Goal: Task Accomplishment & Management: Use online tool/utility

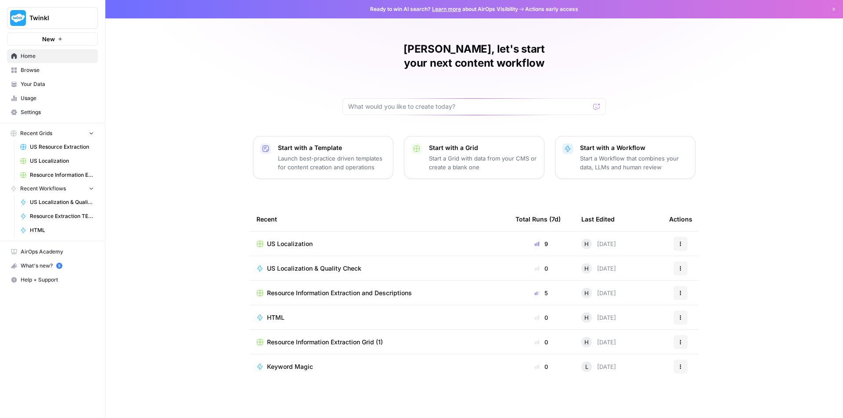
click at [312, 240] on span "US Localization" at bounding box center [290, 244] width 46 height 9
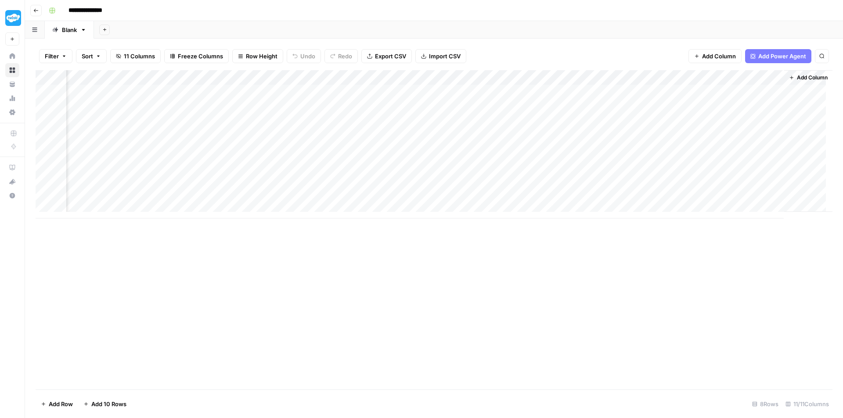
scroll to position [0, 399]
click at [724, 197] on div "Add Column" at bounding box center [434, 144] width 797 height 148
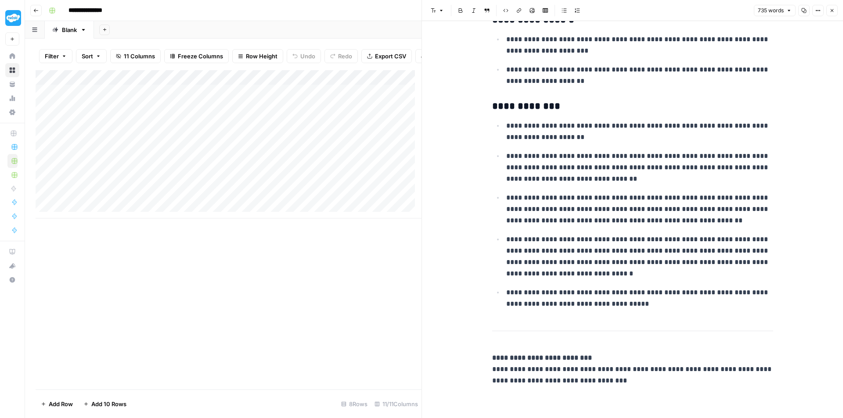
click at [83, 32] on icon "button" at bounding box center [83, 30] width 6 height 6
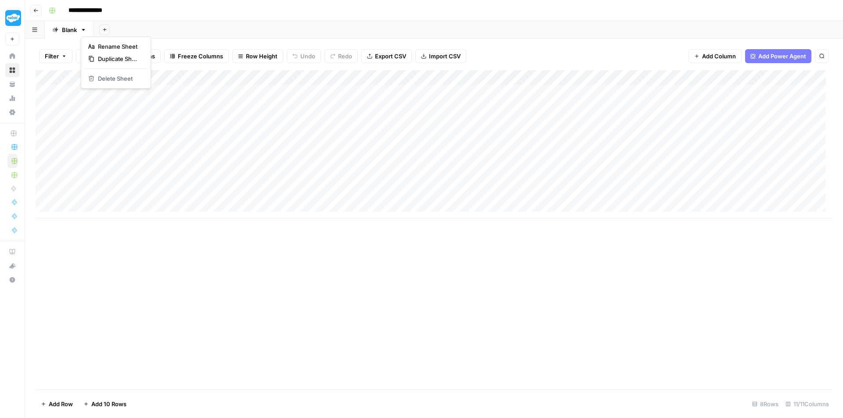
click at [44, 94] on div "Add Column" at bounding box center [434, 144] width 797 height 148
click at [45, 90] on div "Add Column" at bounding box center [434, 144] width 797 height 148
click at [45, 106] on div "Add Column" at bounding box center [434, 144] width 797 height 148
click at [44, 197] on div "Add Column" at bounding box center [434, 144] width 797 height 148
click at [70, 407] on span "Delete 7 Rows" at bounding box center [60, 404] width 39 height 9
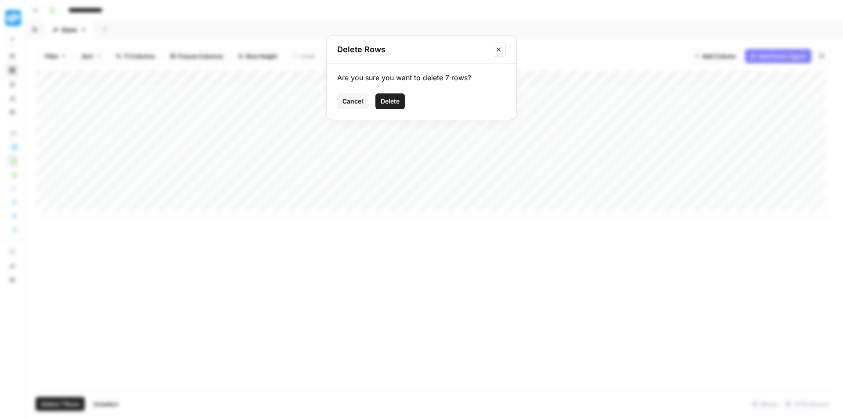
click at [389, 104] on span "Delete" at bounding box center [390, 101] width 19 height 9
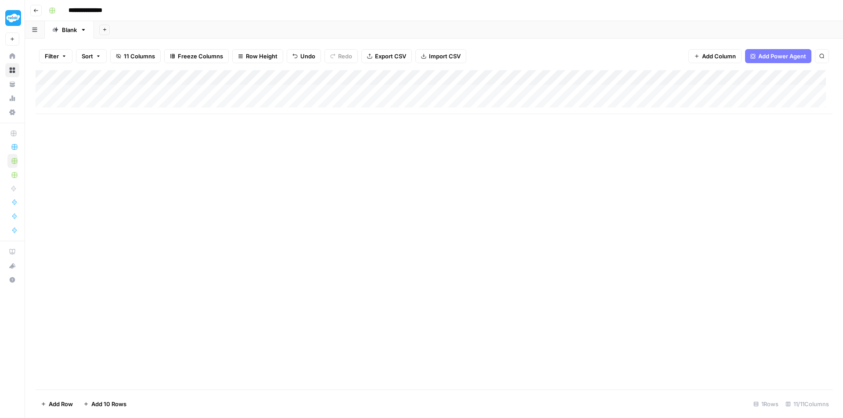
click at [92, 106] on div "Add Column" at bounding box center [434, 92] width 797 height 44
click at [86, 118] on div "Add Column" at bounding box center [434, 99] width 797 height 59
click at [155, 103] on div "Add Column" at bounding box center [434, 107] width 797 height 74
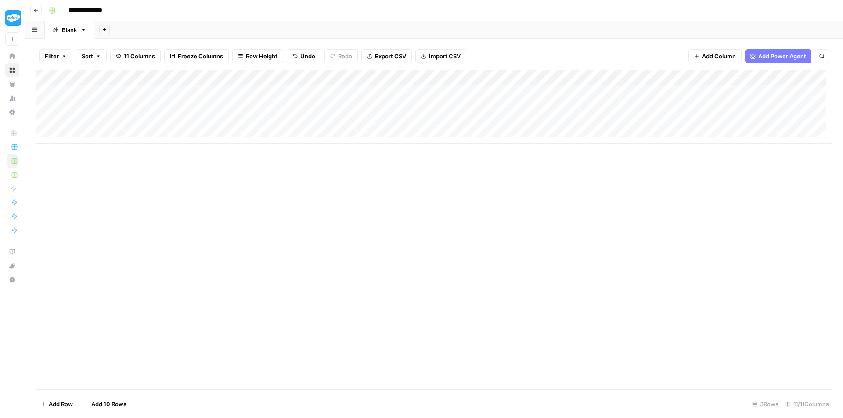
click at [159, 119] on div "Add Column" at bounding box center [434, 107] width 797 height 74
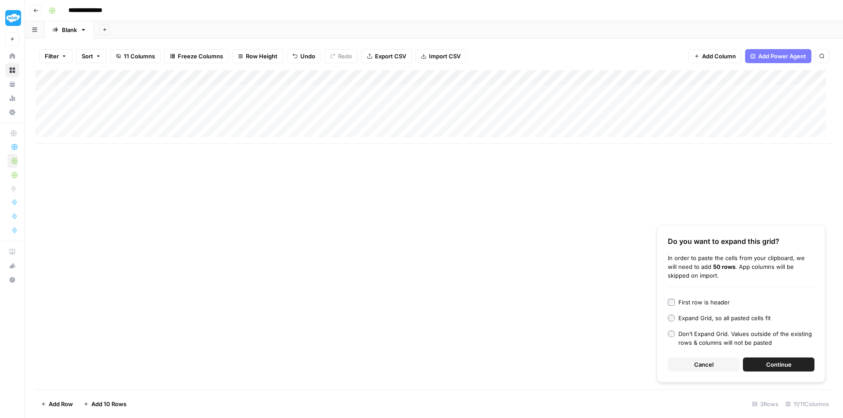
click at [775, 363] on span "Continue" at bounding box center [778, 364] width 25 height 9
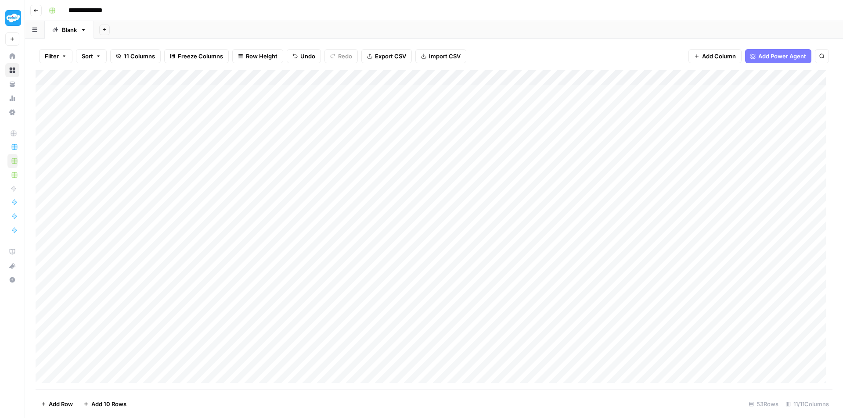
click at [214, 124] on div "Add Column" at bounding box center [434, 230] width 797 height 320
click at [403, 123] on div "Add Column" at bounding box center [434, 230] width 797 height 320
click at [466, 94] on div "Add Column" at bounding box center [434, 230] width 797 height 320
click at [438, 94] on div "Add Column" at bounding box center [434, 230] width 797 height 320
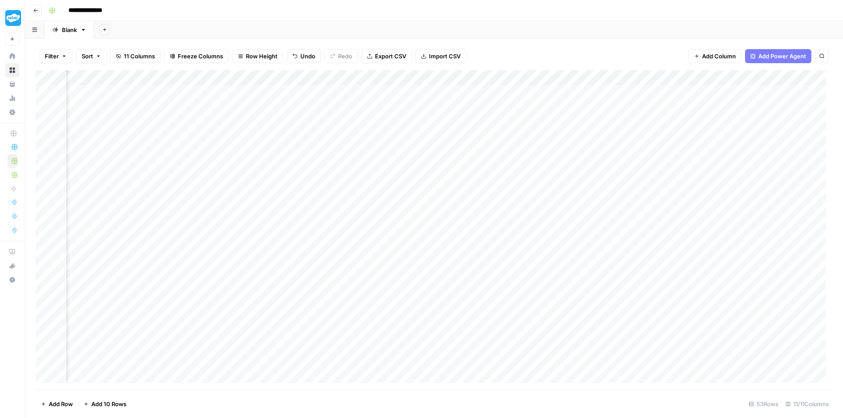
scroll to position [0, 302]
click at [519, 90] on div "Add Column" at bounding box center [434, 230] width 797 height 320
click at [611, 88] on div "Add Column" at bounding box center [434, 230] width 797 height 320
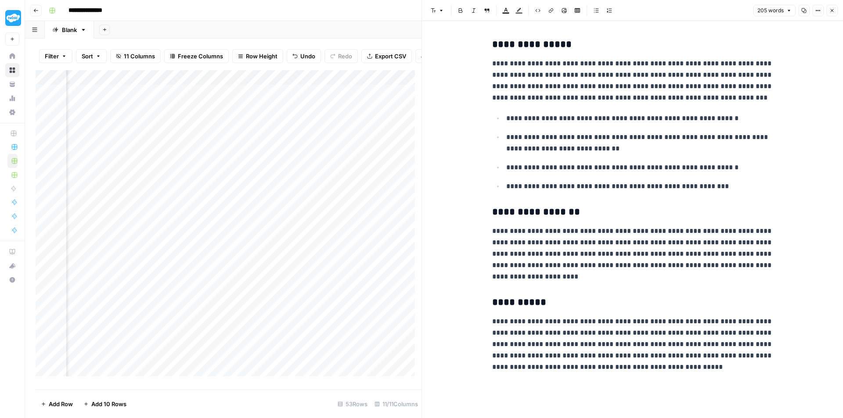
click at [833, 13] on button "Close" at bounding box center [831, 10] width 11 height 11
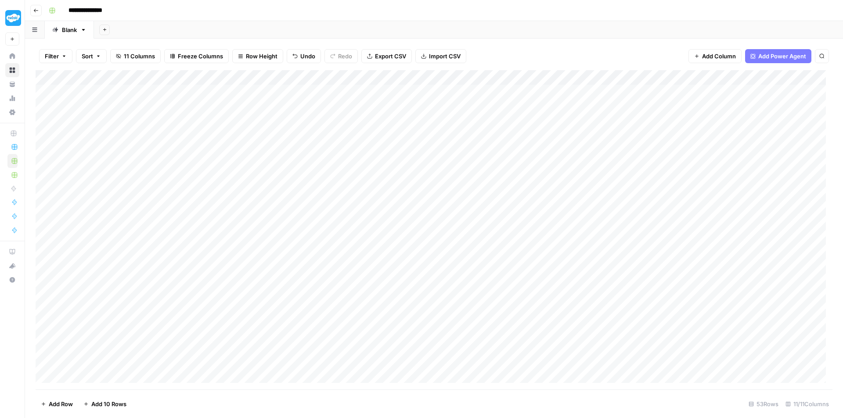
click at [364, 123] on div "Add Column" at bounding box center [434, 230] width 797 height 320
type textarea "**********"
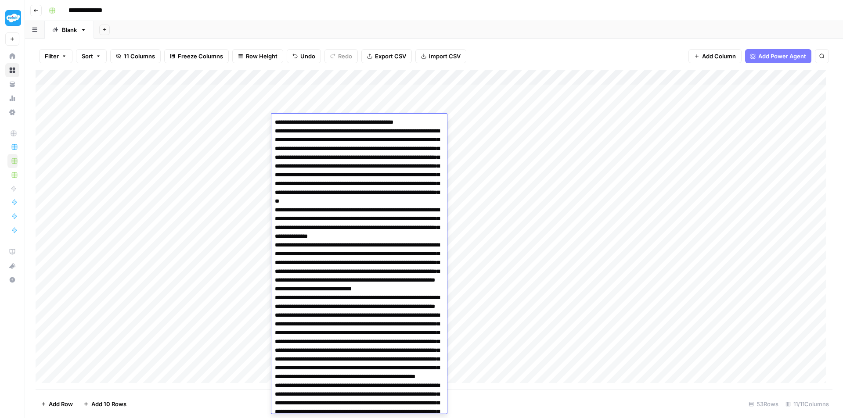
scroll to position [362, 0]
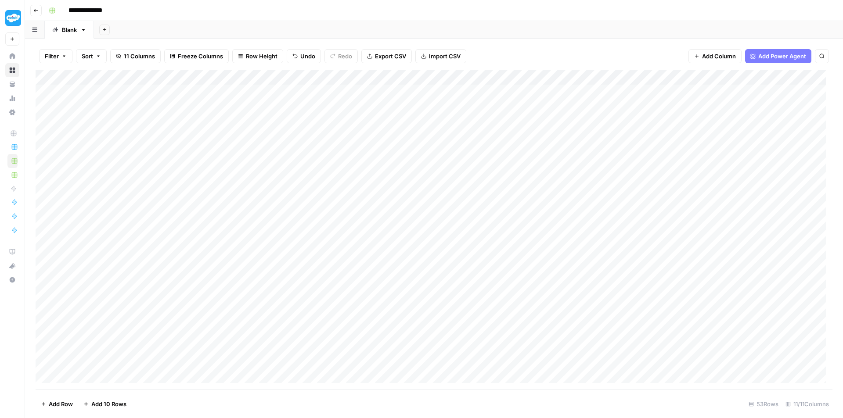
click at [494, 141] on div "Add Column" at bounding box center [434, 230] width 797 height 320
click at [465, 124] on div "Add Column" at bounding box center [434, 230] width 797 height 320
type textarea "**********"
click at [612, 124] on div "Add Column" at bounding box center [434, 230] width 797 height 320
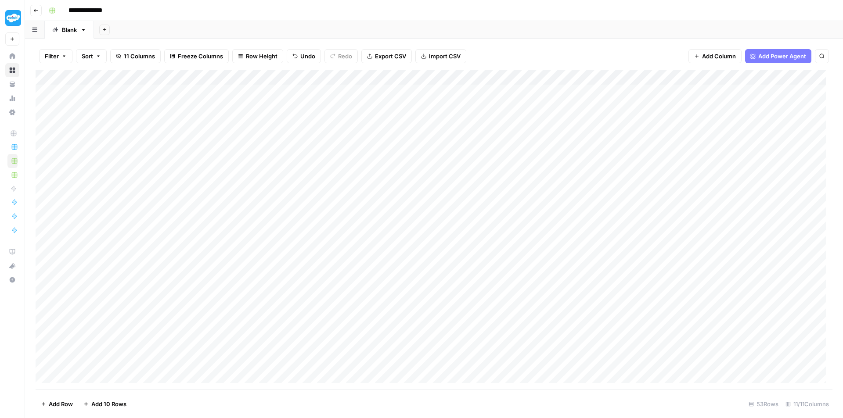
click at [605, 122] on div "Add Column" at bounding box center [434, 230] width 797 height 320
click at [605, 122] on textarea at bounding box center [594, 122] width 141 height 12
click at [555, 178] on div "Add Column" at bounding box center [434, 230] width 797 height 320
click at [324, 133] on div "Add Column" at bounding box center [434, 230] width 797 height 320
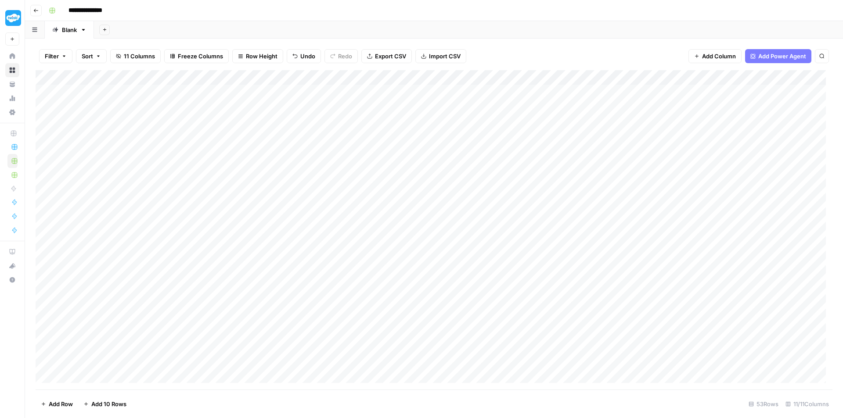
click at [324, 133] on div "Add Column" at bounding box center [434, 230] width 797 height 320
type textarea "**********"
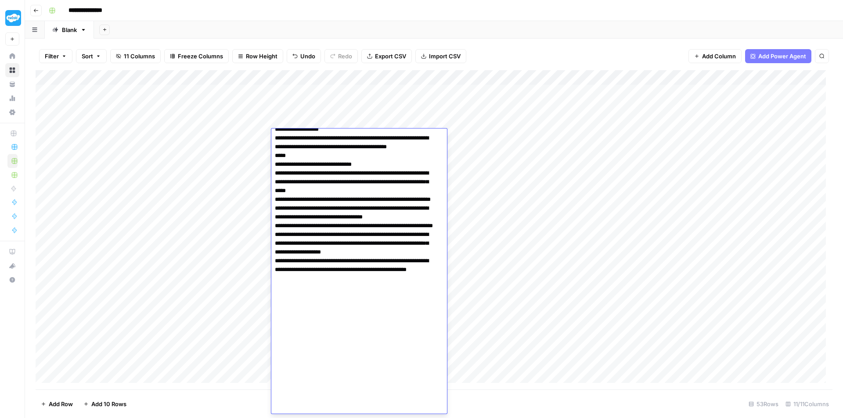
click at [502, 136] on div "Add Column" at bounding box center [434, 230] width 797 height 320
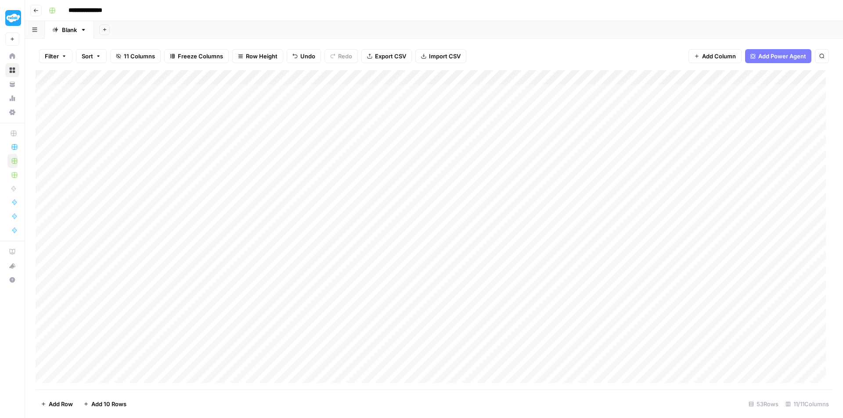
click at [498, 136] on div "Add Column" at bounding box center [434, 230] width 797 height 320
click at [498, 136] on textarea at bounding box center [468, 137] width 141 height 12
type textarea "**********"
click at [495, 182] on div "Add Column" at bounding box center [434, 230] width 797 height 320
click at [547, 138] on div "Add Column" at bounding box center [434, 230] width 797 height 320
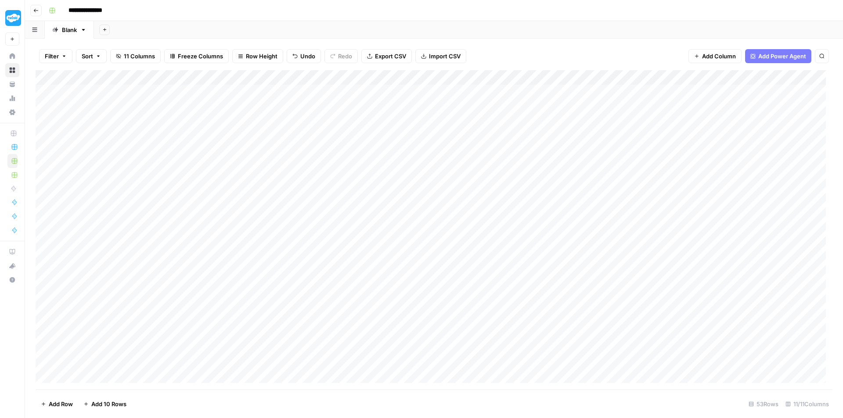
click at [547, 138] on div "Add Column" at bounding box center [434, 230] width 797 height 320
click at [510, 213] on div "Add Column" at bounding box center [434, 230] width 797 height 320
click at [342, 148] on div "Add Column" at bounding box center [434, 230] width 797 height 320
type textarea "**********"
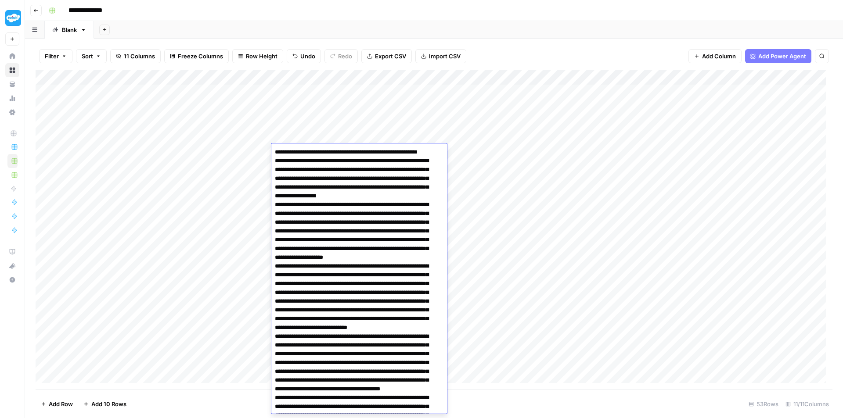
scroll to position [532, 0]
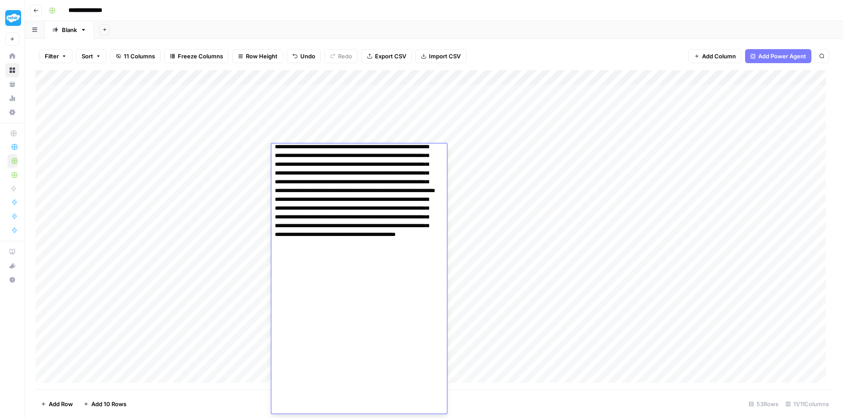
click at [529, 209] on div "Add Column" at bounding box center [434, 230] width 797 height 320
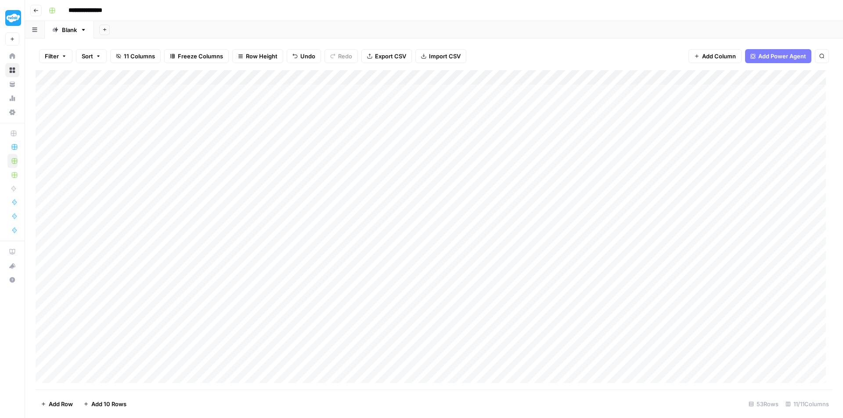
click at [454, 153] on div "Add Column" at bounding box center [434, 230] width 797 height 320
type textarea "**********"
click at [595, 148] on div "Add Column" at bounding box center [434, 230] width 797 height 320
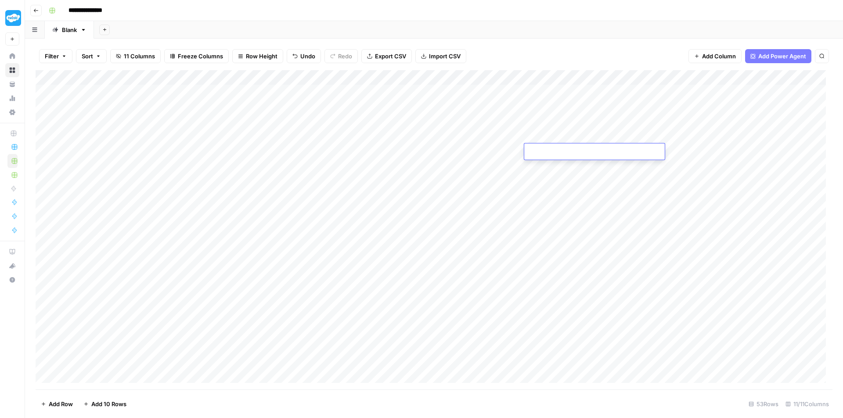
type textarea "**********"
click at [528, 234] on div "Add Column" at bounding box center [434, 230] width 797 height 320
click at [337, 128] on div "Add Column" at bounding box center [434, 230] width 797 height 320
click at [339, 140] on div "Add Column" at bounding box center [434, 230] width 797 height 320
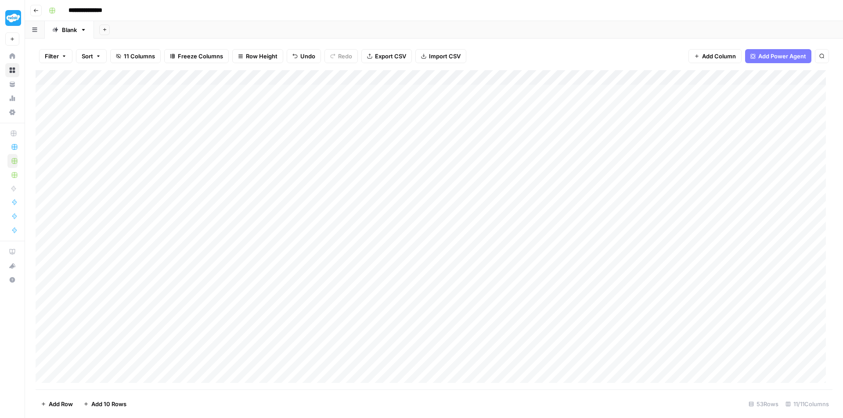
click at [337, 153] on div "Add Column" at bounding box center [434, 230] width 797 height 320
click at [332, 169] on div "Add Column" at bounding box center [434, 230] width 797 height 320
click at [357, 163] on div "Add Column" at bounding box center [434, 230] width 797 height 320
click at [357, 163] on textarea at bounding box center [341, 167] width 141 height 12
type textarea "**********"
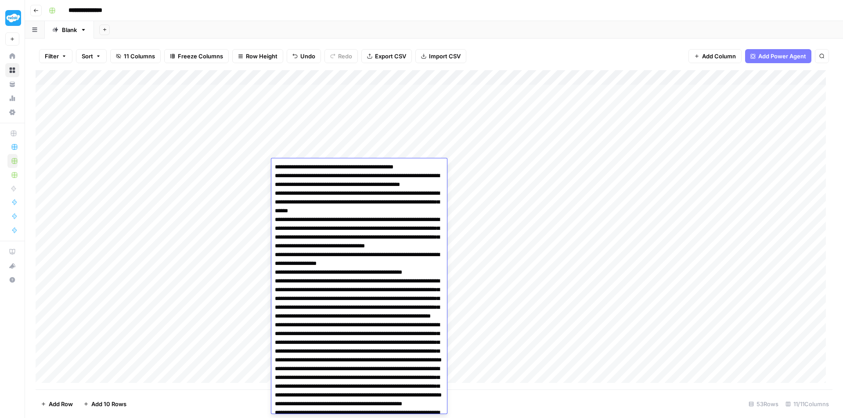
scroll to position [240, 0]
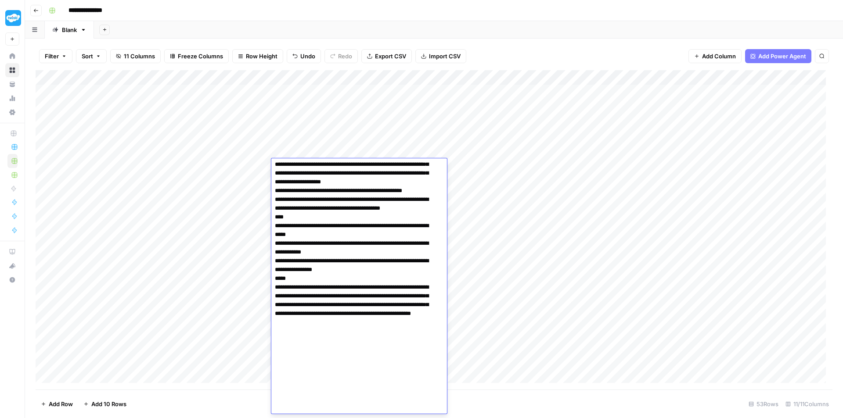
click at [536, 184] on div "Add Column" at bounding box center [434, 230] width 797 height 320
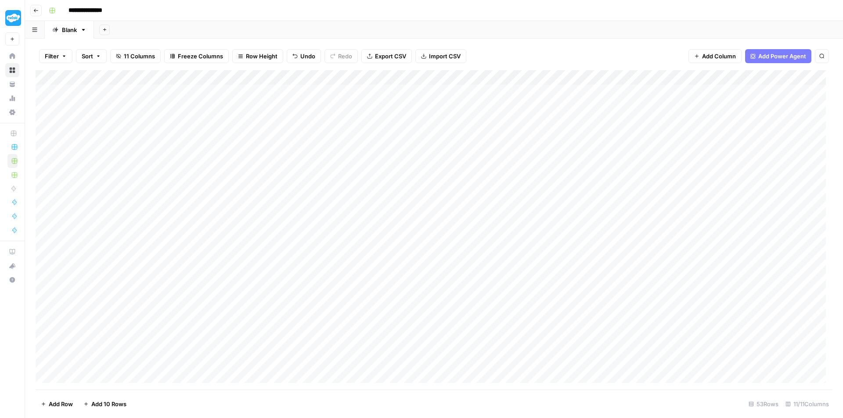
click at [457, 167] on div "Add Column" at bounding box center [434, 230] width 797 height 320
click at [458, 220] on div "Add Column" at bounding box center [434, 230] width 797 height 320
click at [603, 165] on div "Add Column" at bounding box center [434, 230] width 797 height 320
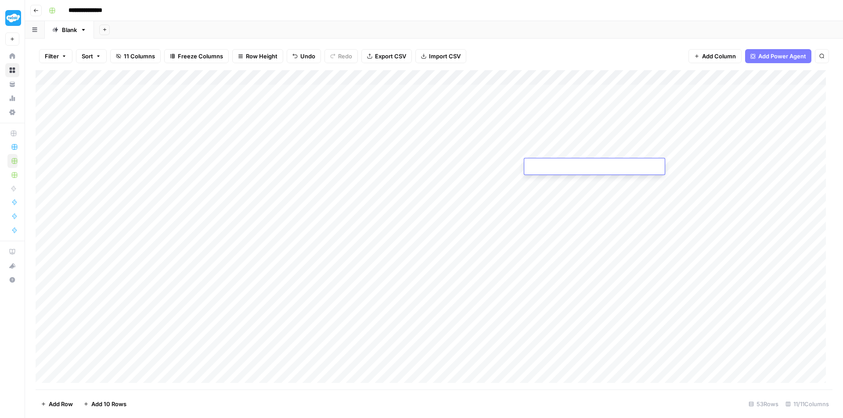
type textarea "**********"
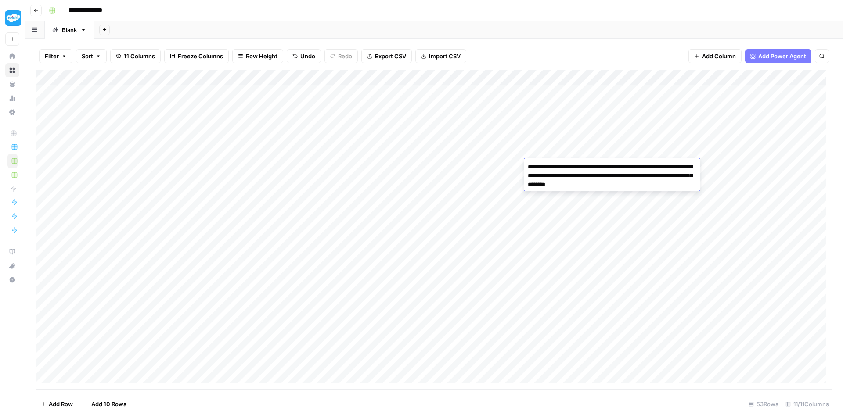
click at [522, 245] on div "Add Column" at bounding box center [434, 230] width 797 height 320
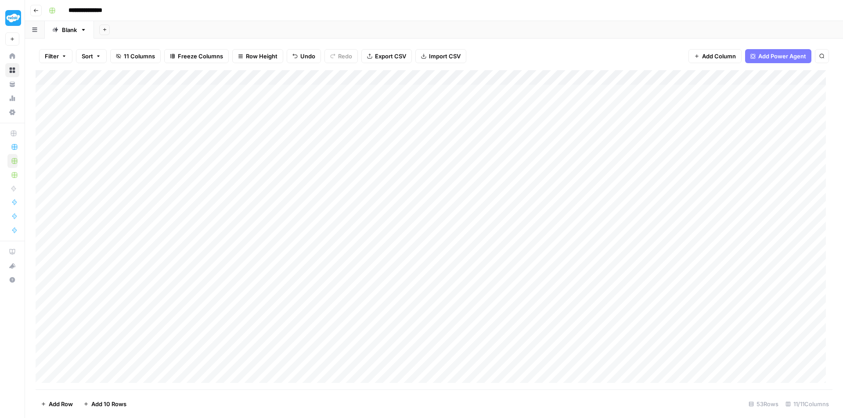
click at [343, 181] on div "Add Column" at bounding box center [434, 230] width 797 height 320
type textarea "**********"
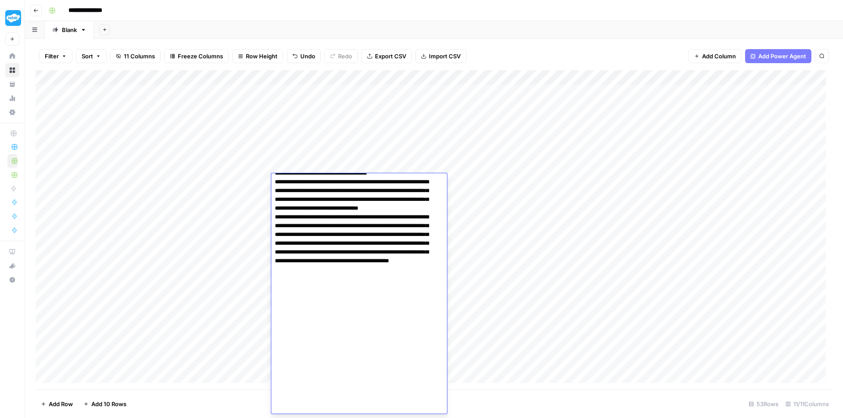
click at [499, 198] on div "Add Column" at bounding box center [434, 230] width 797 height 320
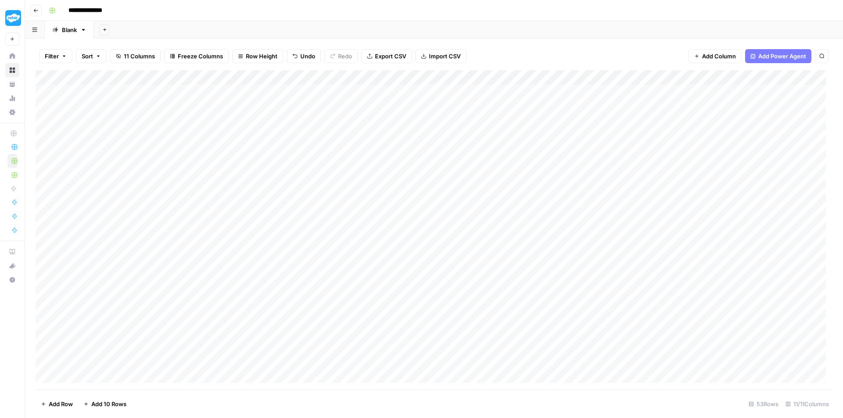
click at [471, 180] on div "Add Column" at bounding box center [434, 230] width 797 height 320
type textarea "**********"
click at [572, 175] on div "Add Column" at bounding box center [434, 230] width 797 height 320
click at [576, 182] on div "Add Column" at bounding box center [434, 230] width 797 height 320
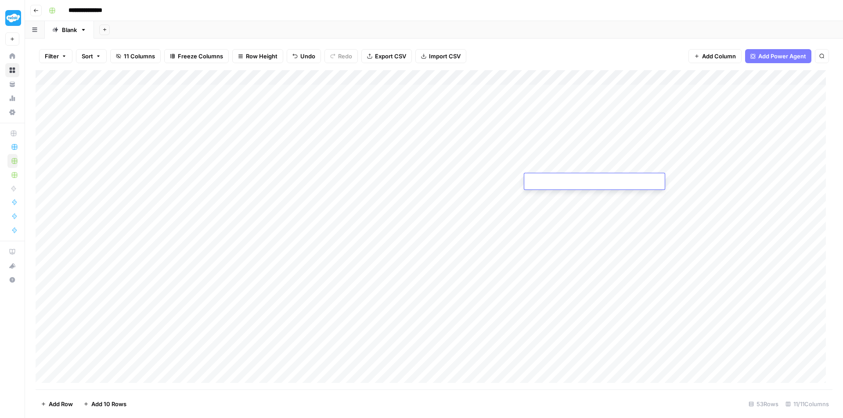
click at [576, 182] on textarea at bounding box center [594, 182] width 141 height 12
type textarea "**********"
click at [471, 202] on div "Add Column" at bounding box center [434, 230] width 797 height 320
click at [333, 198] on div "Add Column" at bounding box center [434, 230] width 797 height 320
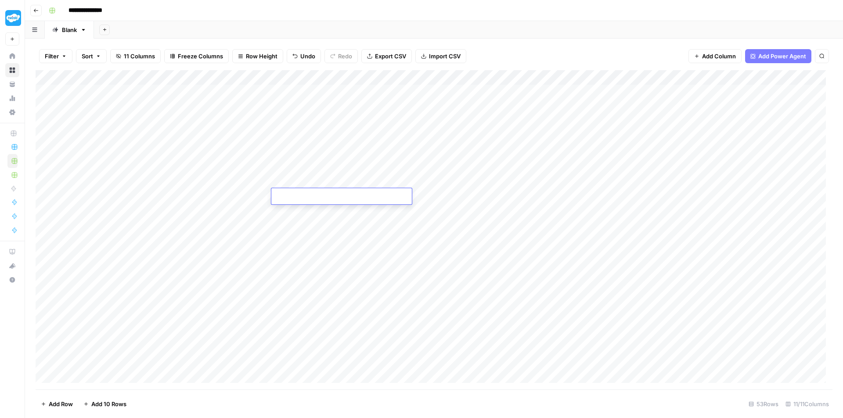
type textarea "**********"
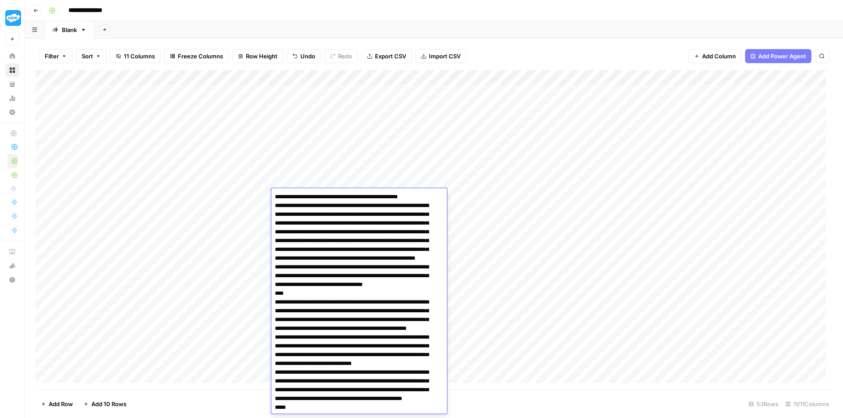
scroll to position [709, 0]
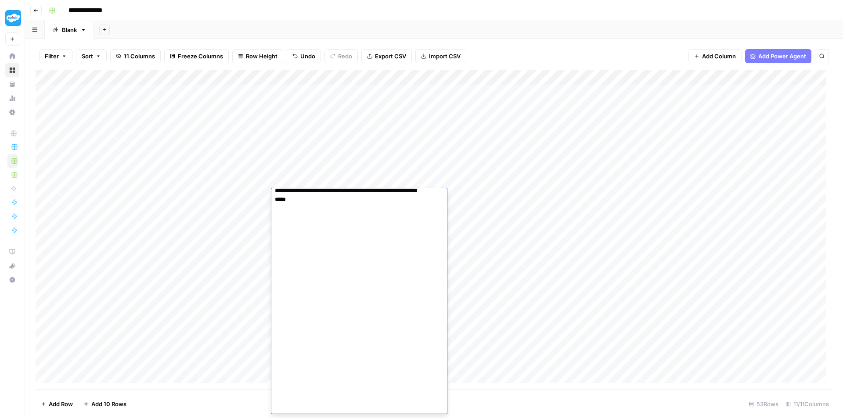
click at [468, 144] on div "Add Column" at bounding box center [434, 230] width 797 height 320
click at [366, 197] on div "Add Column" at bounding box center [434, 230] width 797 height 320
type textarea "**********"
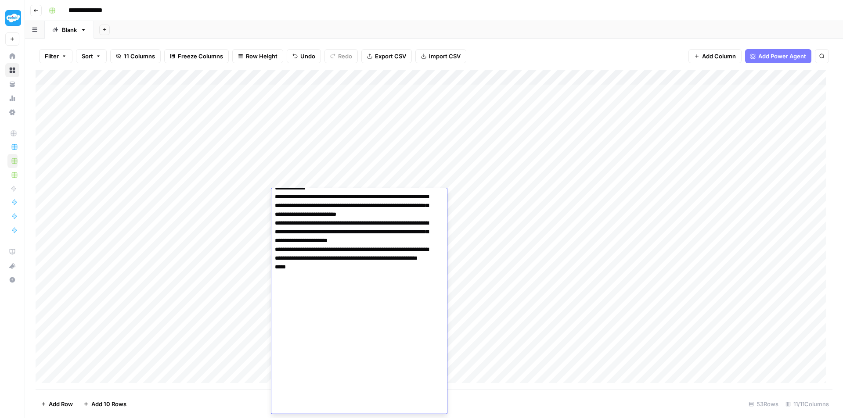
scroll to position [483, 0]
click at [563, 203] on div "Add Column" at bounding box center [434, 230] width 797 height 320
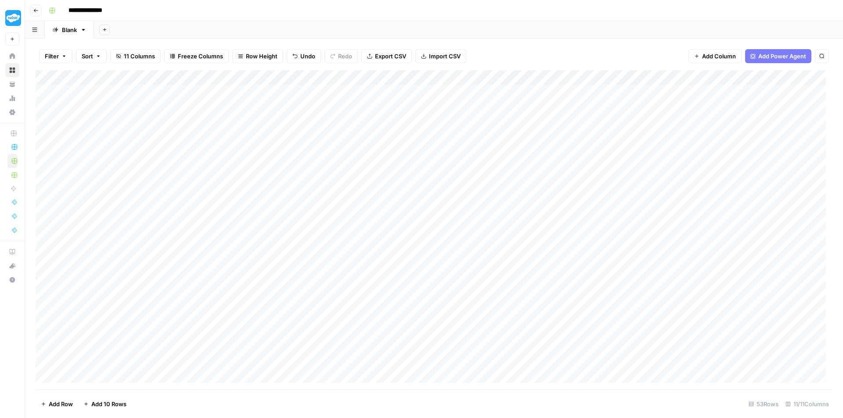
click at [454, 197] on div "Add Column" at bounding box center [434, 230] width 797 height 320
click at [550, 196] on div "Add Column" at bounding box center [434, 230] width 797 height 320
type textarea "**********"
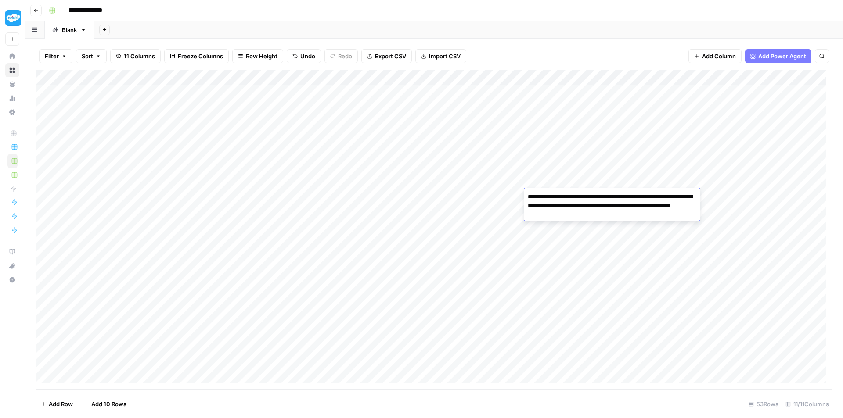
click at [515, 248] on div "Add Column" at bounding box center [434, 230] width 797 height 320
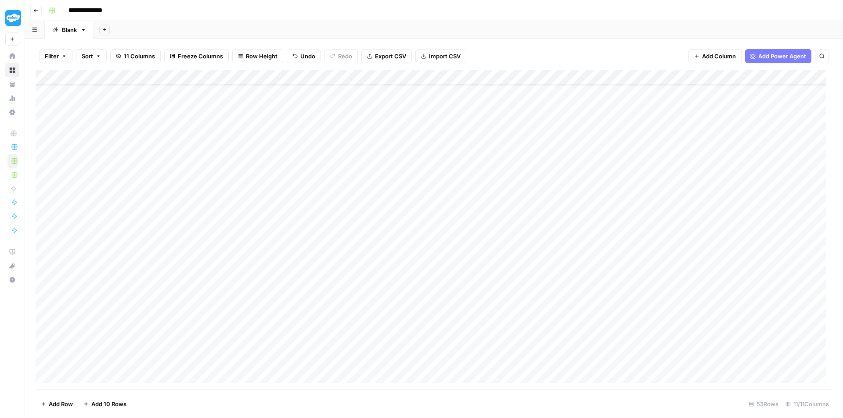
scroll to position [88, 0]
click at [359, 124] on div "Add Column" at bounding box center [434, 230] width 797 height 320
type textarea "**********"
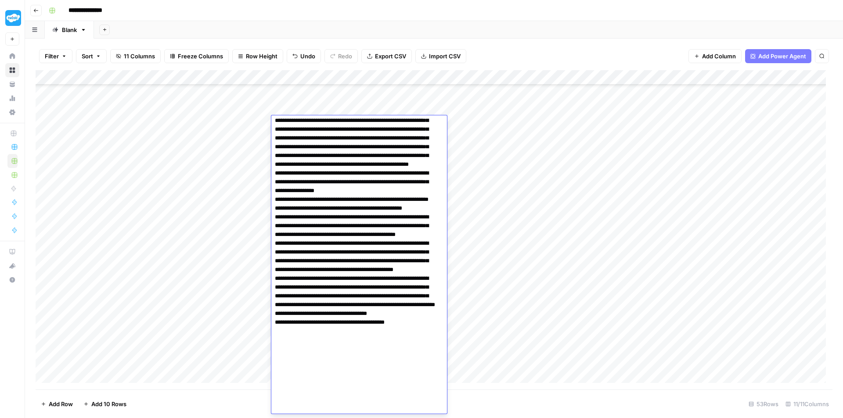
click at [524, 175] on div "Add Column" at bounding box center [434, 230] width 797 height 320
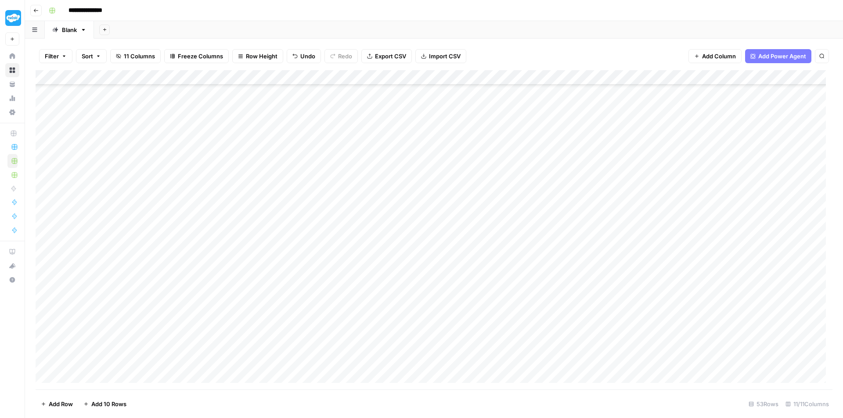
click at [441, 126] on div "Add Column" at bounding box center [434, 230] width 797 height 320
click at [487, 122] on div "Add Column" at bounding box center [434, 230] width 797 height 320
click at [487, 122] on textarea at bounding box center [468, 124] width 141 height 12
type textarea "**********"
click at [474, 227] on div "Add Column" at bounding box center [434, 230] width 797 height 320
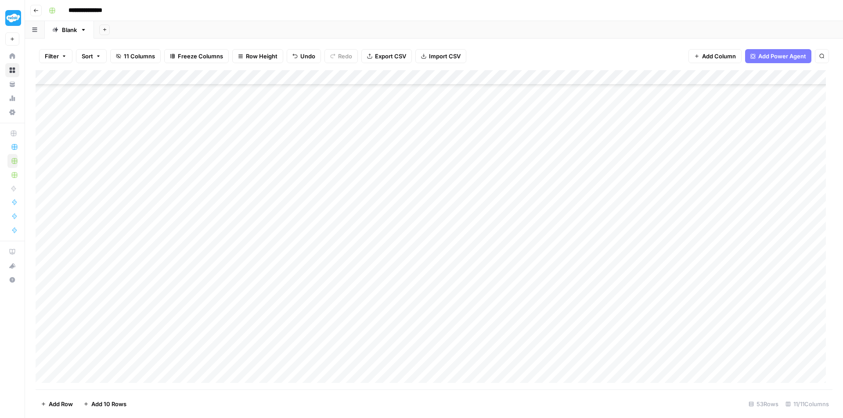
click at [604, 122] on div "Add Column" at bounding box center [434, 230] width 797 height 320
type textarea "**********"
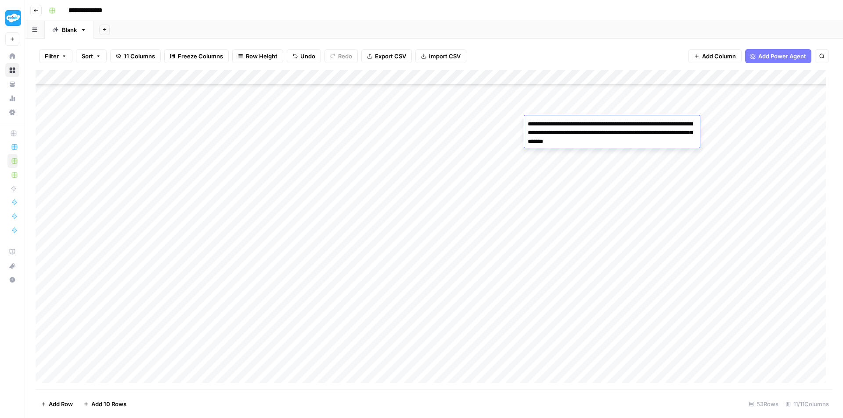
click at [470, 224] on div "Add Column" at bounding box center [434, 230] width 797 height 320
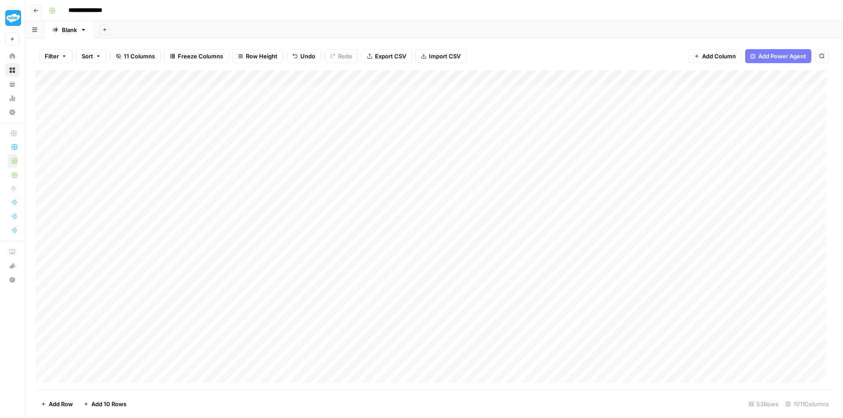
scroll to position [0, 0]
click at [346, 223] on div "Add Column" at bounding box center [434, 230] width 797 height 320
type textarea "**********"
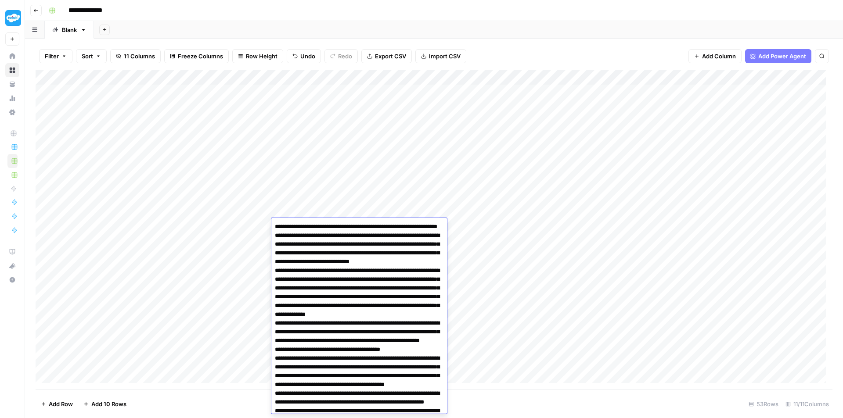
scroll to position [537, 0]
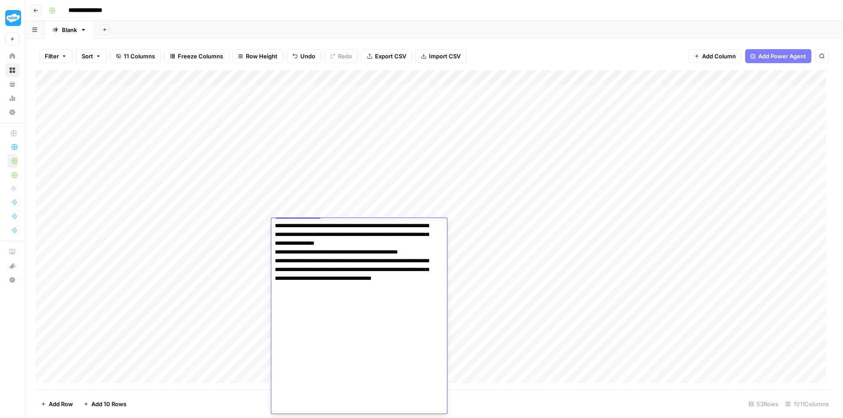
click at [368, 290] on textarea at bounding box center [355, 50] width 169 height 732
click at [524, 237] on div "Add Column" at bounding box center [434, 230] width 797 height 320
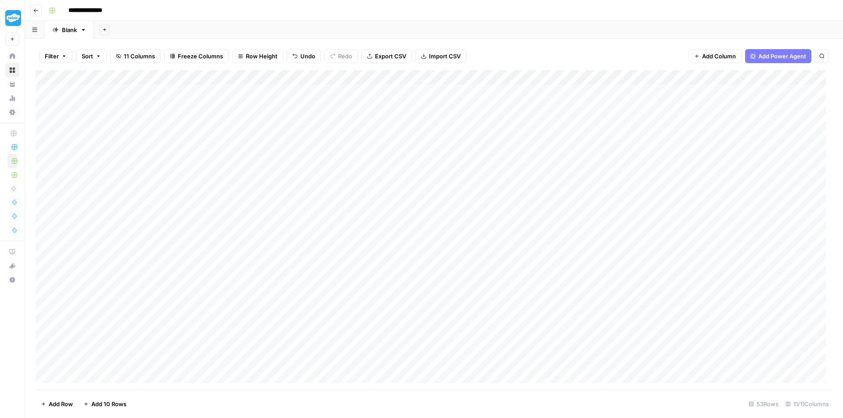
click at [467, 224] on div "Add Column" at bounding box center [434, 230] width 797 height 320
click at [557, 227] on div "Add Column" at bounding box center [434, 230] width 797 height 320
type textarea "**********"
click at [552, 279] on div "Add Column" at bounding box center [434, 230] width 797 height 320
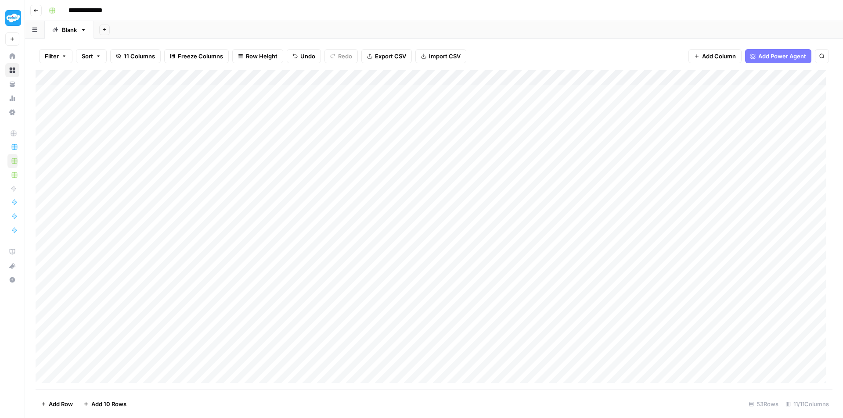
click at [352, 244] on div "Add Column" at bounding box center [434, 230] width 797 height 320
type textarea "**********"
click at [464, 220] on div "Add Column" at bounding box center [434, 230] width 797 height 320
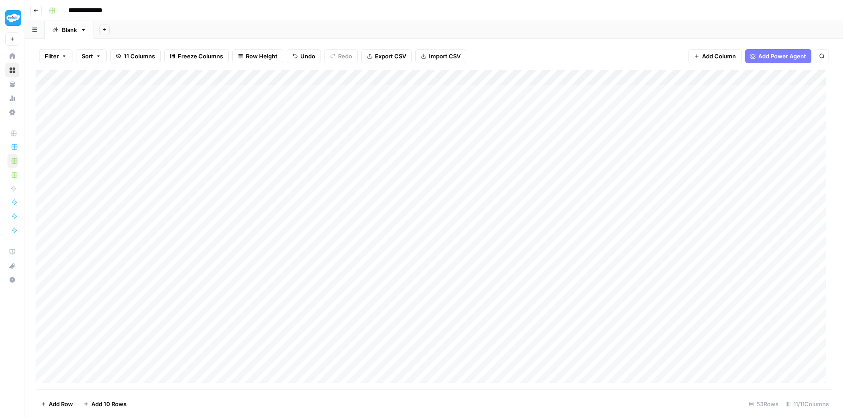
click at [458, 241] on div "Add Column" at bounding box center [434, 230] width 797 height 320
type textarea "**********"
click at [456, 316] on div "Add Column" at bounding box center [434, 230] width 797 height 320
click at [566, 241] on div "Add Column" at bounding box center [434, 230] width 797 height 320
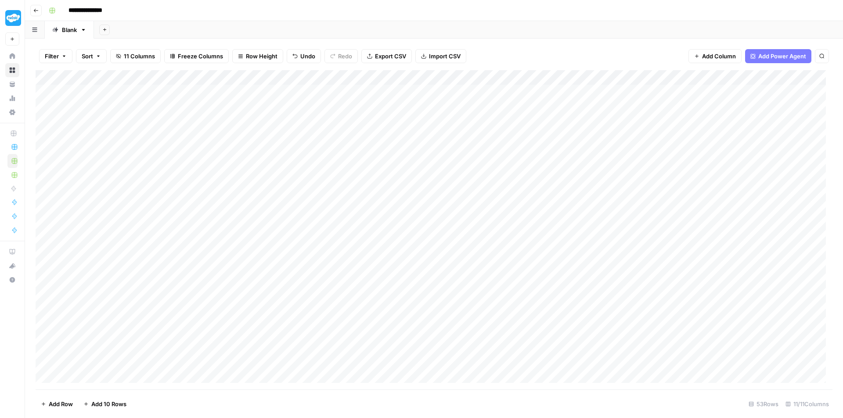
click at [566, 241] on div "Add Column" at bounding box center [434, 230] width 797 height 320
type textarea "**********"
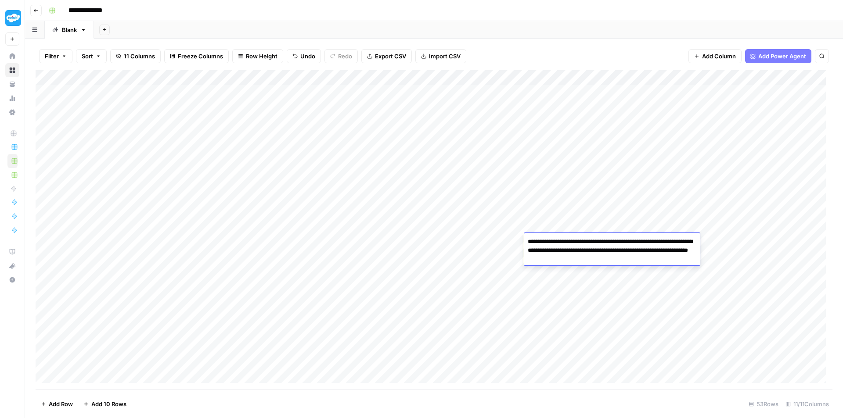
click at [420, 316] on div "Add Column" at bounding box center [434, 230] width 797 height 320
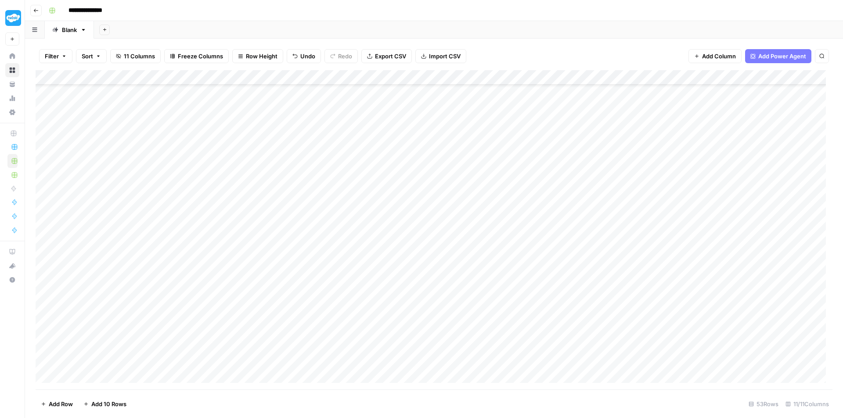
scroll to position [88, 0]
click at [303, 166] on div "Add Column" at bounding box center [434, 230] width 797 height 320
type textarea "**********"
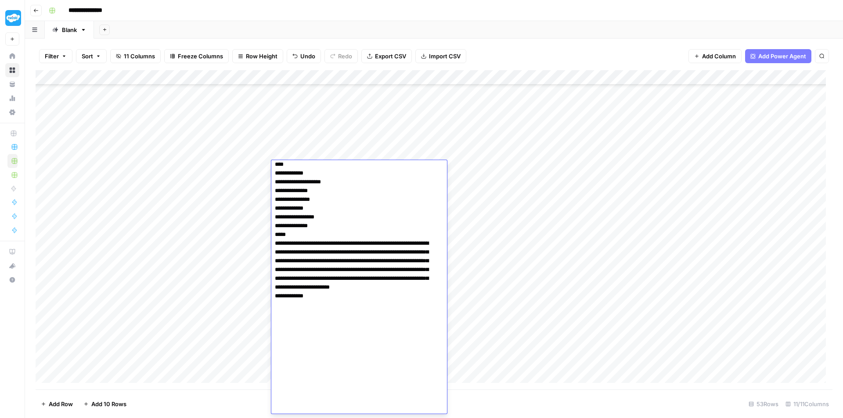
click at [529, 192] on div "Add Column" at bounding box center [434, 230] width 797 height 320
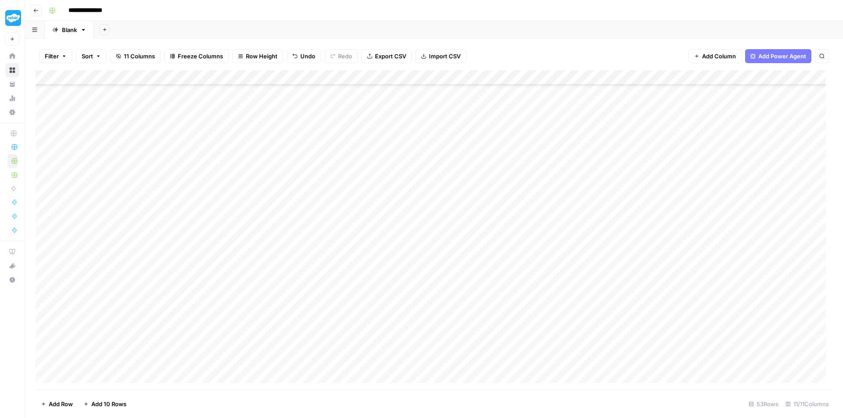
click at [473, 171] on div "Add Column" at bounding box center [434, 230] width 797 height 320
click at [484, 249] on div "Add Column" at bounding box center [434, 230] width 797 height 320
click at [548, 171] on div "Add Column" at bounding box center [434, 230] width 797 height 320
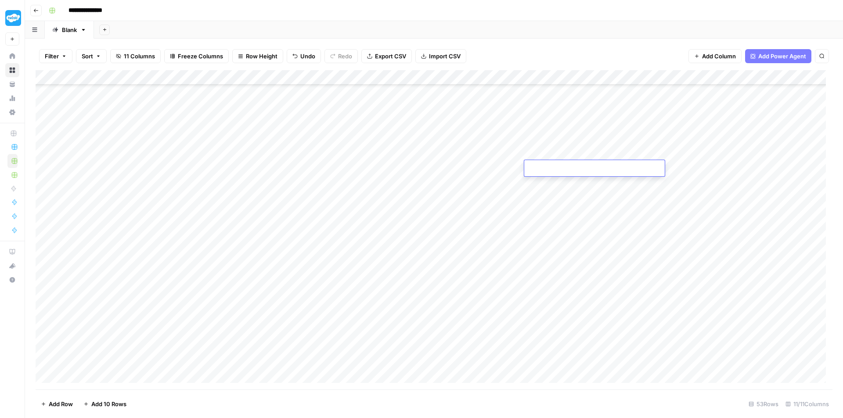
type textarea "**********"
click at [472, 252] on div "Add Column" at bounding box center [434, 230] width 797 height 320
click at [346, 224] on div "Add Column" at bounding box center [434, 230] width 797 height 320
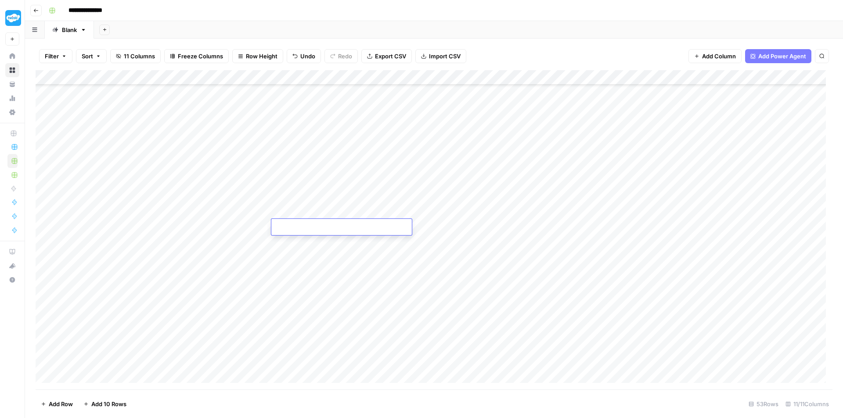
type textarea "**********"
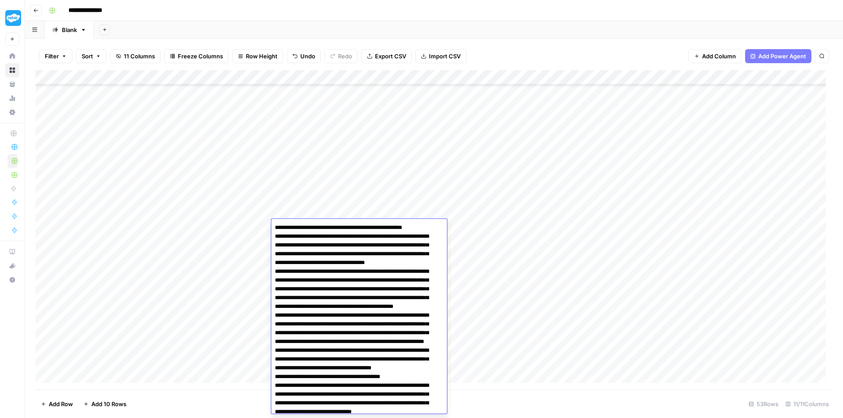
scroll to position [529, 0]
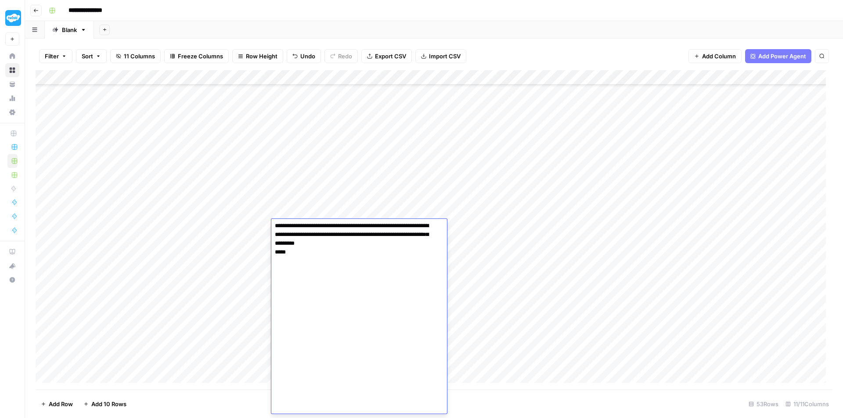
click at [479, 166] on div "Add Column" at bounding box center [434, 230] width 797 height 320
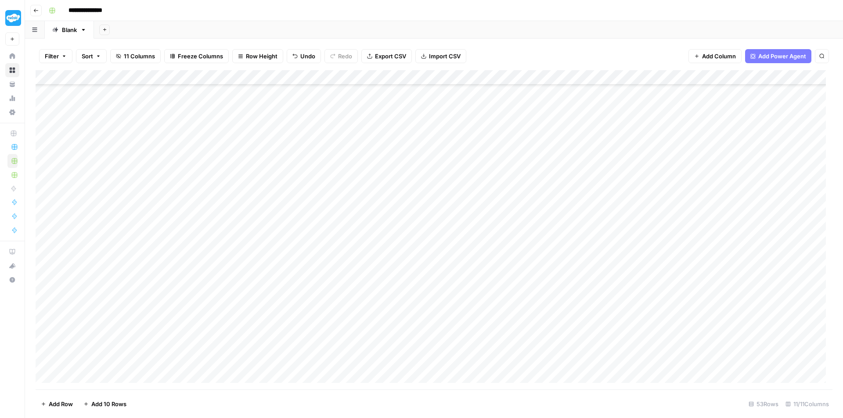
click at [474, 227] on div "Add Column" at bounding box center [434, 230] width 797 height 320
type textarea "**********"
click at [617, 238] on div "Add Column" at bounding box center [434, 230] width 797 height 320
click at [567, 230] on div "Add Column" at bounding box center [434, 230] width 797 height 320
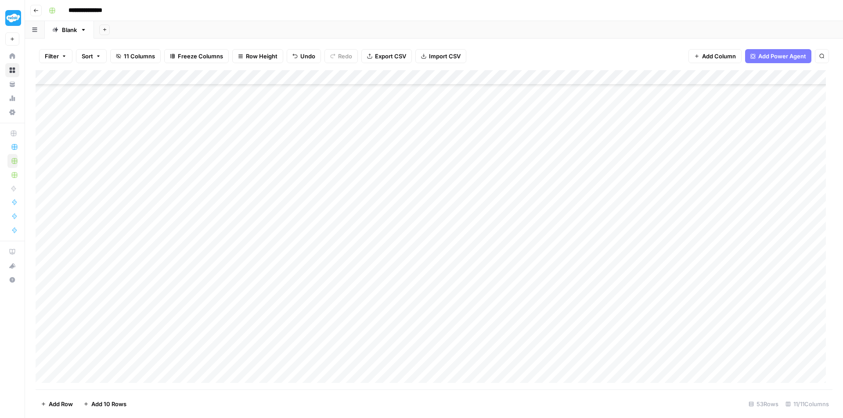
click at [567, 230] on div "Add Column" at bounding box center [434, 230] width 797 height 320
type textarea "**********"
click at [523, 282] on div "Add Column" at bounding box center [434, 230] width 797 height 320
click at [302, 158] on div "Add Column" at bounding box center [434, 230] width 797 height 320
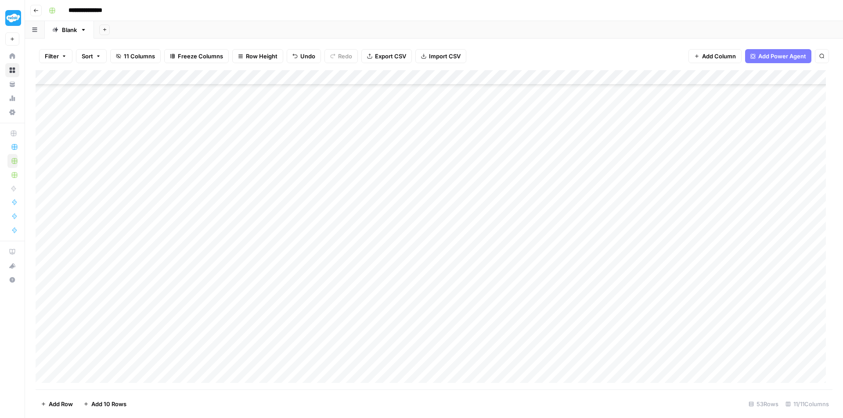
click at [302, 158] on div "Add Column" at bounding box center [434, 230] width 797 height 320
type textarea "**********"
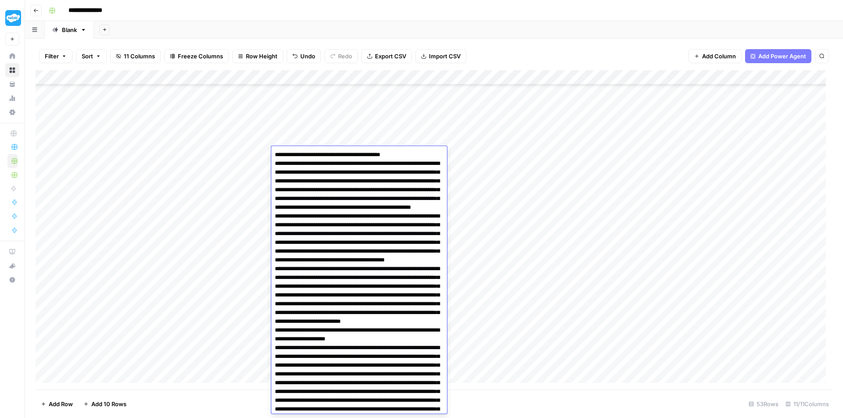
scroll to position [587, 0]
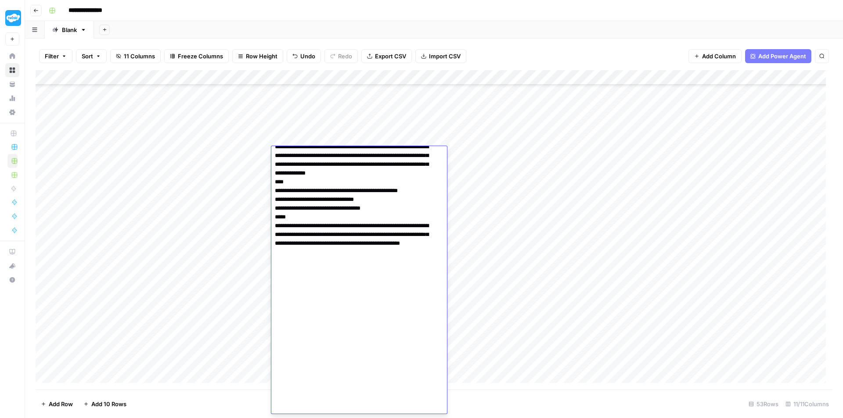
click at [560, 172] on div "Add Column" at bounding box center [434, 230] width 797 height 320
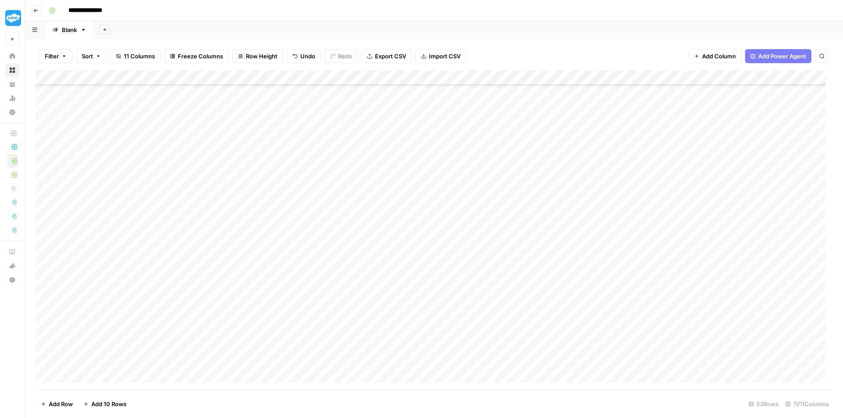
click at [439, 156] on div "Add Column" at bounding box center [434, 230] width 797 height 320
click at [442, 263] on div "Add Column" at bounding box center [434, 230] width 797 height 320
click at [570, 154] on div "Add Column" at bounding box center [434, 230] width 797 height 320
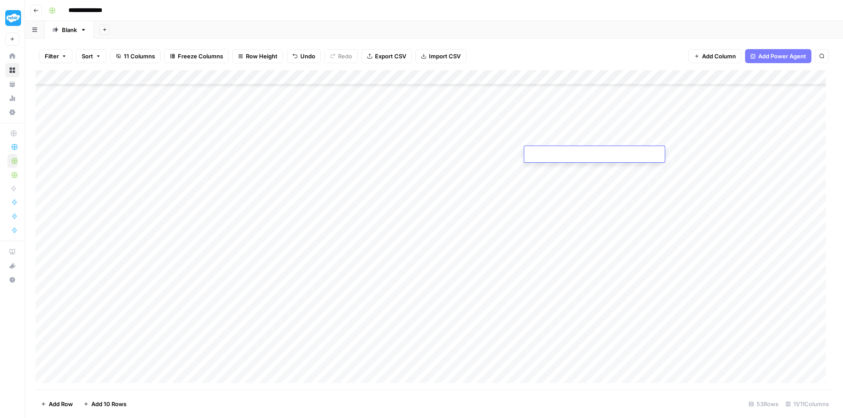
type textarea "**********"
click at [392, 270] on div "Add Column" at bounding box center [434, 230] width 797 height 320
click at [357, 298] on div "Add Column" at bounding box center [434, 230] width 797 height 320
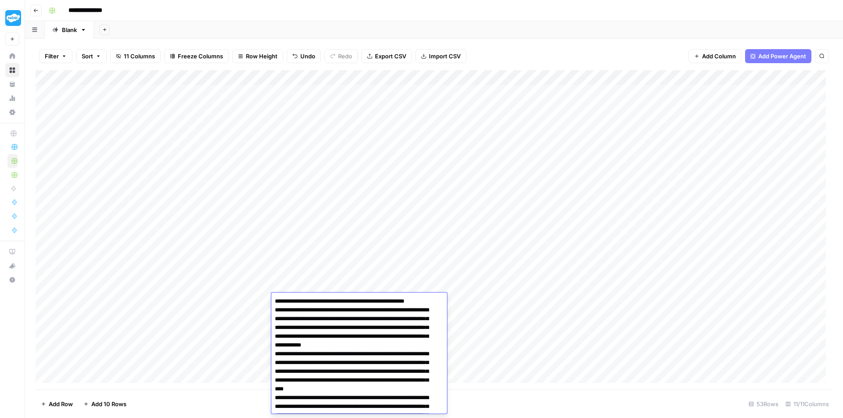
scroll to position [479, 0]
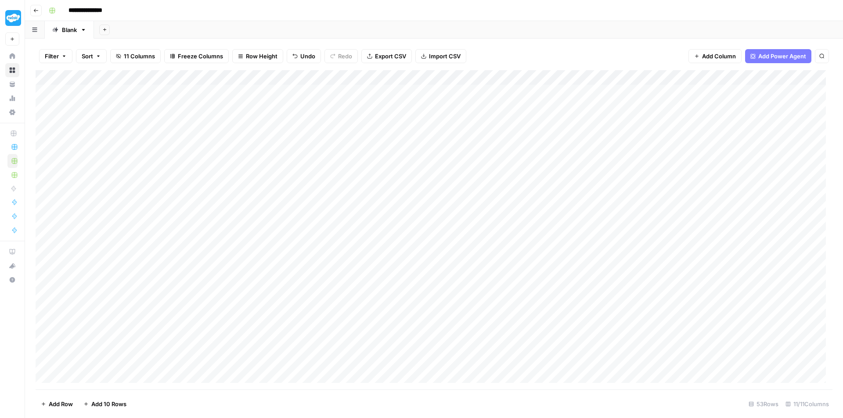
click at [473, 241] on div "Add Column" at bounding box center [434, 230] width 797 height 320
click at [435, 299] on div "Add Column" at bounding box center [434, 230] width 797 height 320
type textarea "**********"
click at [573, 298] on div "Add Column" at bounding box center [434, 230] width 797 height 320
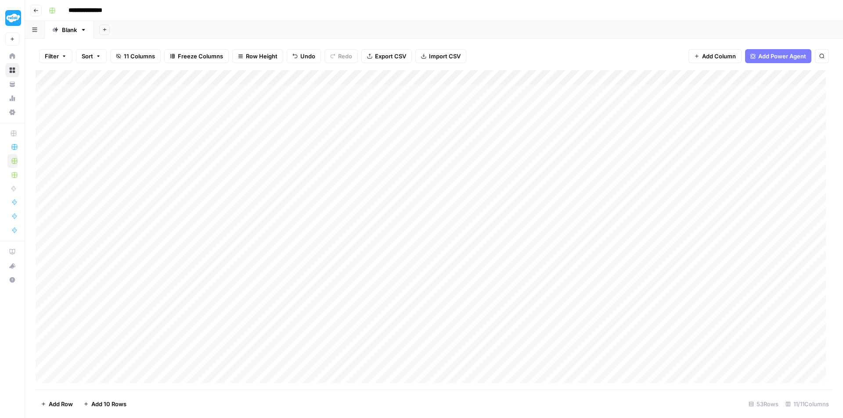
click at [573, 298] on div "Add Column" at bounding box center [434, 230] width 797 height 320
type textarea "**********"
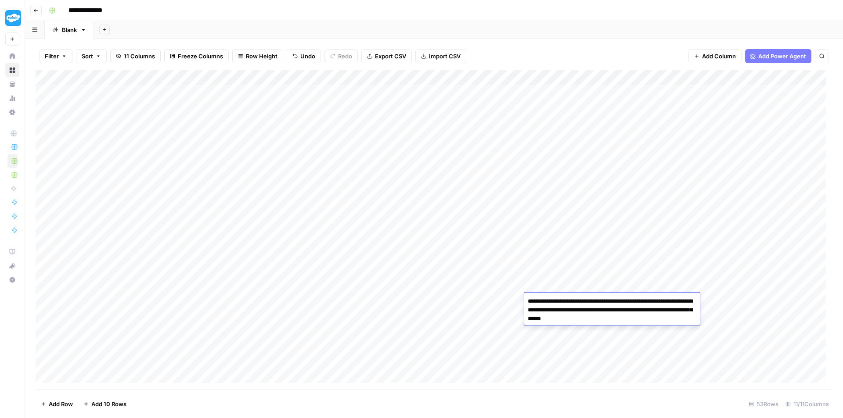
click at [415, 327] on div "Add Column" at bounding box center [434, 230] width 797 height 320
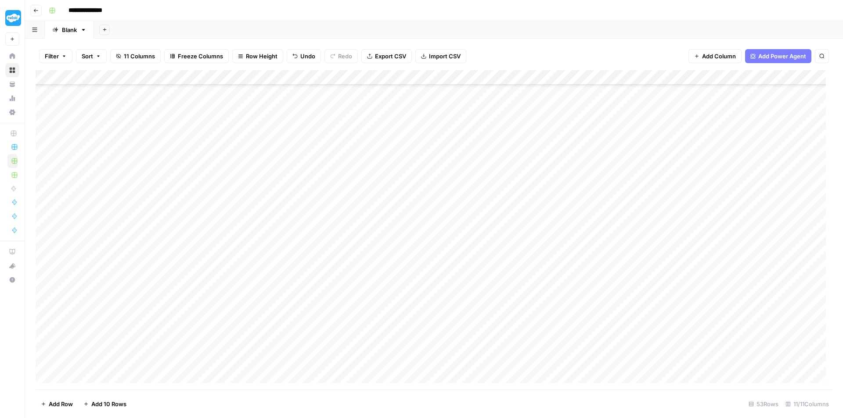
scroll to position [0, 0]
click at [325, 314] on div "Add Column" at bounding box center [434, 230] width 797 height 320
type textarea "**********"
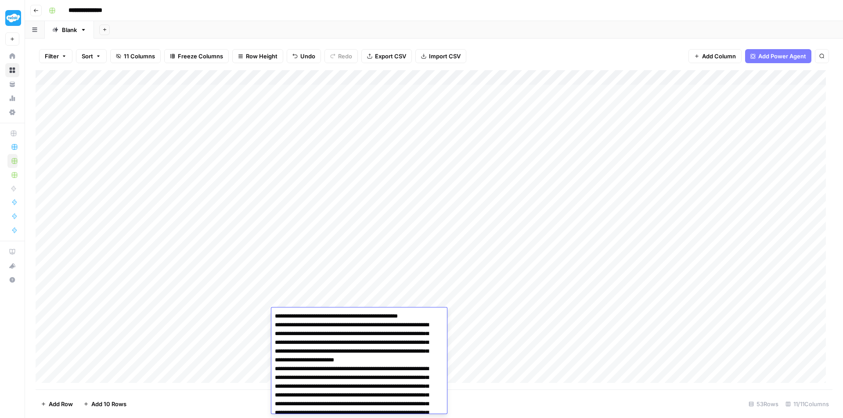
scroll to position [494, 0]
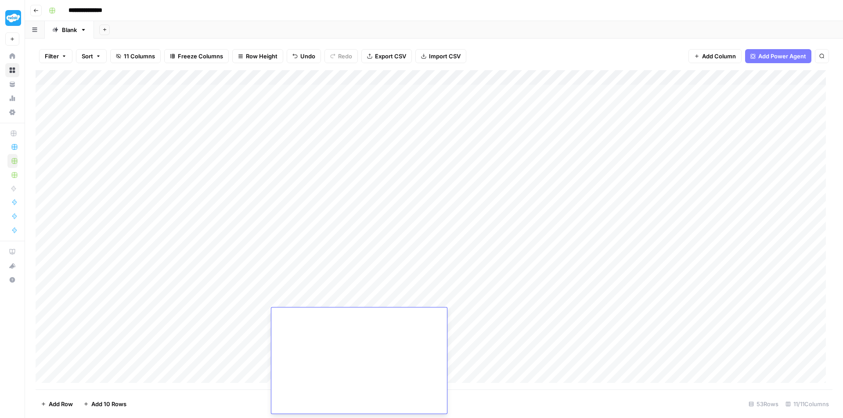
click at [487, 196] on div "Add Column" at bounding box center [434, 230] width 797 height 320
click at [483, 311] on div "Add Column" at bounding box center [434, 230] width 797 height 320
type textarea "**********"
click at [580, 241] on div "Add Column" at bounding box center [434, 230] width 797 height 320
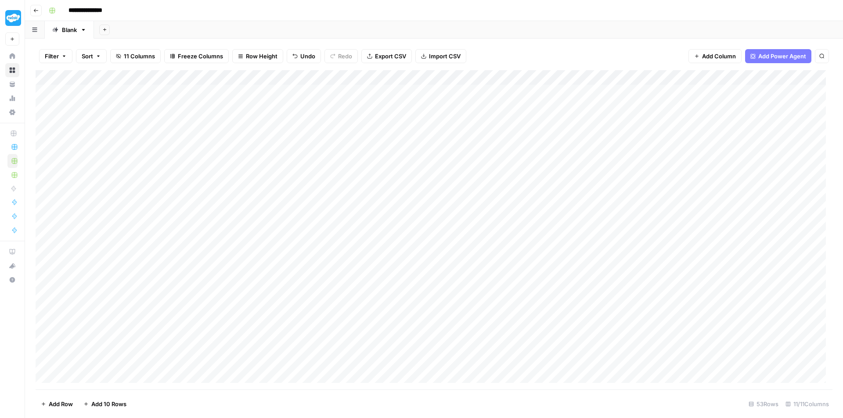
click at [564, 314] on div "Add Column" at bounding box center [434, 230] width 797 height 320
click at [583, 209] on div "Add Column" at bounding box center [434, 230] width 797 height 320
click at [342, 328] on div "Add Column" at bounding box center [434, 230] width 797 height 320
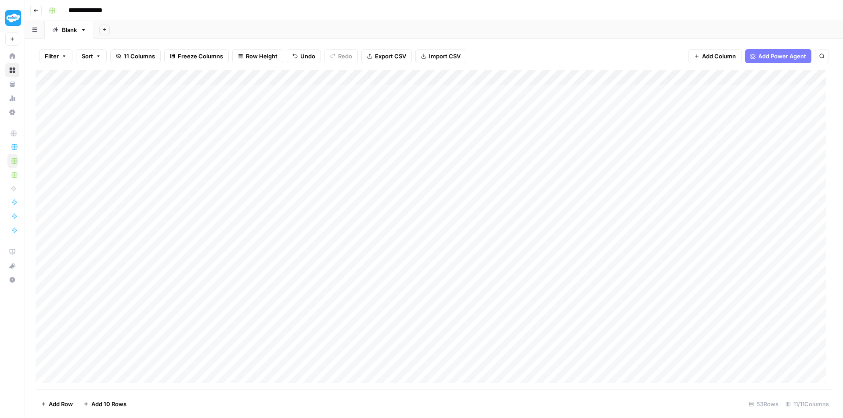
click at [342, 328] on div "Add Column" at bounding box center [434, 230] width 797 height 320
type textarea "**********"
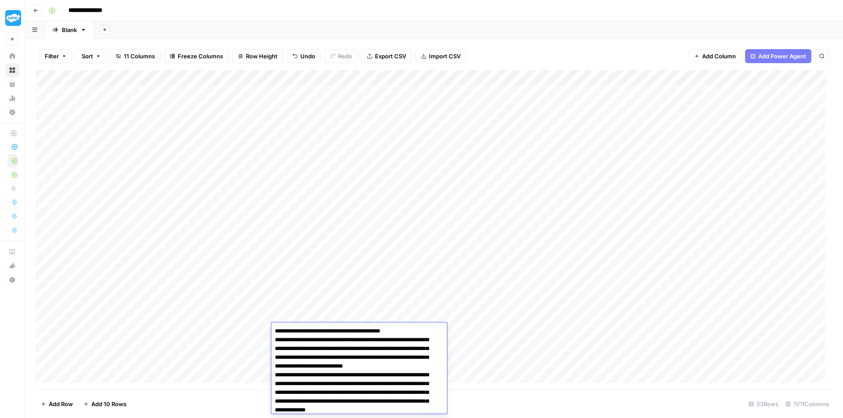
click at [494, 185] on div "Add Column" at bounding box center [434, 230] width 797 height 320
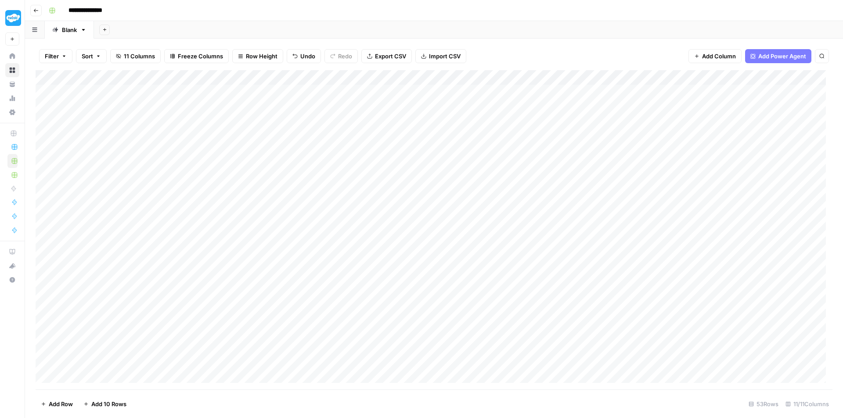
click at [481, 325] on div "Add Column" at bounding box center [434, 230] width 797 height 320
click at [481, 330] on div "Add Column" at bounding box center [434, 230] width 797 height 320
type textarea "**********"
click at [565, 300] on div "Add Column" at bounding box center [434, 230] width 797 height 320
click at [557, 328] on div "Add Column" at bounding box center [434, 230] width 797 height 320
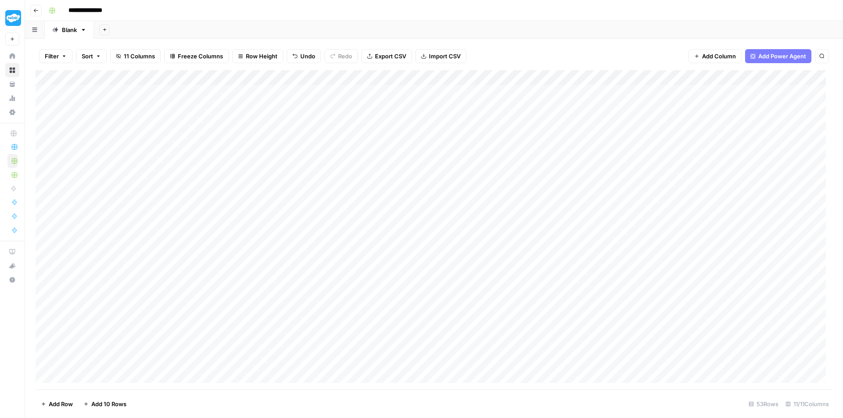
click at [557, 328] on div "Add Column" at bounding box center [434, 230] width 797 height 320
click at [552, 211] on div "Add Column" at bounding box center [434, 230] width 797 height 320
click at [355, 344] on div "Add Column" at bounding box center [434, 230] width 797 height 320
type textarea "**********"
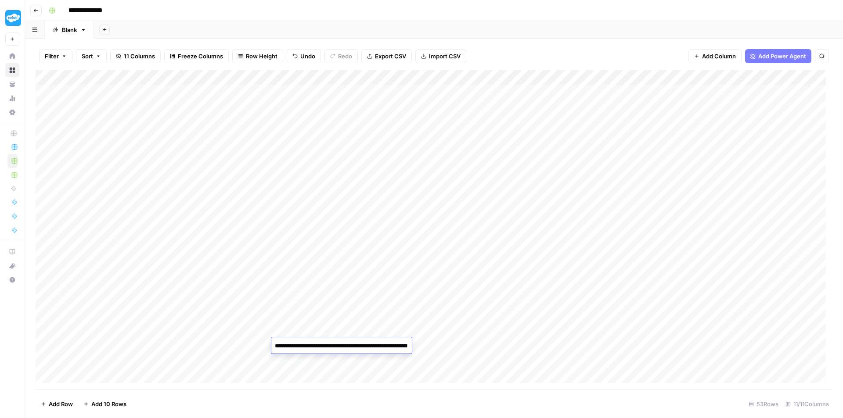
scroll to position [700, 0]
click at [478, 182] on div "Add Column" at bounding box center [434, 230] width 797 height 320
click at [452, 347] on div "Add Column" at bounding box center [434, 230] width 797 height 320
type textarea "**********"
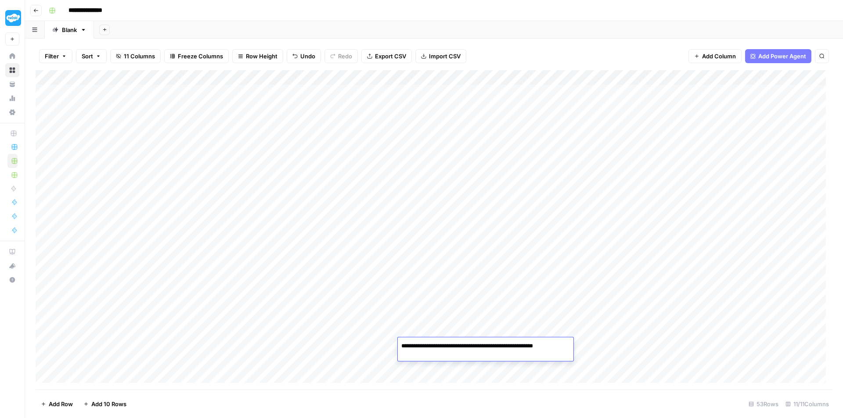
click at [476, 215] on div "Add Column" at bounding box center [434, 230] width 797 height 320
click at [584, 343] on div "Add Column" at bounding box center [434, 230] width 797 height 320
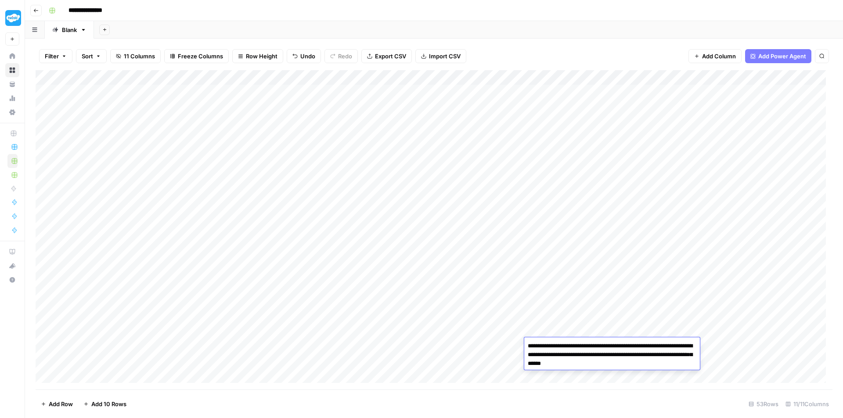
click at [584, 201] on div "Add Column" at bounding box center [434, 230] width 797 height 320
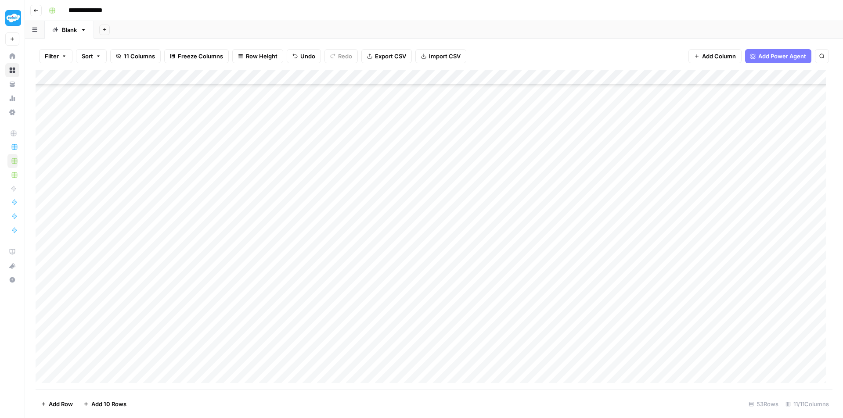
scroll to position [176, 0]
click at [328, 186] on div "Add Column" at bounding box center [434, 230] width 797 height 320
type textarea "**********"
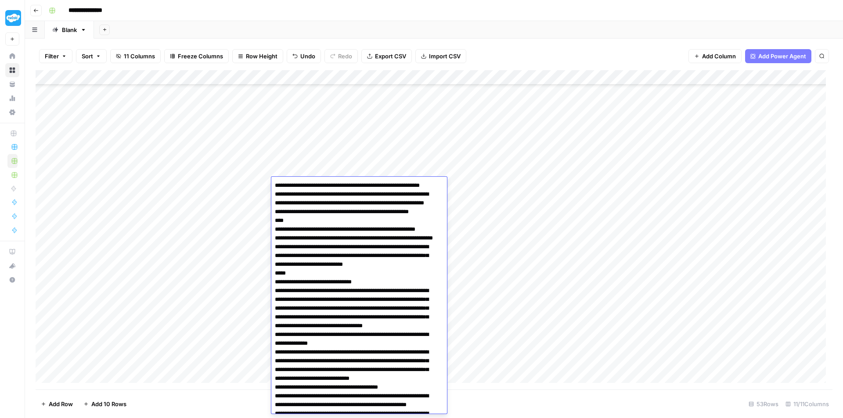
scroll to position [469, 0]
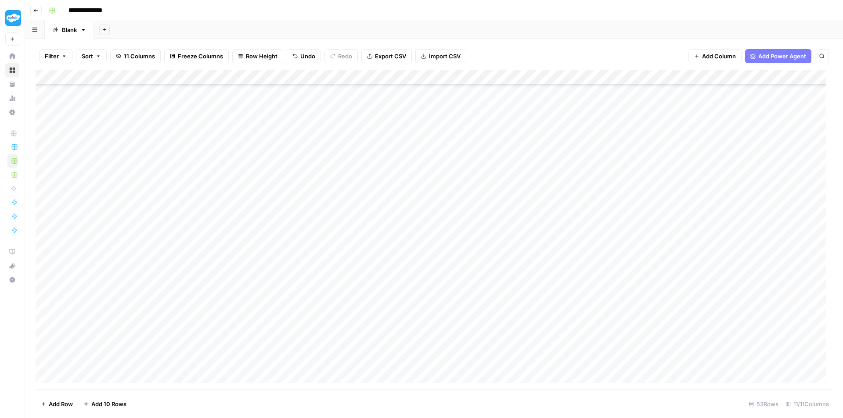
click at [470, 151] on div "Add Column" at bounding box center [434, 230] width 797 height 320
click at [475, 184] on div "Add Column" at bounding box center [434, 230] width 797 height 320
click at [636, 132] on div "Add Column" at bounding box center [434, 230] width 797 height 320
click at [591, 182] on div "Add Column" at bounding box center [434, 230] width 797 height 320
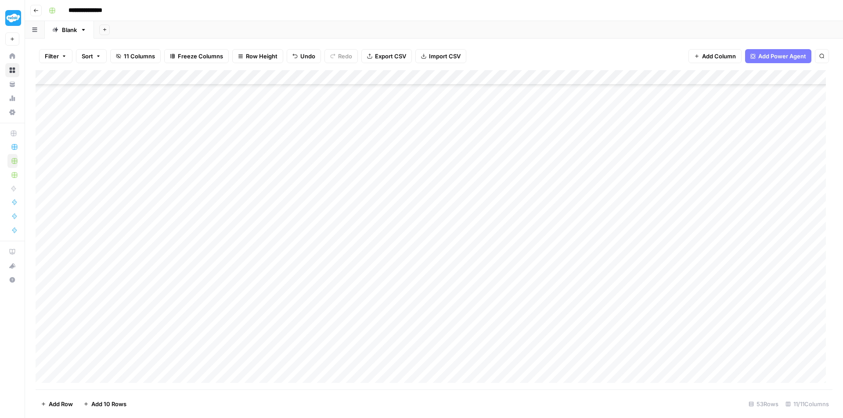
click at [591, 182] on div "Add Column" at bounding box center [434, 230] width 797 height 320
type textarea "**********"
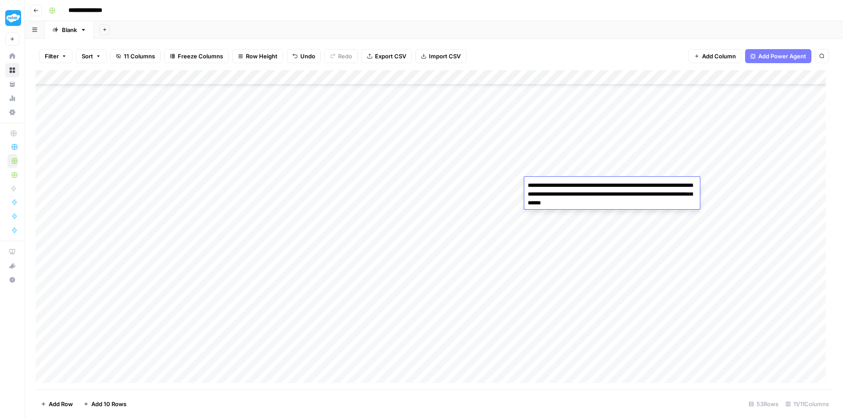
click at [483, 263] on div "Add Column" at bounding box center [434, 230] width 797 height 320
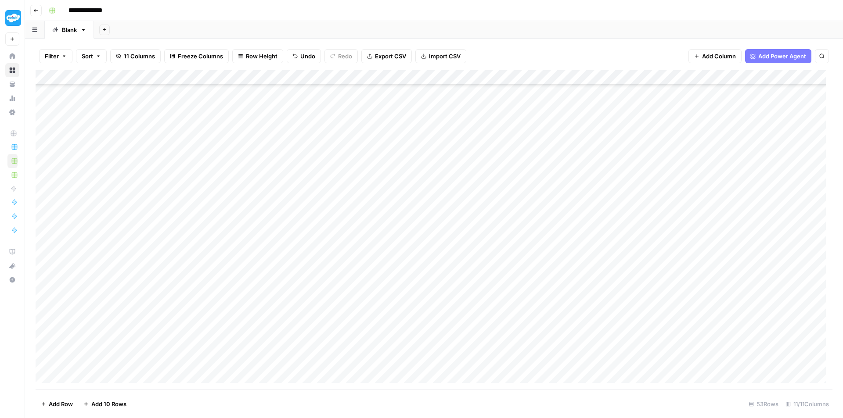
scroll to position [132, 0]
click at [234, 242] on div "Add Column" at bounding box center [434, 230] width 797 height 320
click at [239, 244] on div "Add Column" at bounding box center [434, 230] width 797 height 320
click at [487, 245] on div "Add Column" at bounding box center [434, 230] width 797 height 320
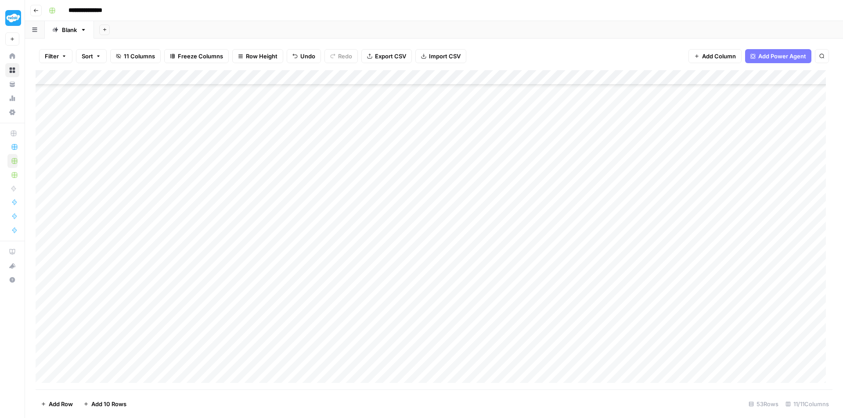
click at [351, 241] on div "Add Column" at bounding box center [434, 230] width 797 height 320
type textarea "**********"
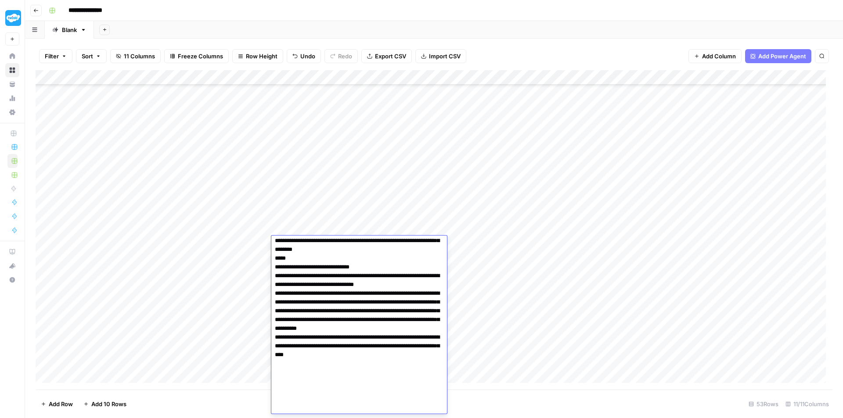
click at [469, 142] on div "Add Column" at bounding box center [434, 230] width 797 height 320
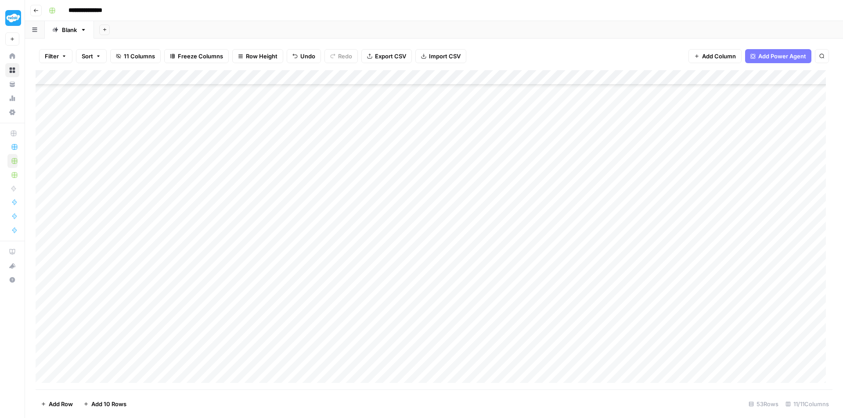
click at [454, 238] on div "Add Column" at bounding box center [434, 230] width 797 height 320
click at [459, 244] on div "Add Column" at bounding box center [434, 230] width 797 height 320
type textarea "**********"
click at [584, 289] on div "Add Column" at bounding box center [434, 230] width 797 height 320
click at [566, 245] on div "Add Column" at bounding box center [434, 230] width 797 height 320
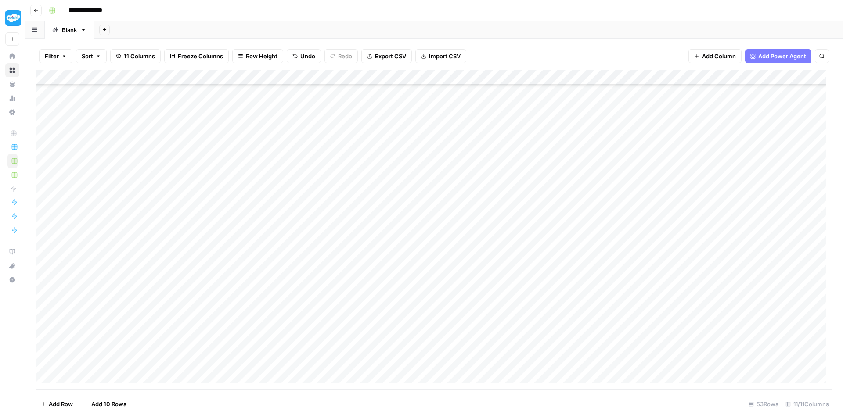
click at [584, 245] on div "Add Column" at bounding box center [434, 230] width 797 height 320
click at [534, 263] on textarea "**********" at bounding box center [612, 253] width 176 height 30
click at [474, 284] on div "Add Column" at bounding box center [434, 230] width 797 height 320
click at [321, 258] on div "Add Column" at bounding box center [434, 230] width 797 height 320
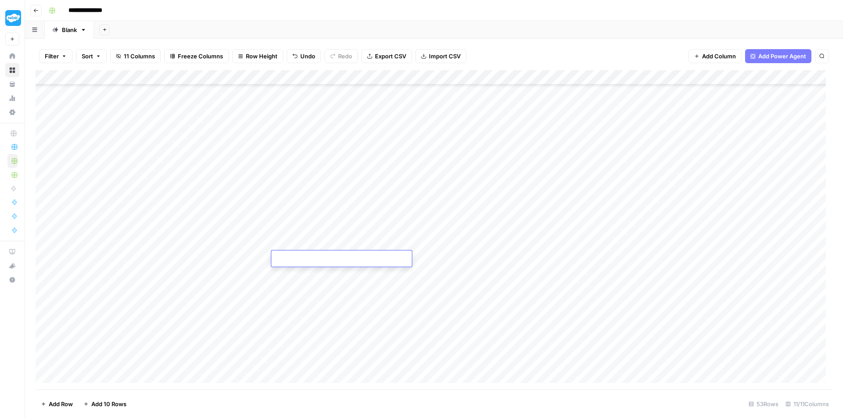
type textarea "**********"
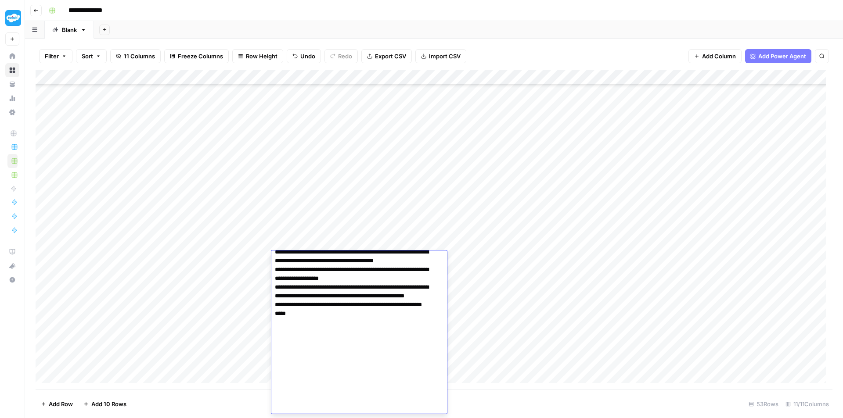
click at [439, 165] on div "Add Column" at bounding box center [434, 230] width 797 height 320
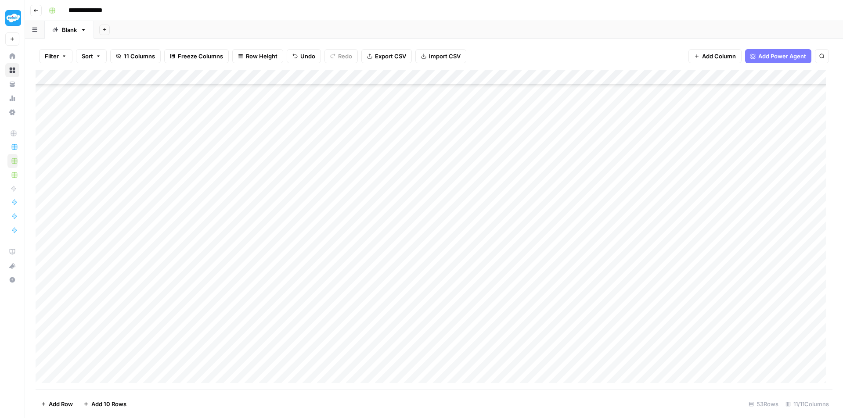
click at [420, 257] on div "Add Column" at bounding box center [434, 230] width 797 height 320
type textarea "**********"
click at [391, 309] on div "Add Column" at bounding box center [434, 230] width 797 height 320
click at [573, 263] on div "Add Column" at bounding box center [434, 230] width 797 height 320
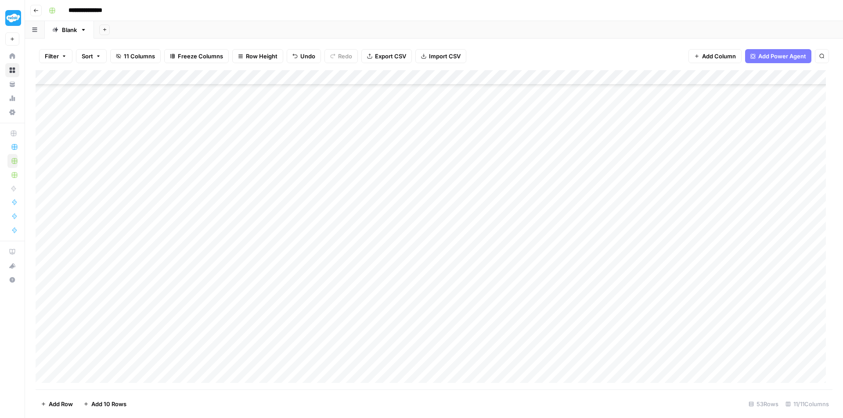
click at [573, 263] on div "Add Column" at bounding box center [434, 230] width 797 height 320
click at [430, 312] on div "Add Column" at bounding box center [434, 230] width 797 height 320
click at [326, 270] on div "Add Column" at bounding box center [434, 230] width 797 height 320
click at [465, 163] on div "Add Column" at bounding box center [434, 230] width 797 height 320
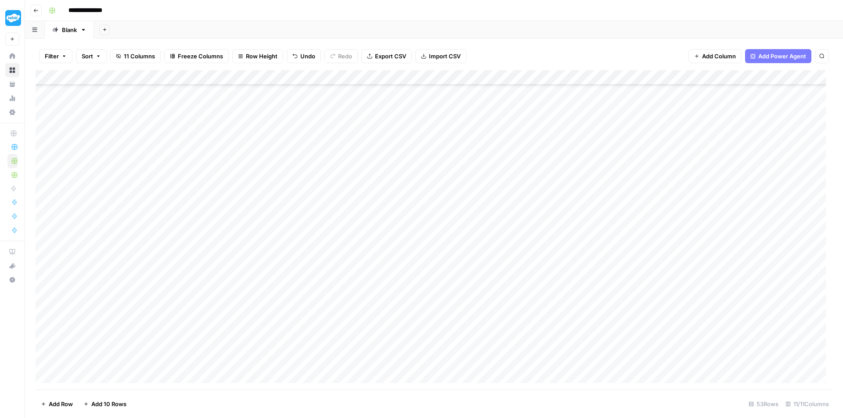
click at [459, 273] on div "Add Column" at bounding box center [434, 230] width 797 height 320
click at [409, 339] on div "Add Column" at bounding box center [434, 230] width 797 height 320
click at [558, 272] on div "Add Column" at bounding box center [434, 230] width 797 height 320
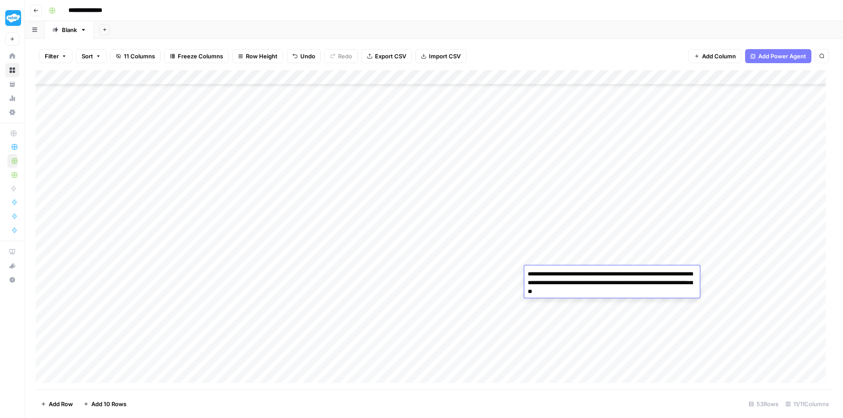
click at [411, 328] on div "Add Column" at bounding box center [434, 230] width 797 height 320
click at [356, 198] on div "Add Column" at bounding box center [434, 230] width 797 height 320
type textarea "**********"
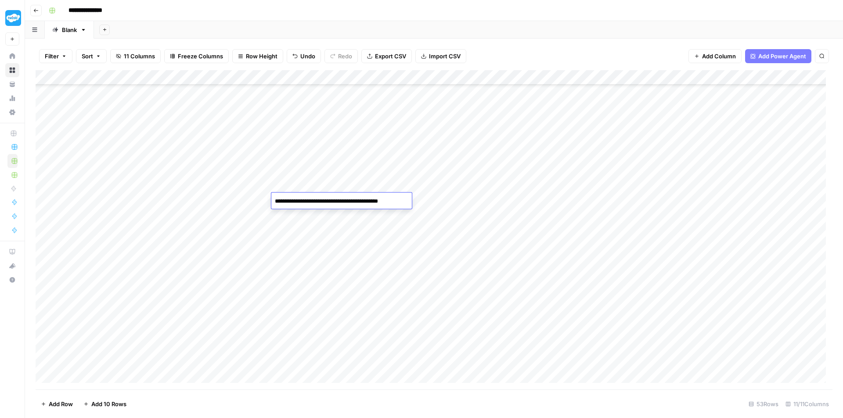
scroll to position [423, 0]
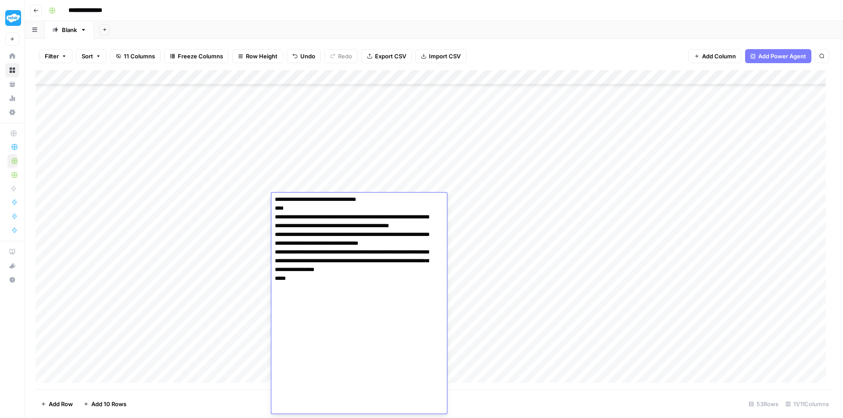
click at [469, 125] on div "Add Column" at bounding box center [434, 230] width 797 height 320
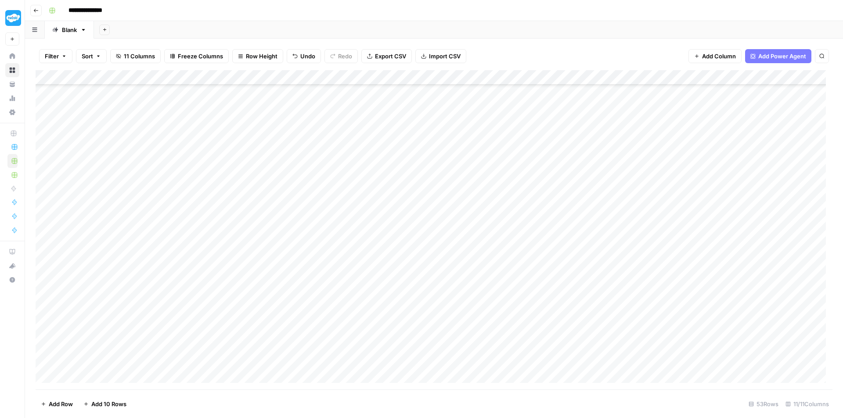
click at [496, 198] on div "Add Column" at bounding box center [434, 230] width 797 height 320
click at [588, 123] on div "Add Column" at bounding box center [434, 230] width 797 height 320
click at [550, 196] on div "Add Column" at bounding box center [434, 230] width 797 height 320
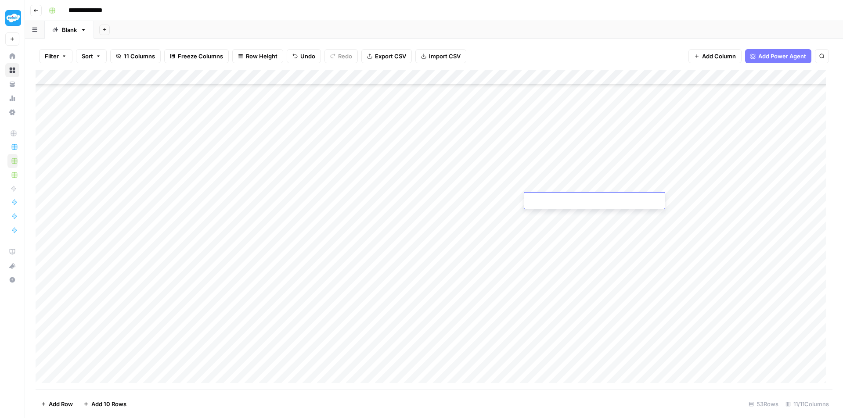
type textarea "**********"
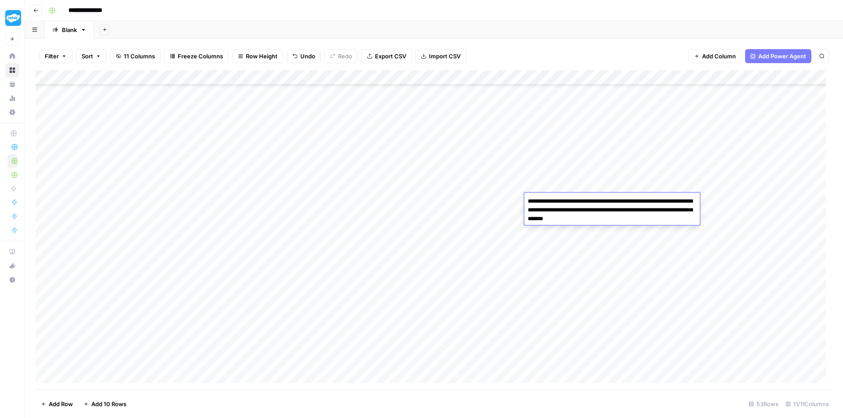
click at [588, 112] on div "Add Column" at bounding box center [434, 230] width 797 height 320
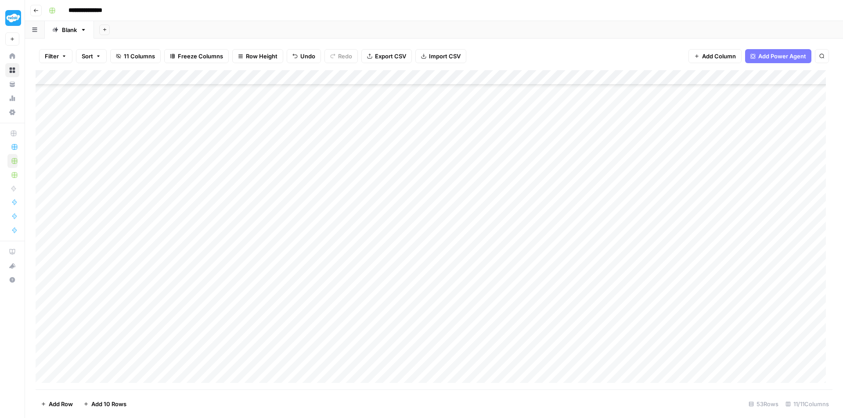
click at [359, 211] on div "Add Column" at bounding box center [434, 230] width 797 height 320
click at [473, 152] on div "Add Column" at bounding box center [434, 230] width 797 height 320
click at [454, 215] on div "Add Column" at bounding box center [434, 230] width 797 height 320
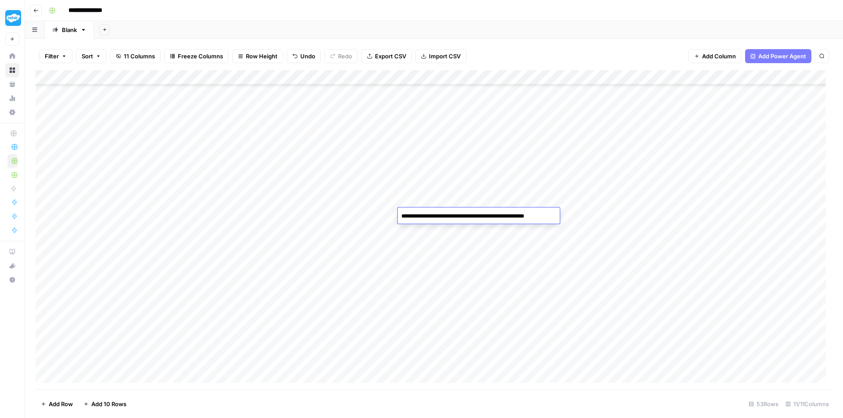
type textarea "**********"
click at [598, 217] on div "Add Column" at bounding box center [434, 230] width 797 height 320
type textarea "**********"
click at [496, 287] on div "Add Column" at bounding box center [434, 230] width 797 height 320
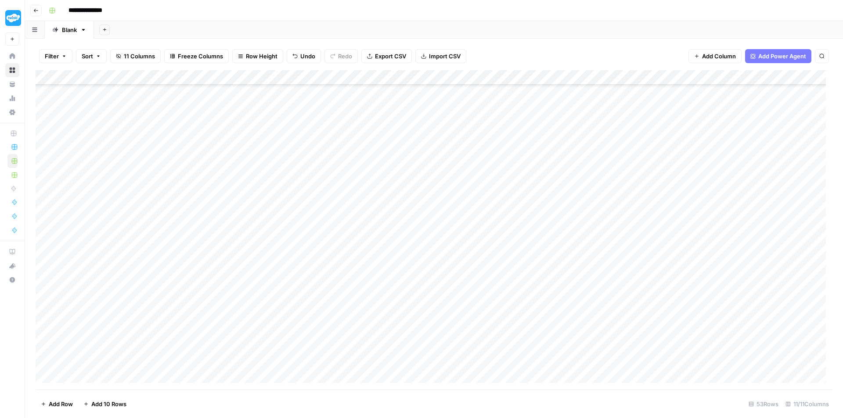
click at [471, 214] on div "Add Column" at bounding box center [434, 230] width 797 height 320
click at [344, 280] on div "Add Column" at bounding box center [434, 230] width 797 height 320
click at [352, 140] on div "Add Column" at bounding box center [434, 230] width 797 height 320
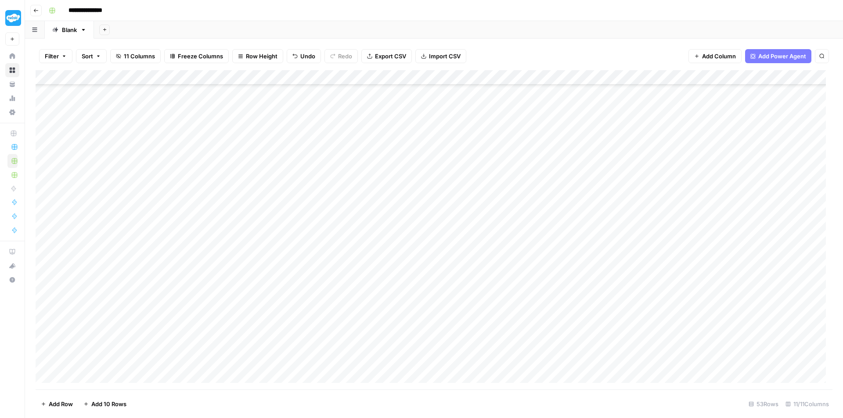
click at [352, 140] on div "Add Column" at bounding box center [434, 230] width 797 height 320
type textarea "**********"
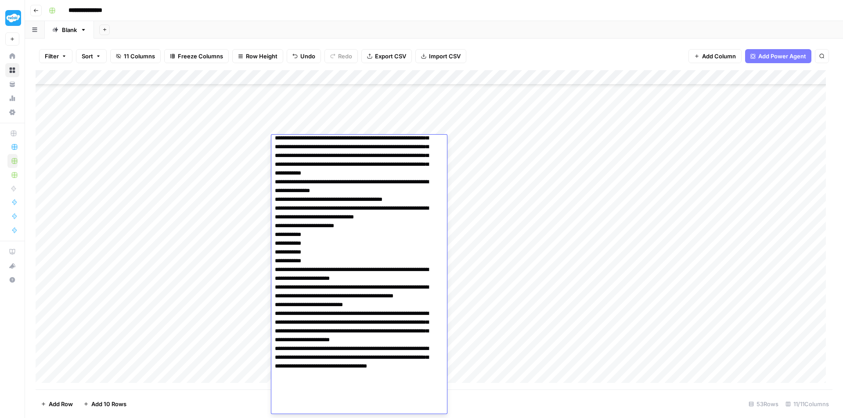
click at [537, 151] on div "Add Column" at bounding box center [434, 230] width 797 height 320
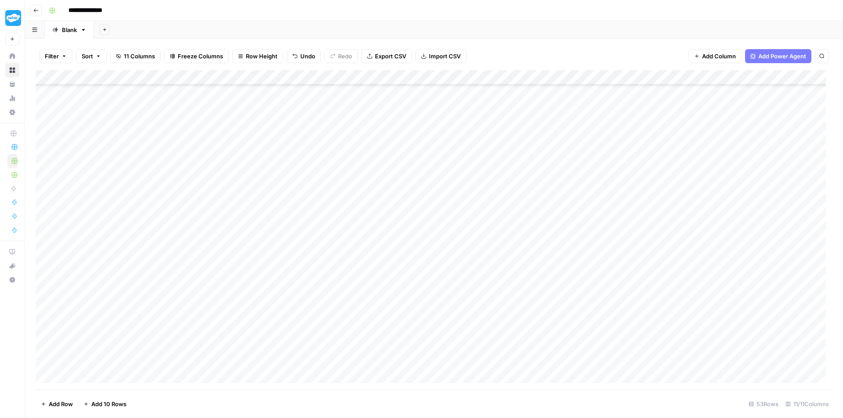
click at [481, 137] on div "Add Column" at bounding box center [434, 230] width 797 height 320
click at [445, 227] on div "Add Column" at bounding box center [434, 230] width 797 height 320
click at [582, 139] on div "Add Column" at bounding box center [434, 230] width 797 height 320
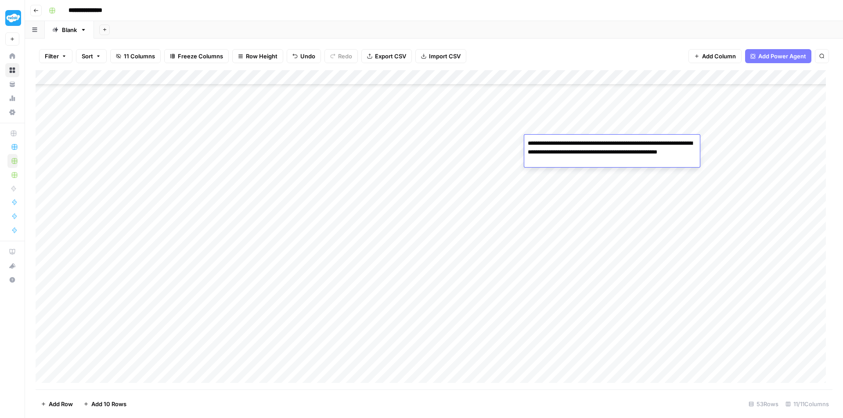
click at [490, 231] on div "Add Column" at bounding box center [434, 230] width 797 height 320
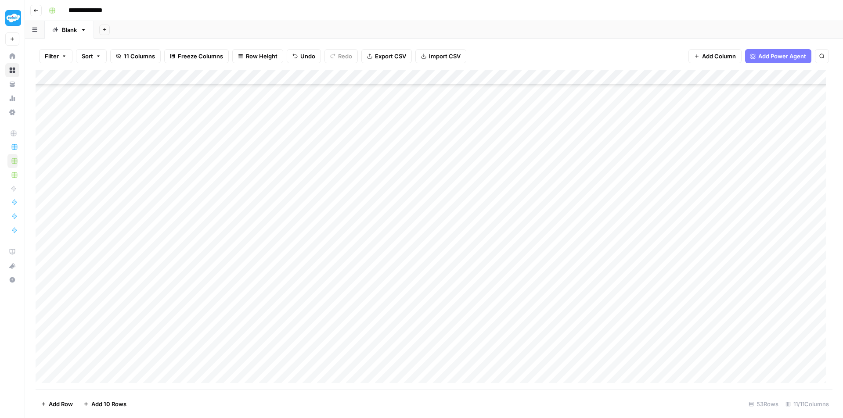
click at [345, 157] on div "Add Column" at bounding box center [434, 230] width 797 height 320
type textarea "**********"
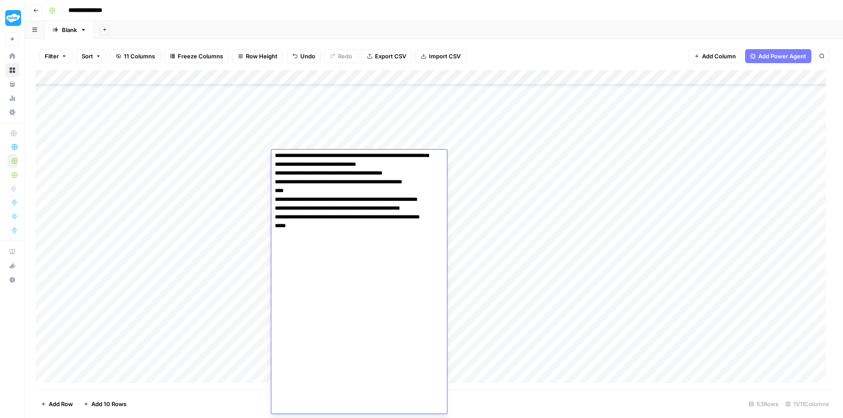
click at [531, 192] on div "Add Column" at bounding box center [434, 230] width 797 height 320
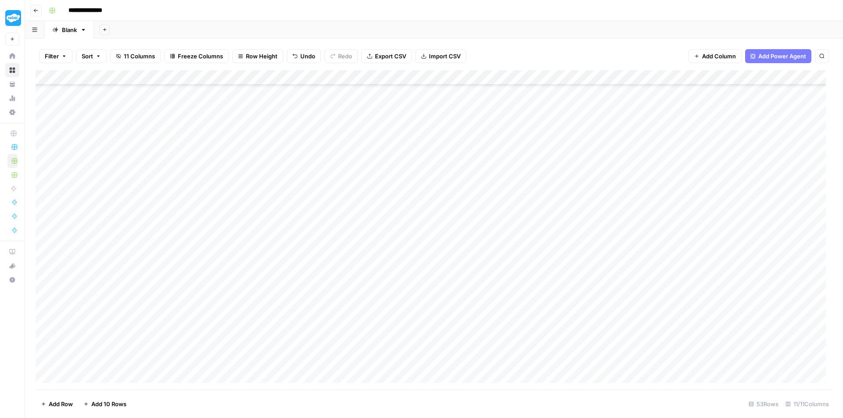
click at [463, 156] on div "Add Column" at bounding box center [434, 230] width 797 height 320
click at [419, 250] on div "Add Column" at bounding box center [434, 230] width 797 height 320
click at [570, 159] on div "Add Column" at bounding box center [434, 230] width 797 height 320
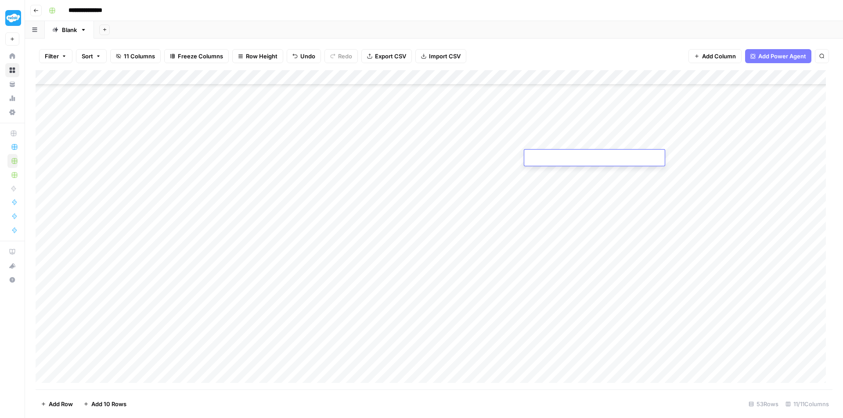
type textarea "**********"
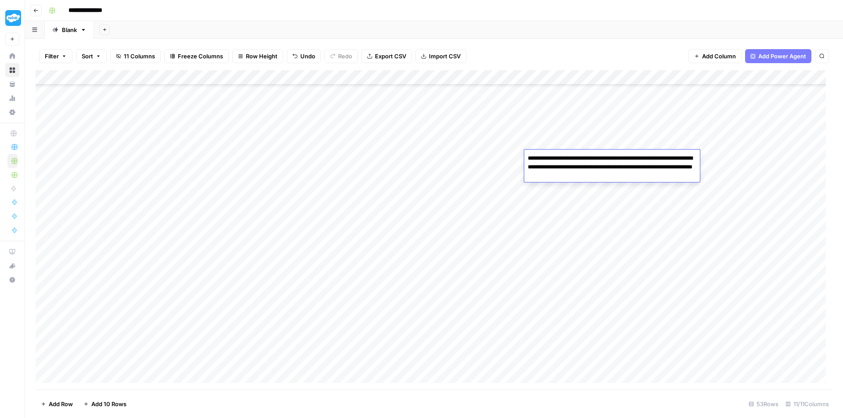
click at [477, 243] on div "Add Column" at bounding box center [434, 230] width 797 height 320
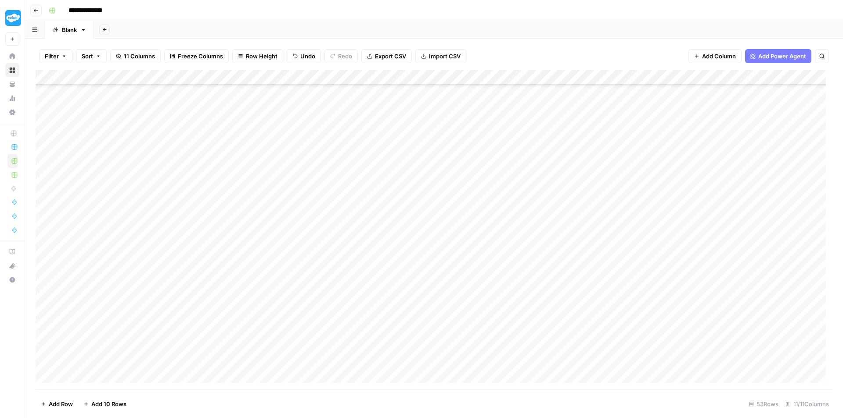
scroll to position [331, 0]
click at [317, 151] on div "Add Column" at bounding box center [434, 230] width 797 height 320
type textarea "**********"
click at [504, 170] on div "Add Column" at bounding box center [434, 230] width 797 height 320
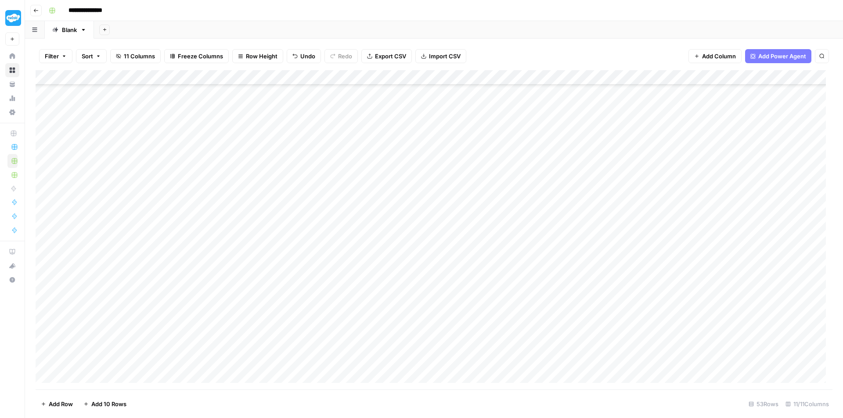
click at [466, 148] on div "Add Column" at bounding box center [434, 230] width 797 height 320
type textarea "**********"
click at [436, 262] on div "Add Column" at bounding box center [434, 230] width 797 height 320
click at [573, 150] on div "Add Column" at bounding box center [434, 230] width 797 height 320
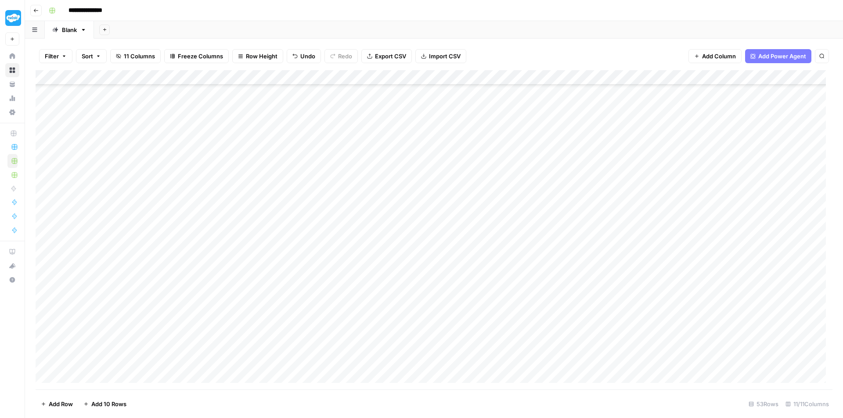
drag, startPoint x: 573, startPoint y: 150, endPoint x: 557, endPoint y: 169, distance: 24.3
click at [573, 150] on div "Add Column" at bounding box center [434, 230] width 797 height 320
type textarea "**********"
click at [515, 221] on div "Add Column" at bounding box center [434, 230] width 797 height 320
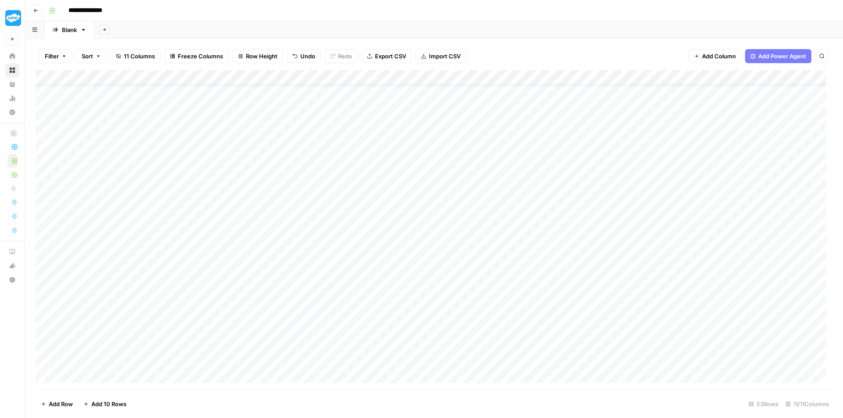
click at [309, 184] on div "Add Column" at bounding box center [434, 230] width 797 height 320
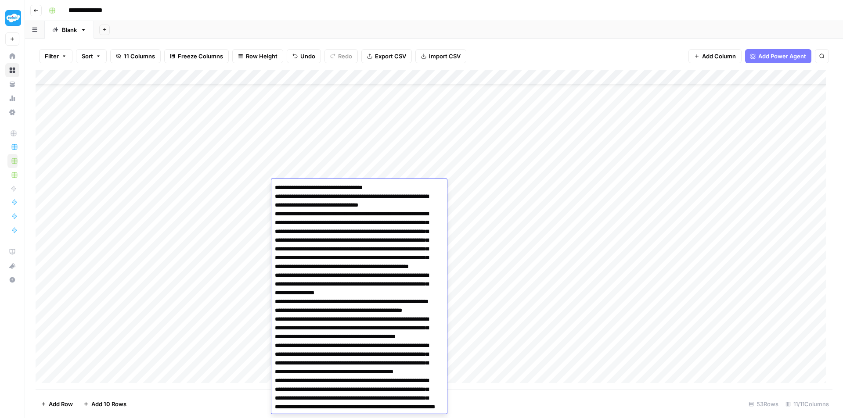
scroll to position [105, 0]
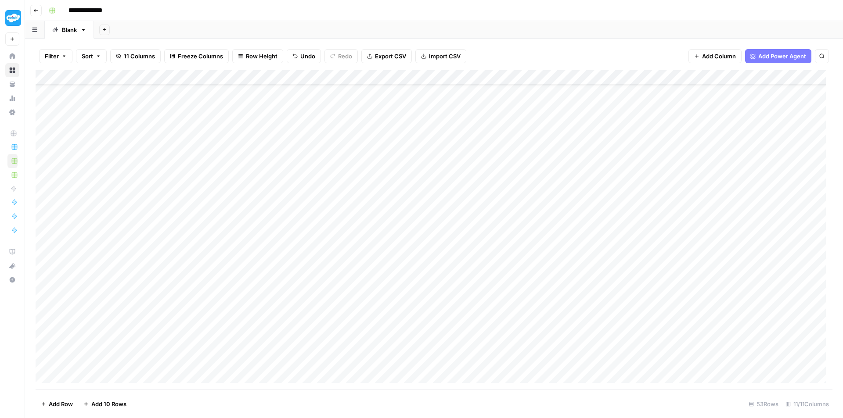
click at [540, 175] on div "Add Column" at bounding box center [434, 230] width 797 height 320
click at [365, 216] on div "Add Column" at bounding box center [434, 230] width 797 height 320
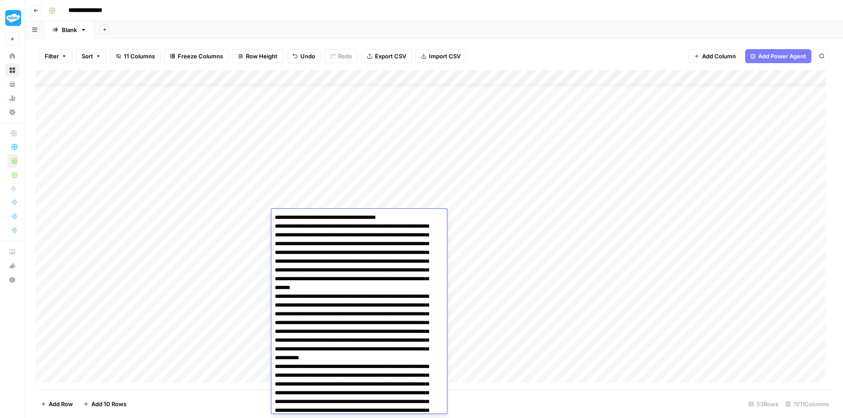
scroll to position [495, 0]
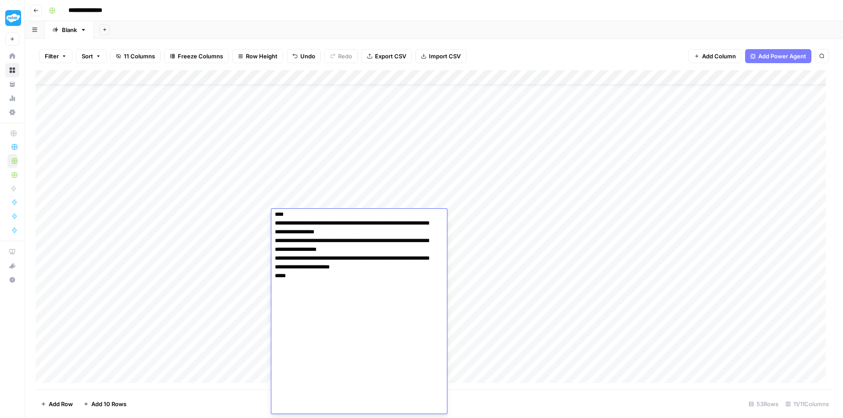
click at [471, 185] on div "Add Column" at bounding box center [434, 230] width 797 height 320
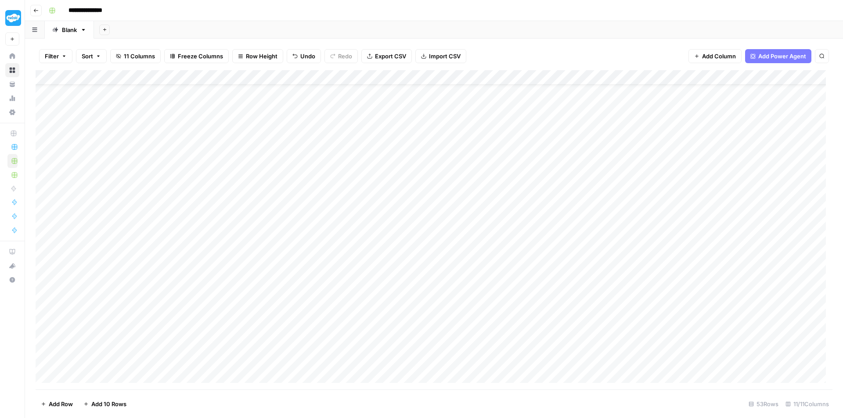
click at [223, 217] on div "Add Column" at bounding box center [434, 230] width 797 height 320
click at [235, 217] on div "Add Column" at bounding box center [434, 230] width 797 height 320
click at [238, 218] on input "**********" at bounding box center [266, 219] width 141 height 11
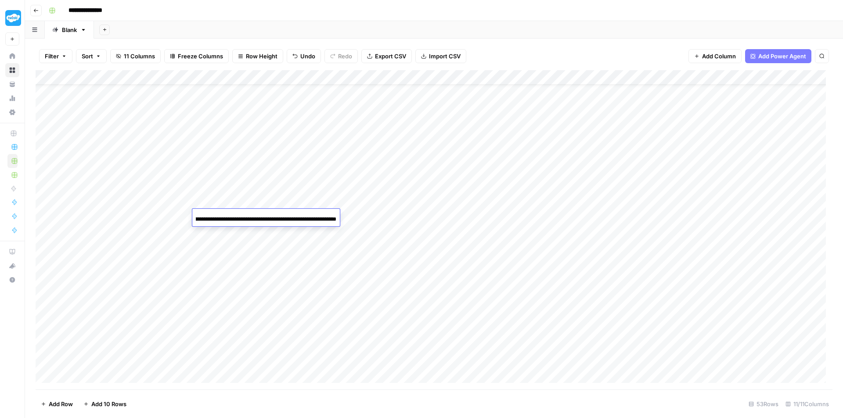
click at [238, 218] on input "**********" at bounding box center [266, 219] width 141 height 11
click at [374, 216] on div "Add Column" at bounding box center [434, 230] width 797 height 320
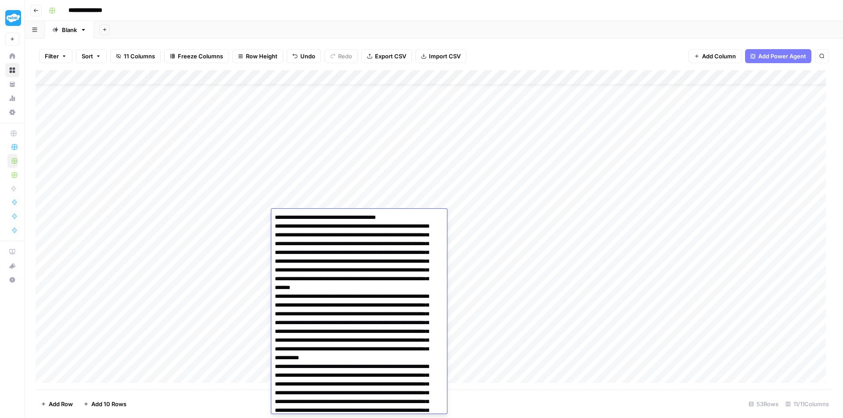
scroll to position [495, 0]
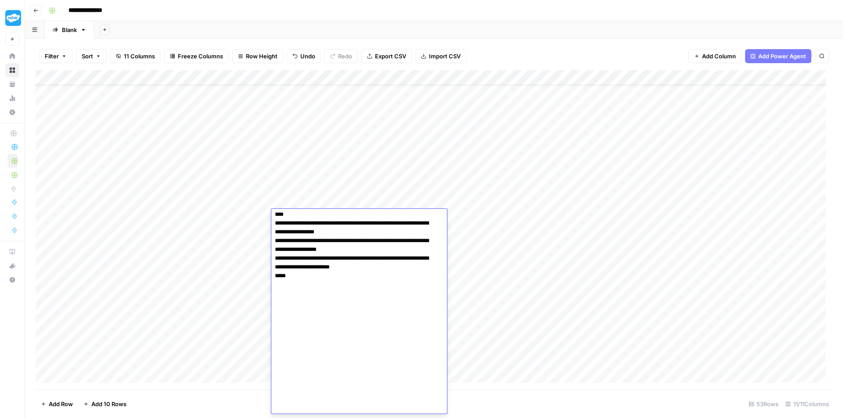
click at [389, 253] on textarea at bounding box center [355, 65] width 169 height 697
click at [488, 203] on div "Add Column" at bounding box center [434, 230] width 797 height 320
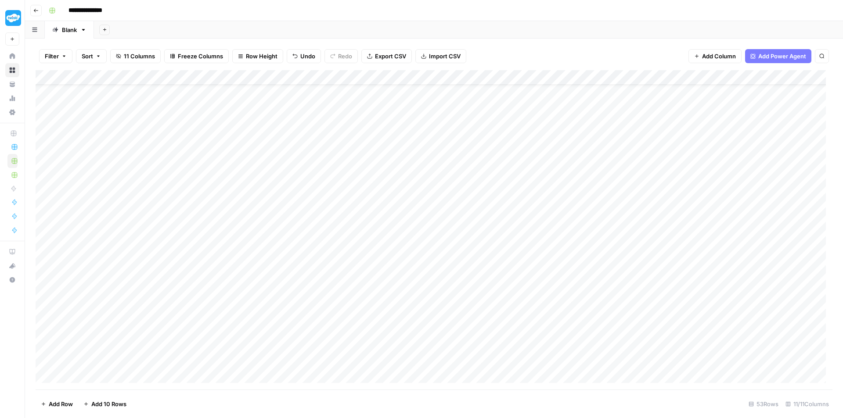
click at [330, 202] on div "Add Column" at bounding box center [434, 230] width 797 height 320
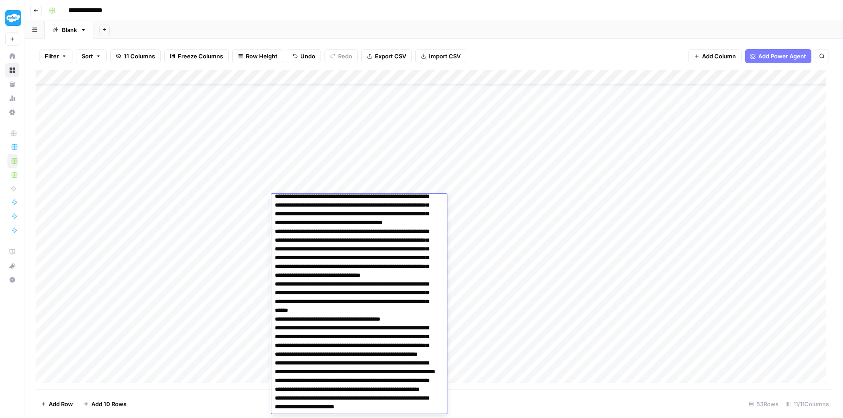
scroll to position [0, 0]
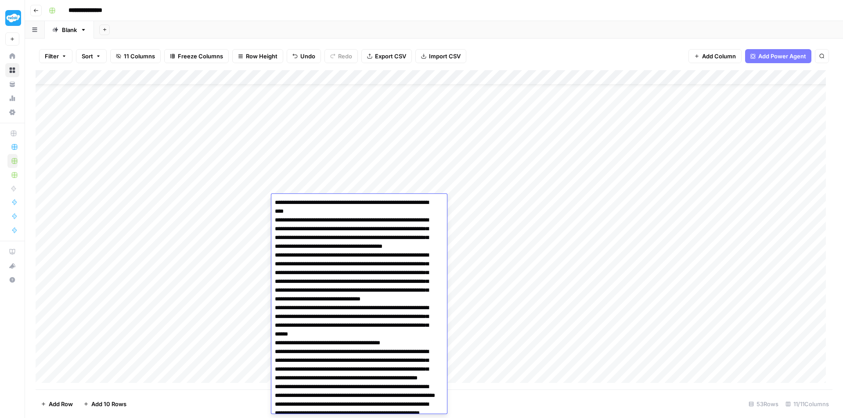
click at [448, 155] on div "Add Column" at bounding box center [434, 230] width 797 height 320
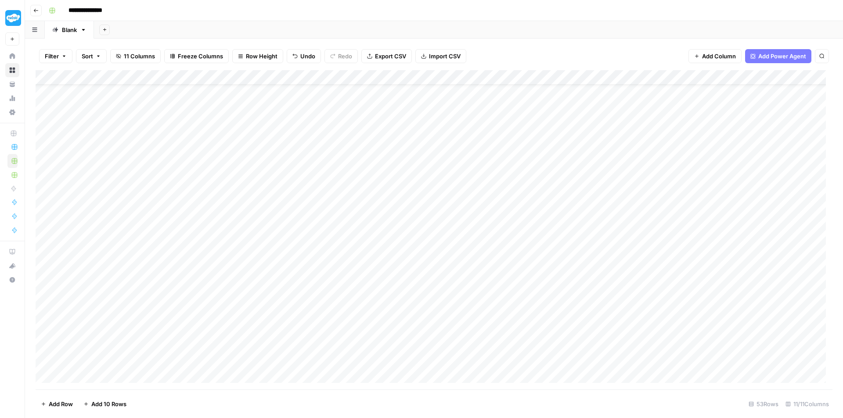
click at [342, 141] on div "Add Column" at bounding box center [434, 230] width 797 height 320
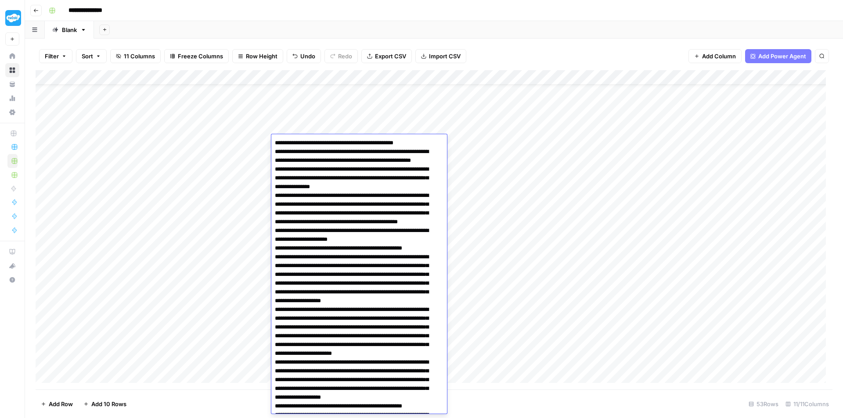
click at [494, 152] on div "Add Column" at bounding box center [434, 230] width 797 height 320
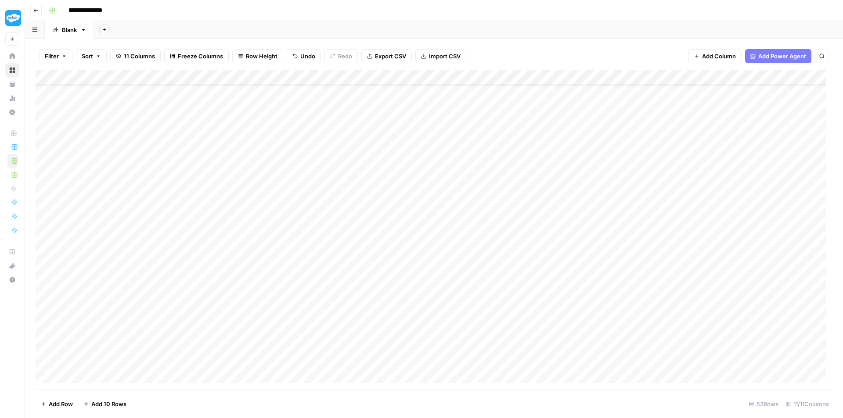
click at [354, 175] on div "Add Column" at bounding box center [434, 230] width 797 height 320
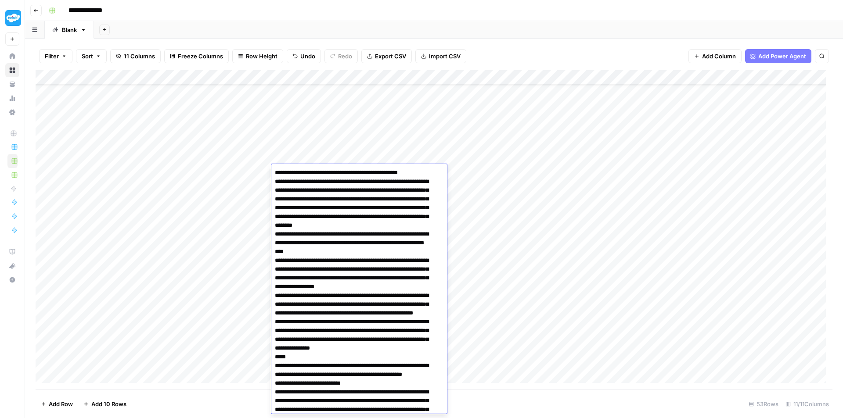
click at [490, 166] on div "Add Column" at bounding box center [434, 230] width 797 height 320
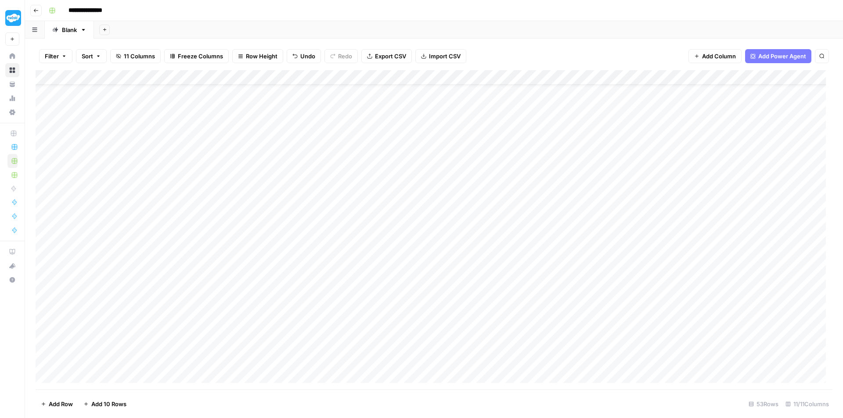
click at [366, 262] on div "Add Column" at bounding box center [434, 230] width 797 height 320
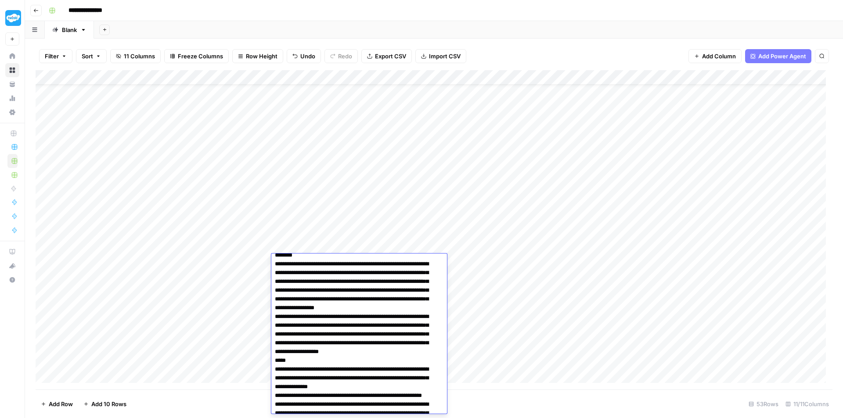
scroll to position [439, 0]
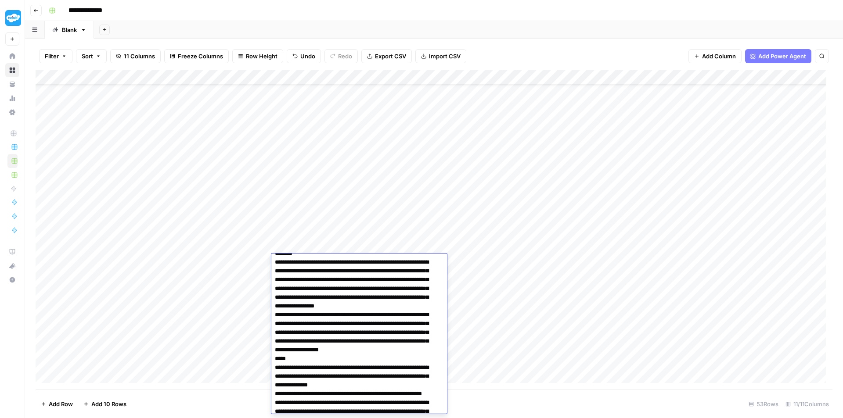
click at [475, 232] on div "Add Column" at bounding box center [434, 230] width 797 height 320
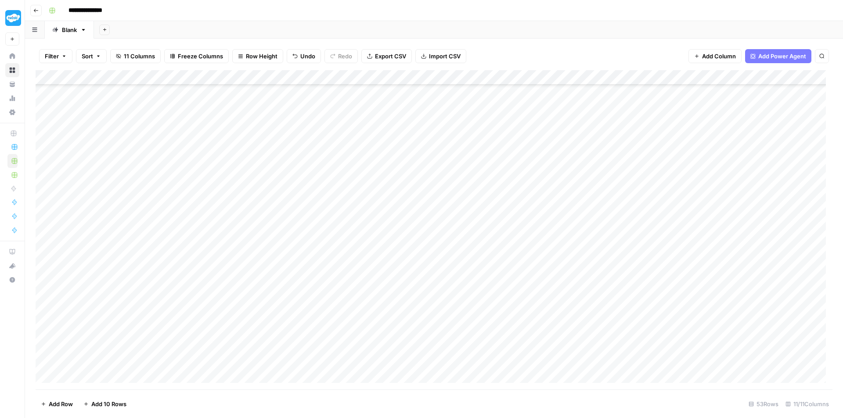
scroll to position [68, 0]
click at [382, 251] on div "Add Column" at bounding box center [434, 230] width 797 height 320
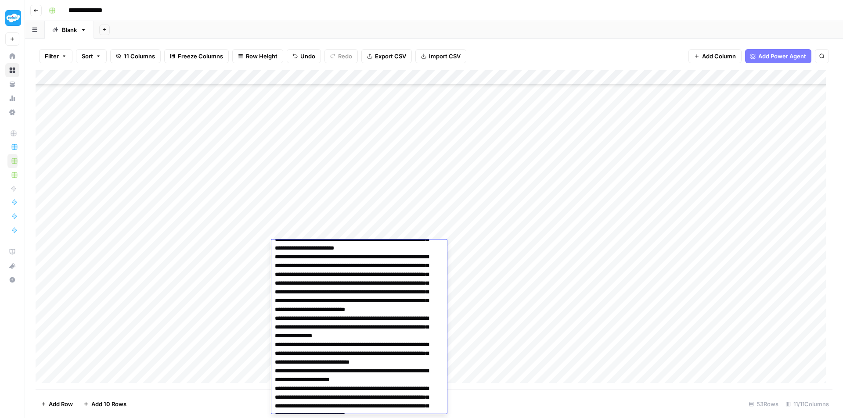
scroll to position [132, 0]
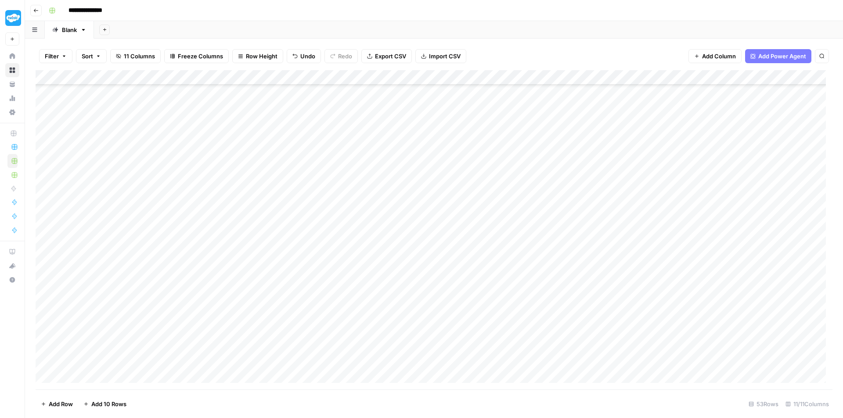
click at [494, 234] on div "Add Column" at bounding box center [434, 230] width 797 height 320
click at [378, 173] on div "Add Column" at bounding box center [434, 230] width 797 height 320
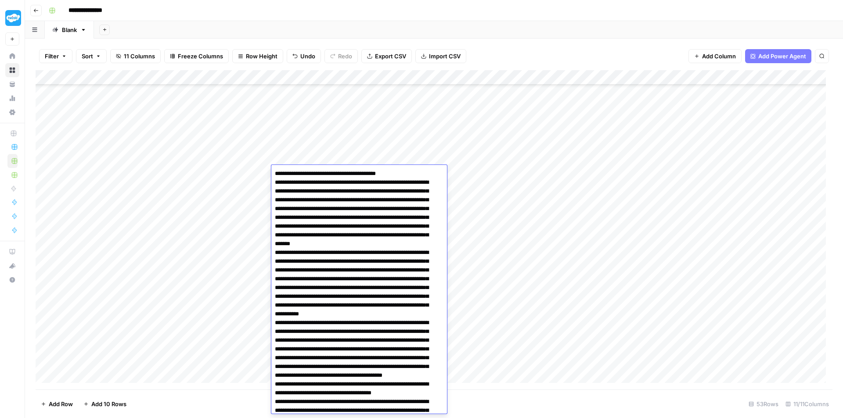
scroll to position [451, 0]
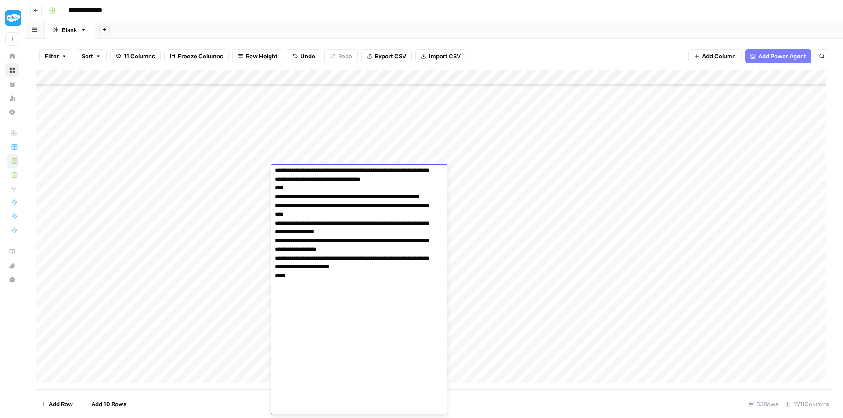
click at [507, 180] on div "Add Column" at bounding box center [434, 230] width 797 height 320
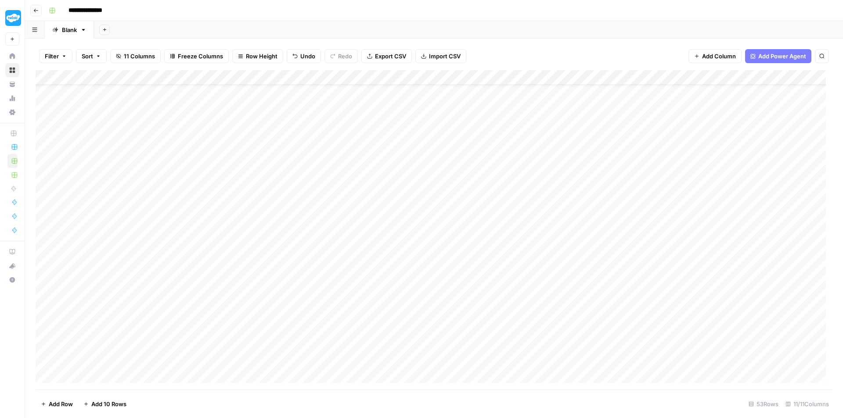
scroll to position [24, 0]
click at [365, 158] on div "Add Column" at bounding box center [434, 230] width 797 height 320
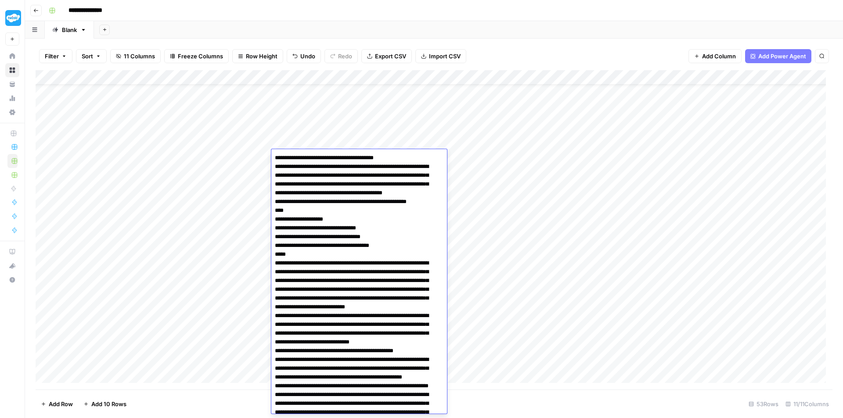
scroll to position [374, 0]
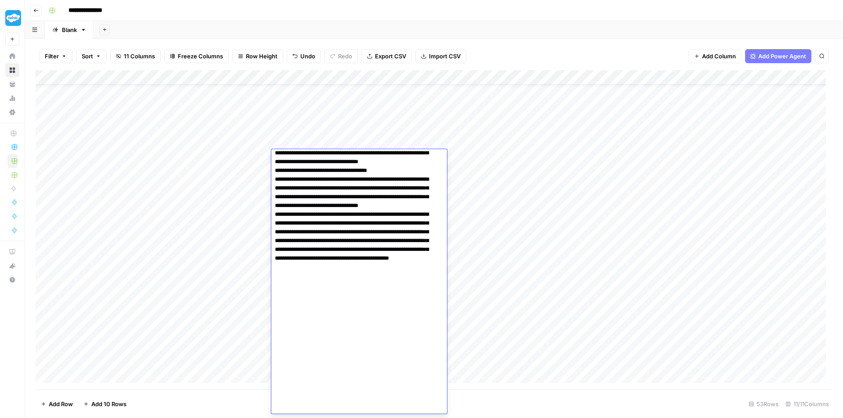
click at [399, 193] on textarea at bounding box center [355, 96] width 169 height 636
click at [405, 221] on textarea at bounding box center [355, 96] width 169 height 636
click at [444, 140] on div "Add Column" at bounding box center [434, 230] width 797 height 320
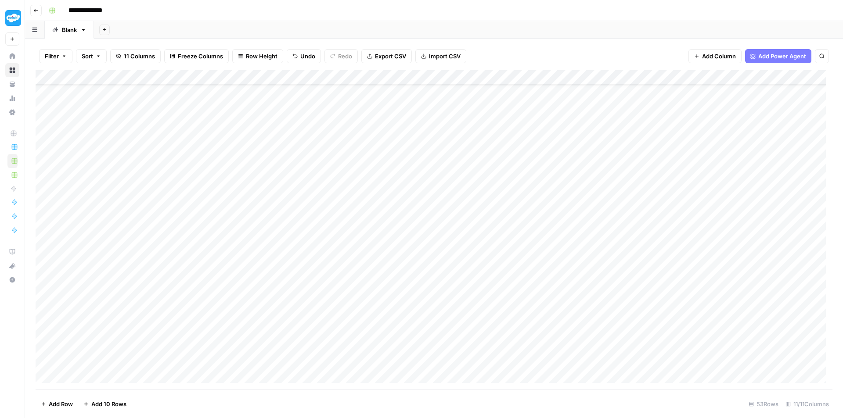
click at [450, 157] on div "Add Column" at bounding box center [434, 230] width 797 height 320
click at [454, 174] on div "Add Column" at bounding box center [434, 230] width 797 height 320
click at [350, 173] on div "Add Column" at bounding box center [434, 230] width 797 height 320
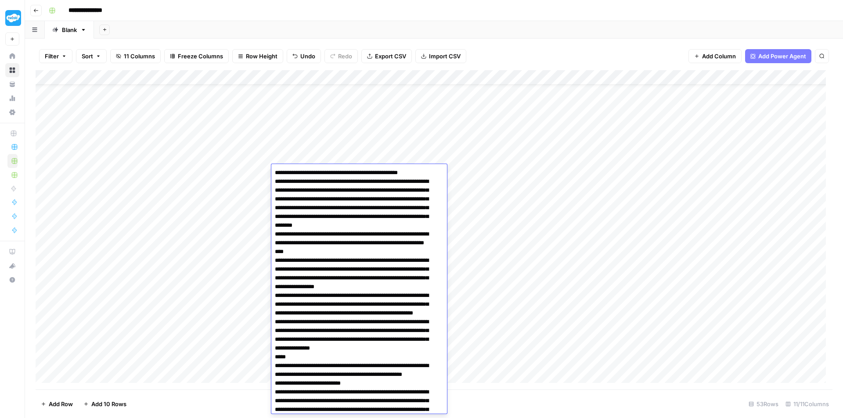
scroll to position [459, 0]
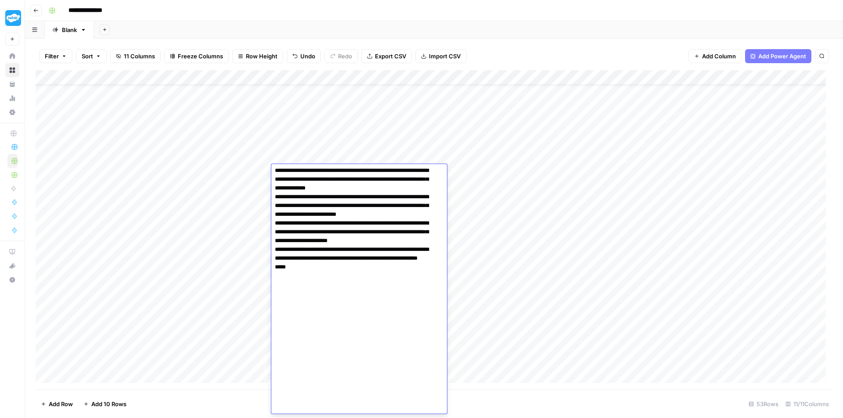
click at [507, 213] on div "Add Column" at bounding box center [434, 230] width 797 height 320
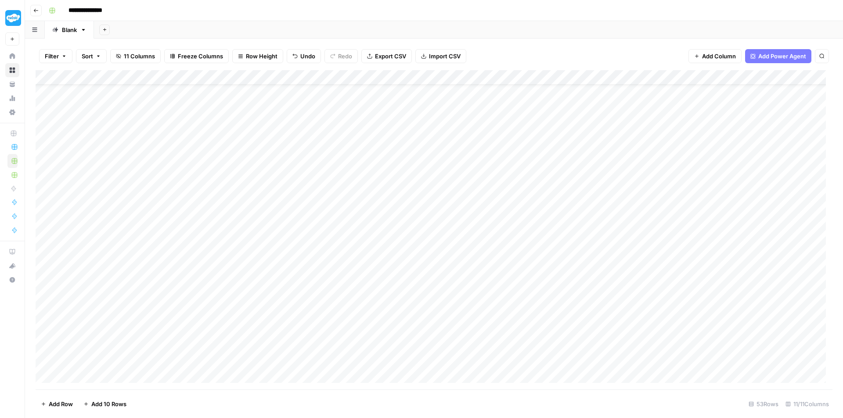
click at [362, 232] on div "Add Column" at bounding box center [434, 230] width 797 height 320
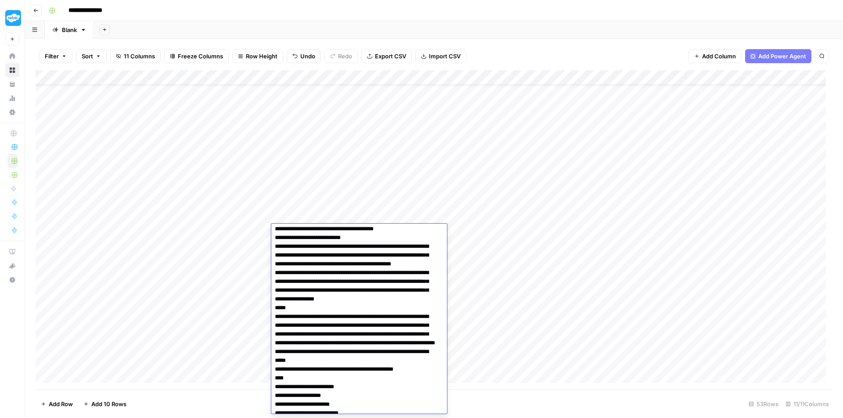
scroll to position [167, 0]
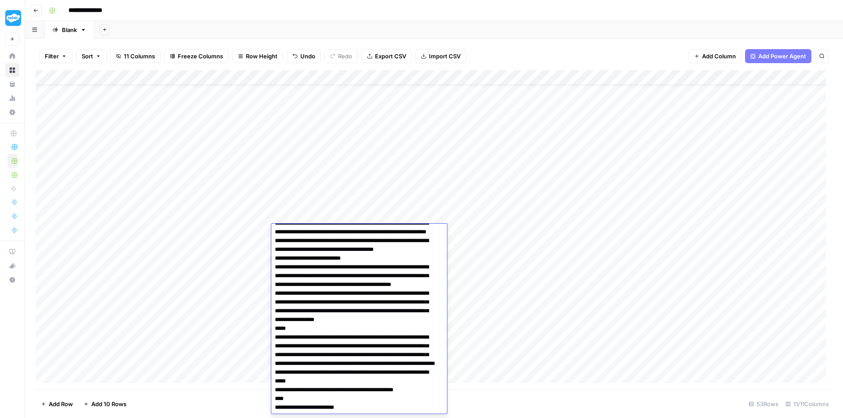
click at [384, 291] on textarea at bounding box center [355, 412] width 169 height 706
click at [511, 225] on div "Add Column" at bounding box center [434, 230] width 797 height 320
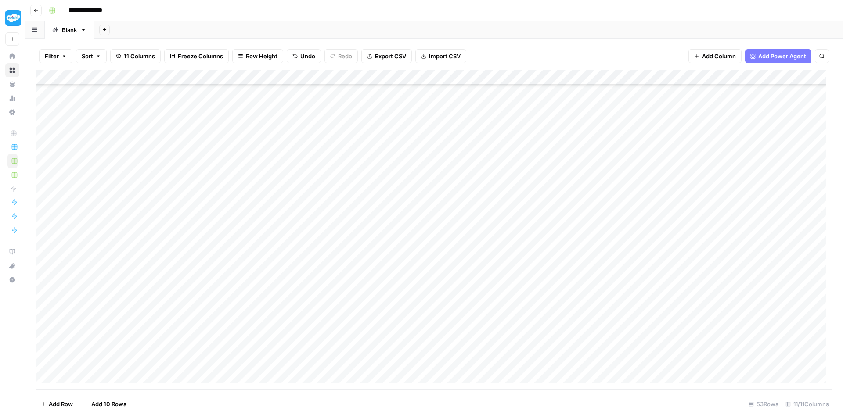
scroll to position [112, 0]
click at [364, 246] on div "Add Column" at bounding box center [434, 230] width 797 height 320
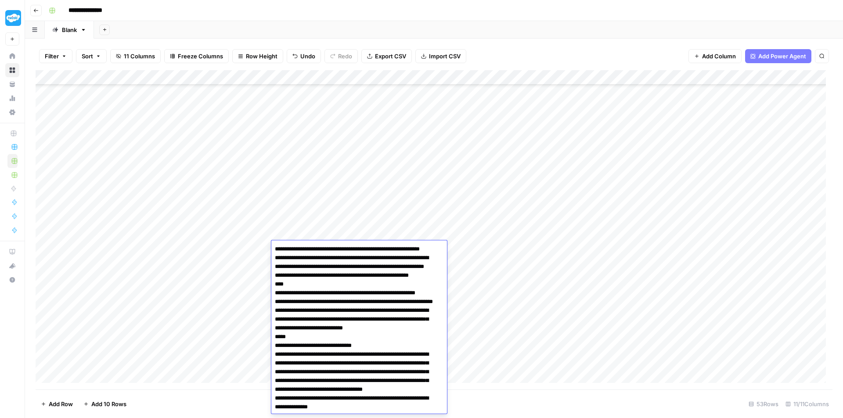
scroll to position [535, 0]
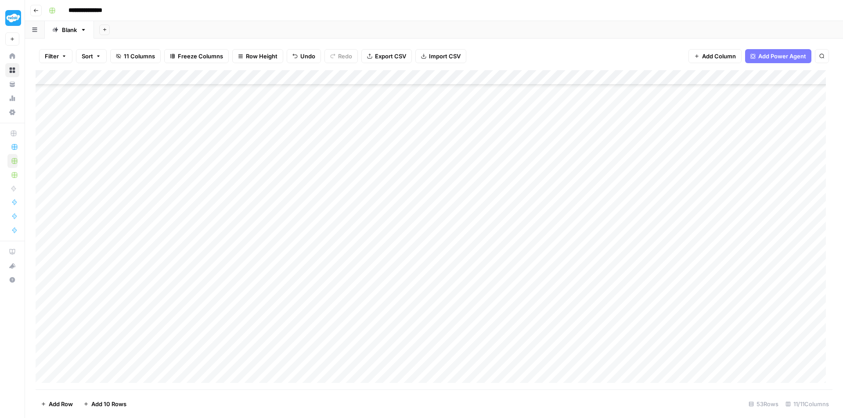
click at [469, 218] on div "Add Column" at bounding box center [434, 230] width 797 height 320
click at [347, 308] on div "Add Column" at bounding box center [434, 230] width 797 height 320
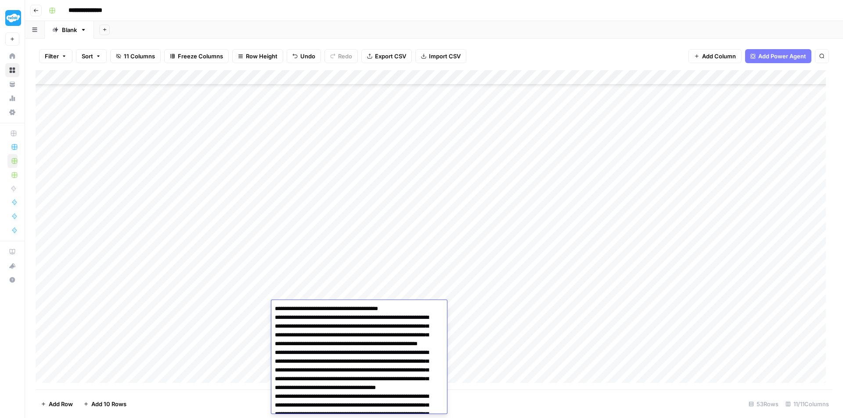
scroll to position [533, 0]
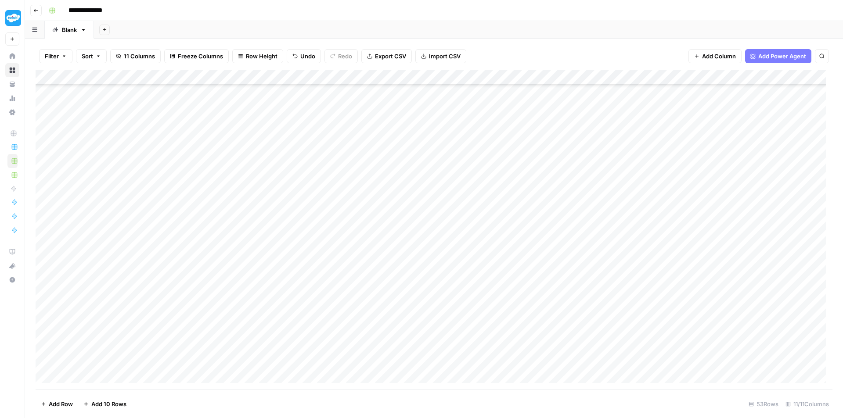
click at [448, 194] on div "Add Column" at bounding box center [434, 230] width 797 height 320
click at [360, 120] on div "Add Column" at bounding box center [434, 230] width 797 height 320
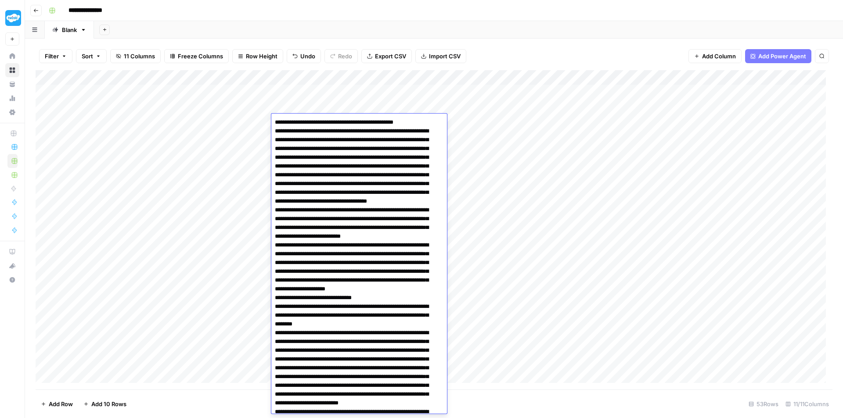
scroll to position [364, 0]
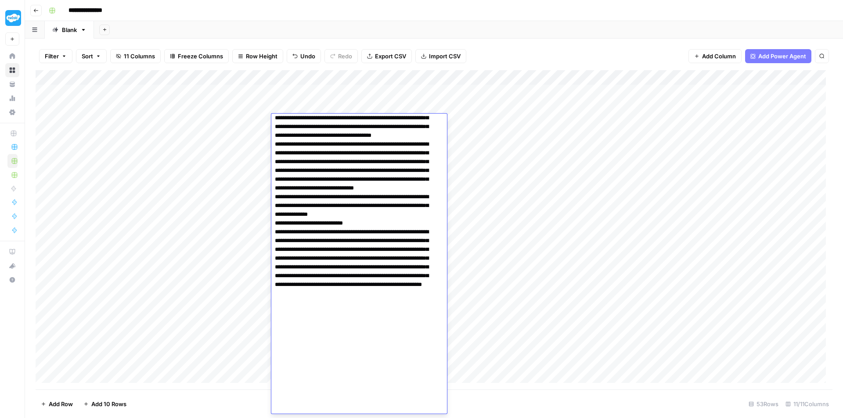
click at [389, 157] on textarea at bounding box center [355, 83] width 169 height 662
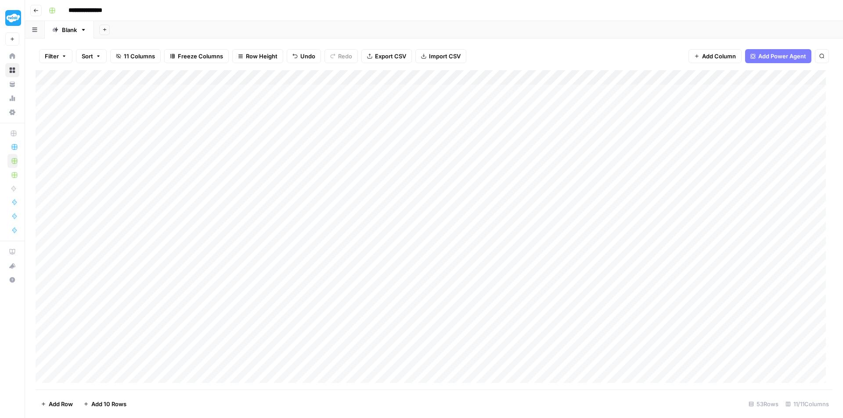
click at [263, 102] on div "Add Column" at bounding box center [434, 230] width 797 height 320
click at [313, 119] on div "Add Column" at bounding box center [434, 230] width 797 height 320
click at [217, 123] on div "Add Column" at bounding box center [434, 230] width 797 height 320
click at [227, 120] on div "Add Column" at bounding box center [434, 230] width 797 height 320
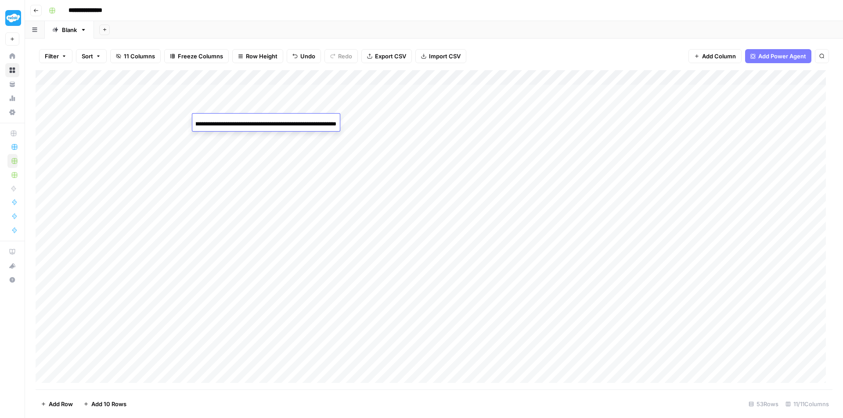
click at [288, 108] on div "Add Column" at bounding box center [434, 230] width 797 height 320
click at [258, 123] on div "Add Column" at bounding box center [434, 230] width 797 height 320
click at [264, 122] on div "Add Column" at bounding box center [434, 230] width 797 height 320
click at [119, 241] on div "Add Column" at bounding box center [434, 230] width 797 height 320
click at [215, 240] on div "Add Column" at bounding box center [434, 230] width 797 height 320
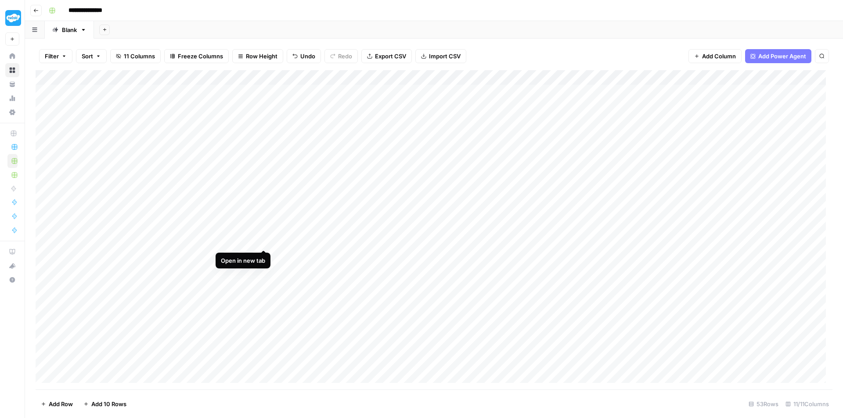
click at [263, 240] on div "Add Column" at bounding box center [434, 230] width 797 height 320
click at [358, 256] on div "Add Column" at bounding box center [434, 230] width 797 height 320
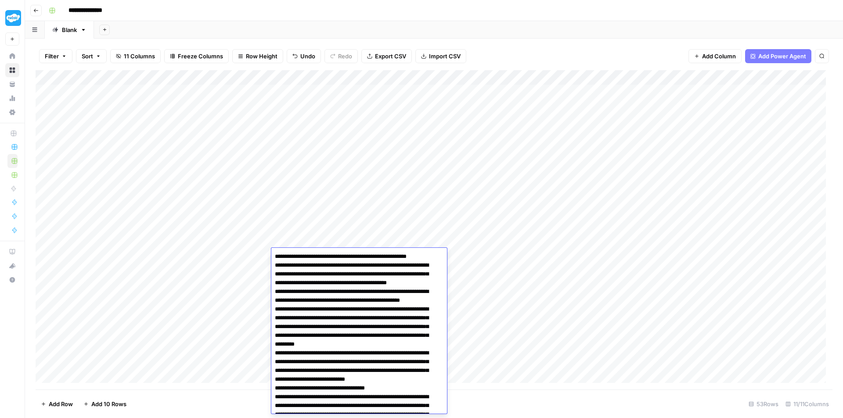
scroll to position [543, 0]
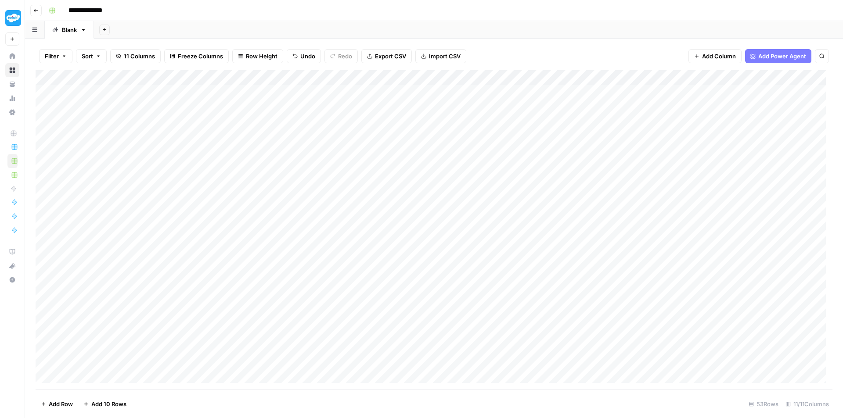
click at [362, 209] on div "Add Column" at bounding box center [434, 230] width 797 height 320
click at [357, 268] on div "Add Column" at bounding box center [434, 230] width 797 height 320
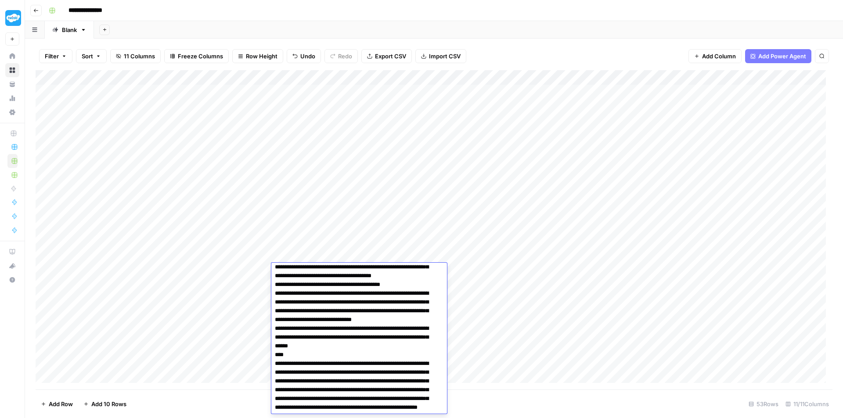
scroll to position [0, 0]
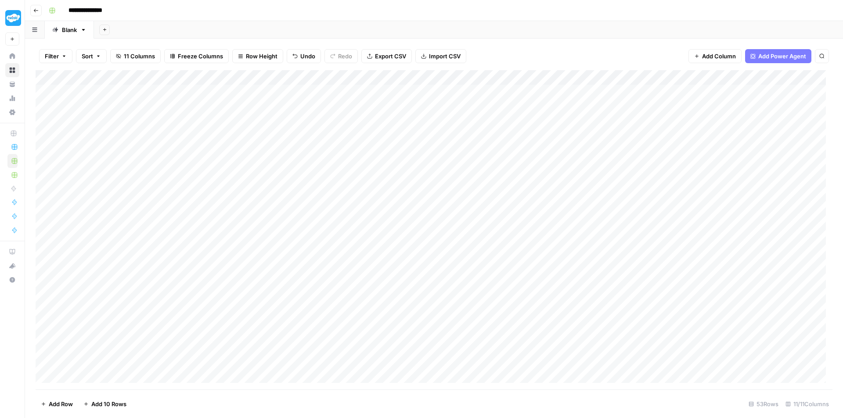
click at [463, 216] on div "Add Column" at bounding box center [434, 230] width 797 height 320
click at [355, 303] on div "Add Column" at bounding box center [434, 230] width 797 height 320
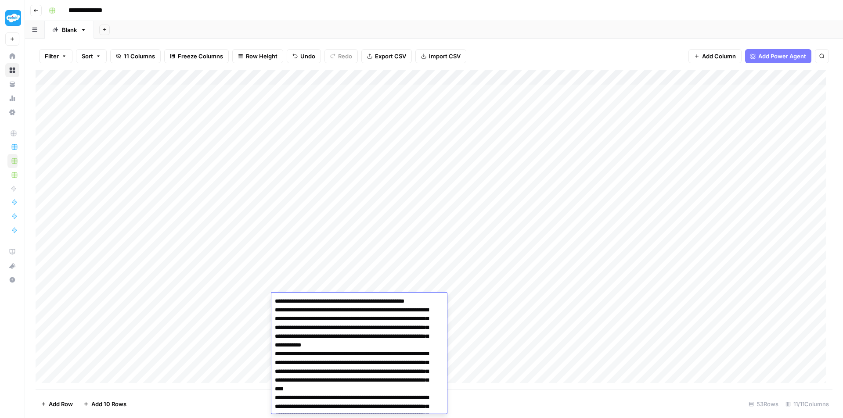
click at [416, 262] on div "Add Column" at bounding box center [434, 230] width 797 height 320
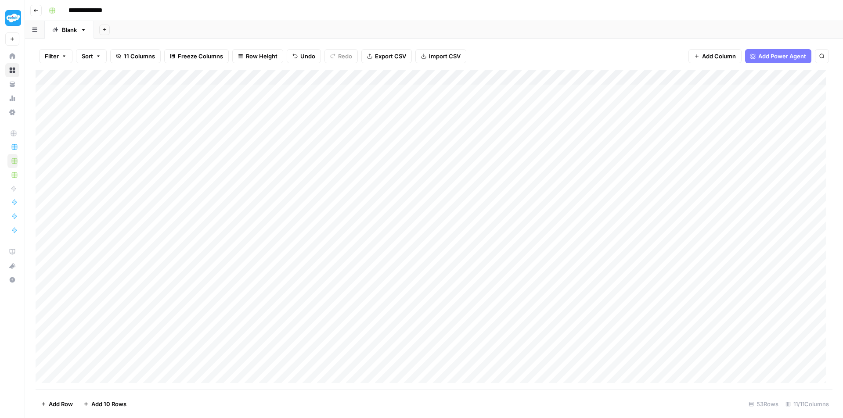
click at [208, 303] on div "Add Column" at bounding box center [434, 230] width 797 height 320
click at [264, 301] on div "Add Column" at bounding box center [434, 230] width 797 height 320
click at [344, 291] on div "Add Column" at bounding box center [434, 230] width 797 height 320
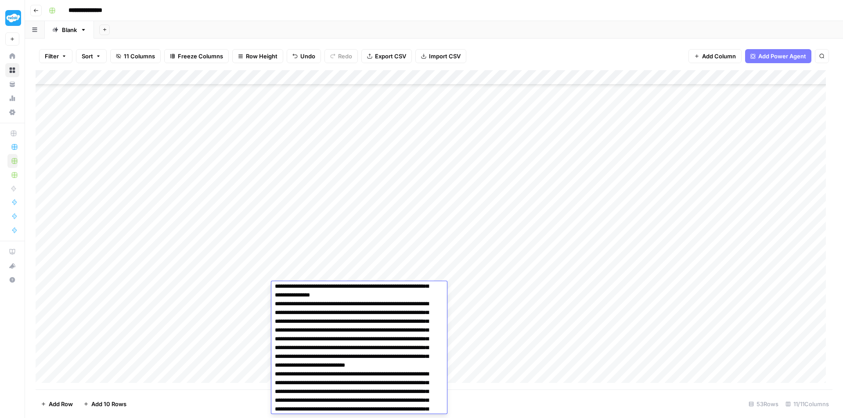
scroll to position [234, 0]
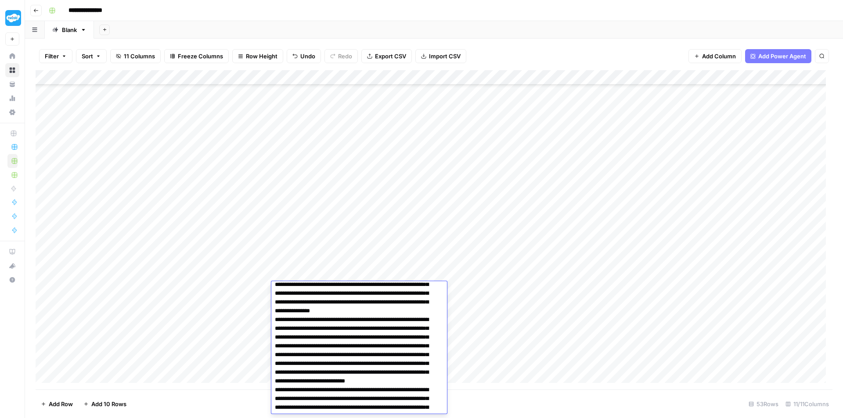
click at [490, 253] on div "Add Column" at bounding box center [434, 230] width 797 height 320
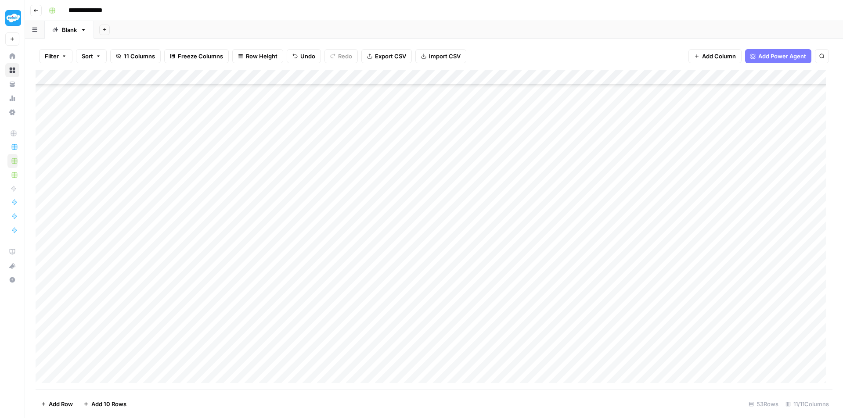
click at [303, 319] on div "Add Column" at bounding box center [434, 230] width 797 height 320
type textarea "**********"
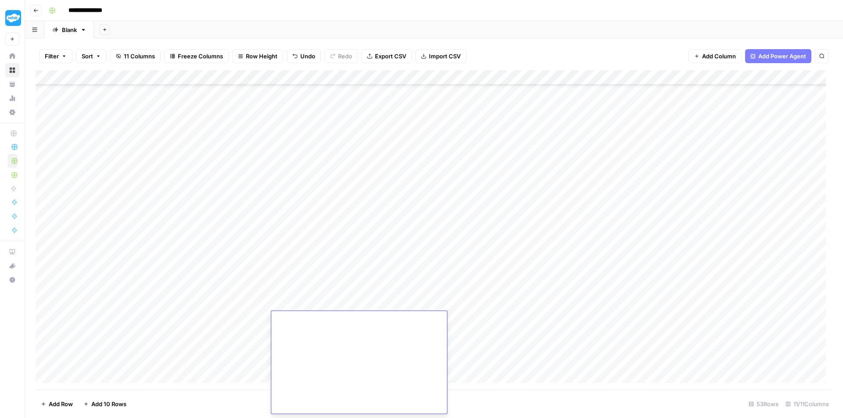
click at [480, 322] on div "Add Column" at bounding box center [434, 230] width 797 height 320
click at [447, 321] on div "Add Column" at bounding box center [434, 230] width 797 height 320
click at [447, 321] on textarea at bounding box center [468, 320] width 141 height 12
type textarea "**********"
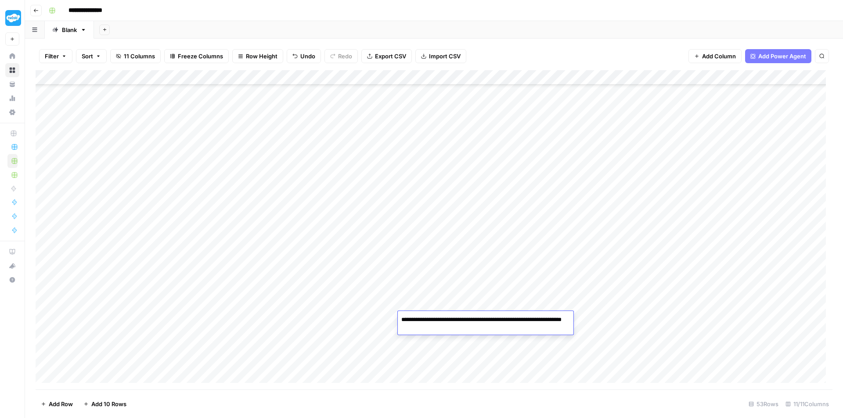
click at [585, 289] on div "Add Column" at bounding box center [434, 230] width 797 height 320
click at [586, 316] on div "Add Column" at bounding box center [434, 230] width 797 height 320
type textarea "**********"
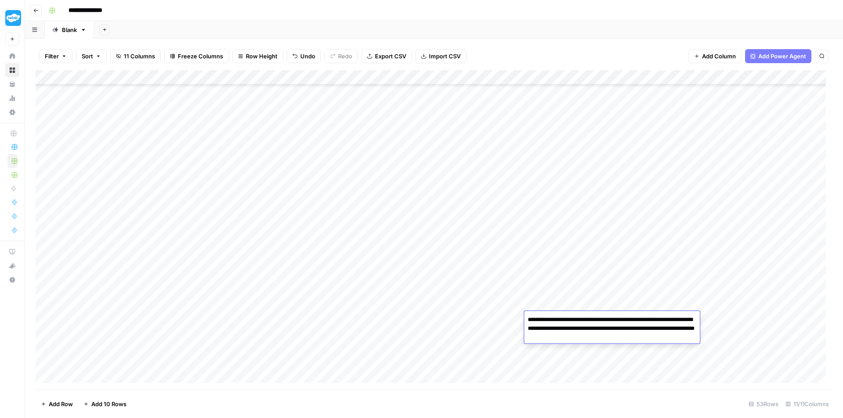
click at [561, 224] on div "Add Column" at bounding box center [434, 230] width 797 height 320
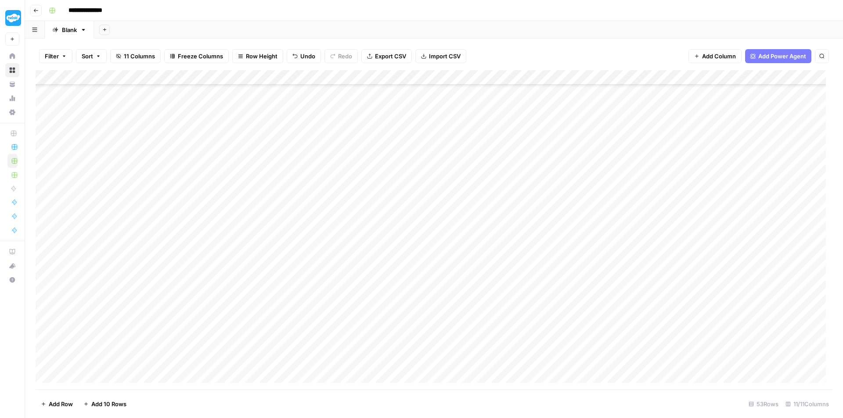
click at [361, 332] on div "Add Column" at bounding box center [434, 230] width 797 height 320
type textarea "**********"
click at [470, 190] on div "Add Column" at bounding box center [434, 230] width 797 height 320
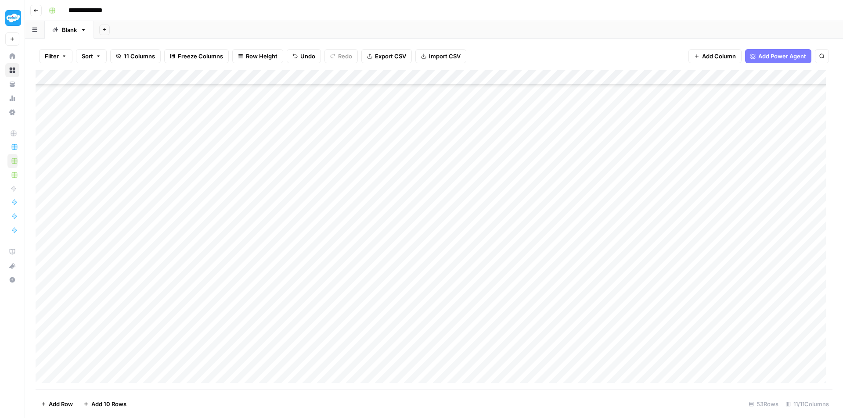
click at [454, 332] on div "Add Column" at bounding box center [434, 230] width 797 height 320
type textarea "**********"
click at [597, 333] on div "Add Column" at bounding box center [434, 230] width 797 height 320
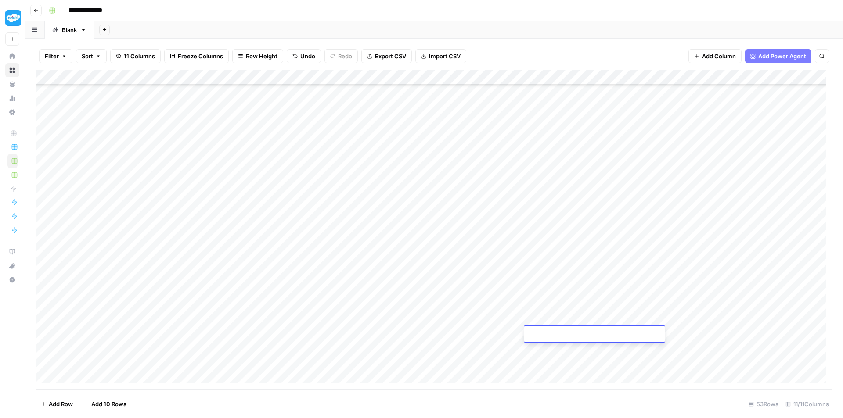
type textarea "**********"
click at [565, 225] on div "Add Column" at bounding box center [434, 230] width 797 height 320
click at [324, 234] on div "Add Column" at bounding box center [434, 230] width 797 height 320
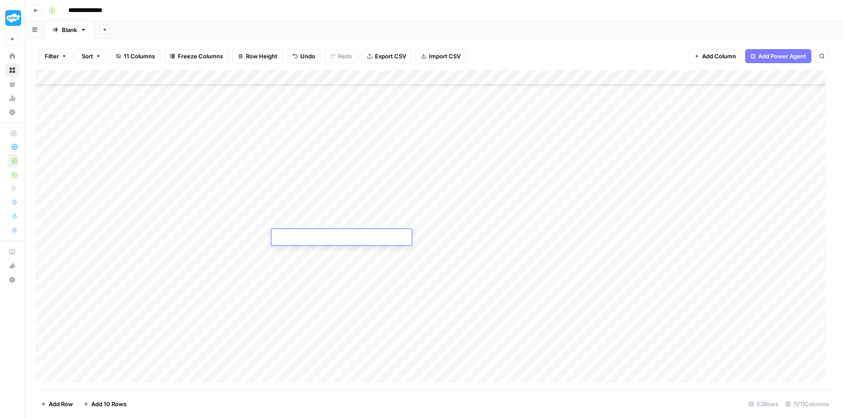
type textarea "**********"
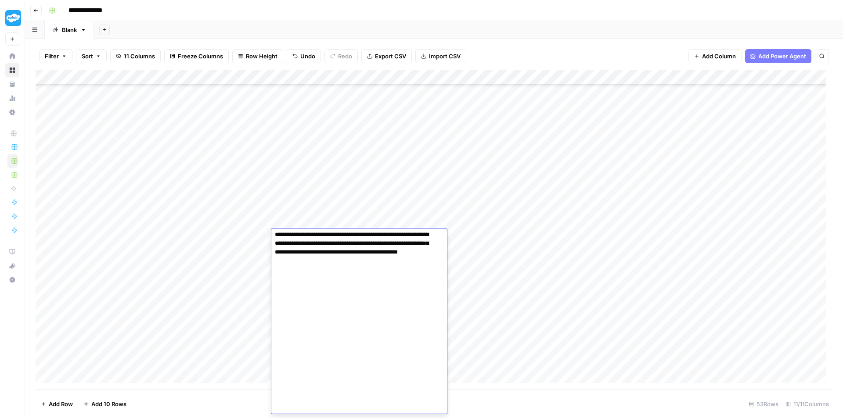
click at [504, 166] on div "Add Column" at bounding box center [434, 230] width 797 height 320
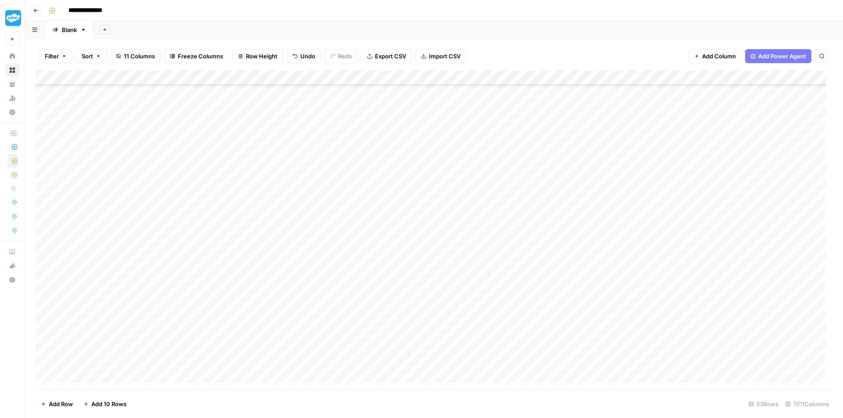
click at [479, 237] on div "Add Column" at bounding box center [434, 230] width 797 height 320
click at [477, 296] on div "Add Column" at bounding box center [434, 230] width 797 height 320
click at [574, 241] on div "Add Column" at bounding box center [434, 230] width 797 height 320
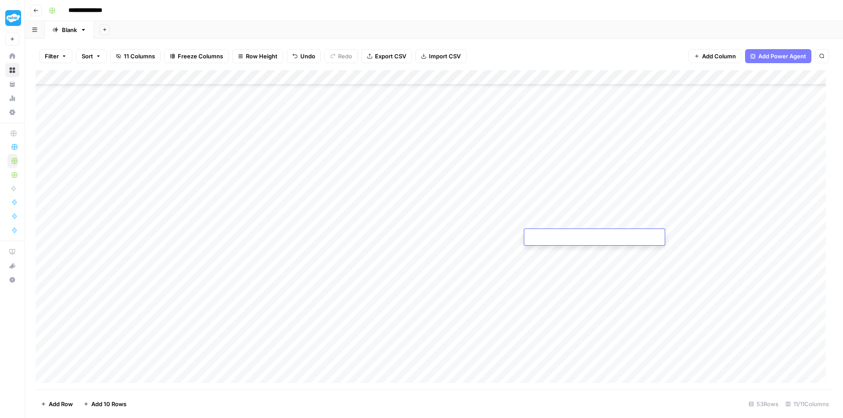
type textarea "**********"
click at [512, 291] on div "Add Column" at bounding box center [434, 230] width 797 height 320
click at [336, 191] on div "Add Column" at bounding box center [434, 230] width 797 height 320
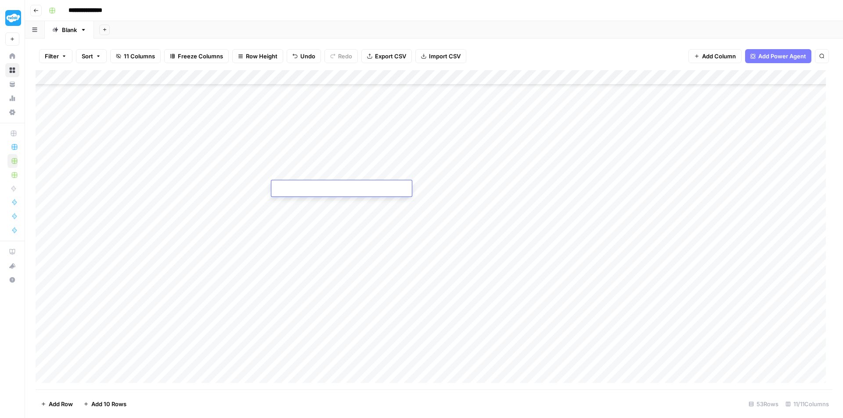
type textarea "**********"
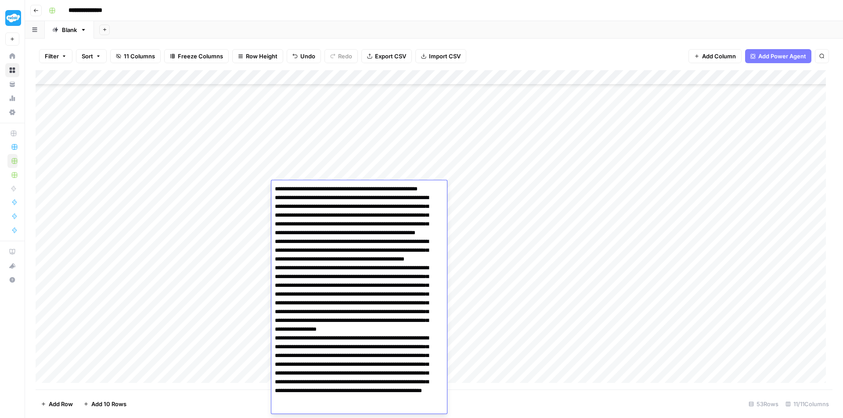
scroll to position [51, 0]
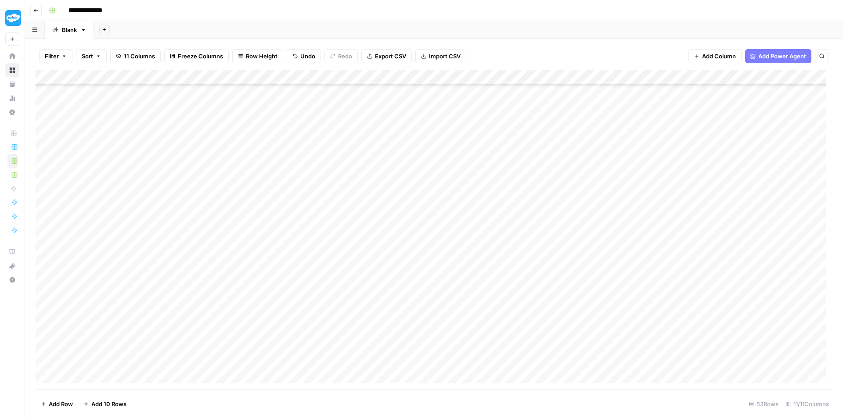
click at [490, 141] on div "Add Column" at bounding box center [434, 230] width 797 height 320
click at [491, 192] on div "Add Column" at bounding box center [434, 230] width 797 height 320
type textarea "**********"
click at [436, 293] on div "Add Column" at bounding box center [434, 230] width 797 height 320
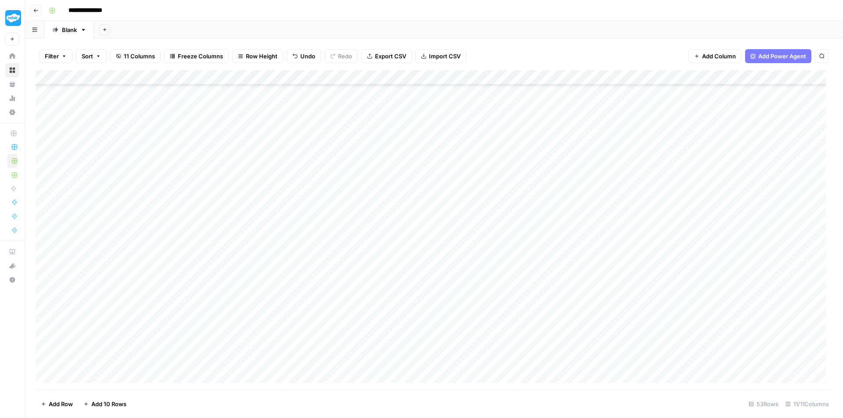
click at [582, 187] on div "Add Column" at bounding box center [434, 230] width 797 height 320
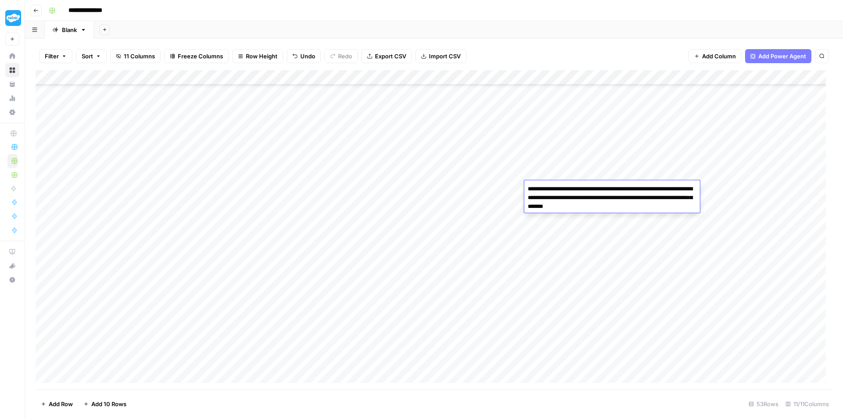
click at [462, 260] on div "Add Column" at bounding box center [434, 230] width 797 height 320
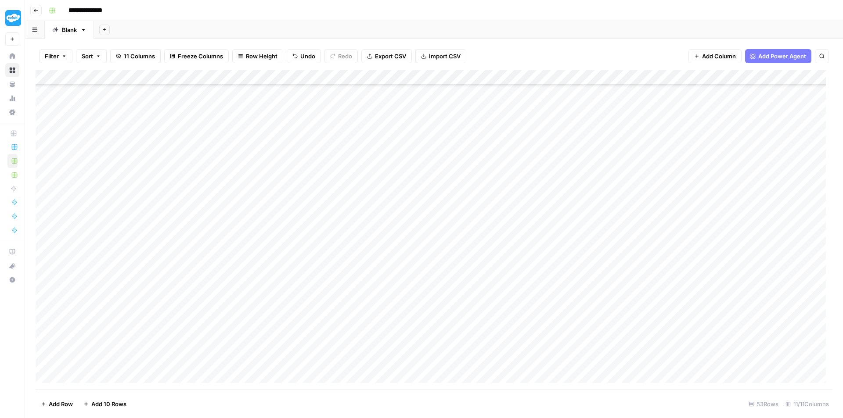
click at [333, 202] on div "Add Column" at bounding box center [434, 230] width 797 height 320
type textarea "**********"
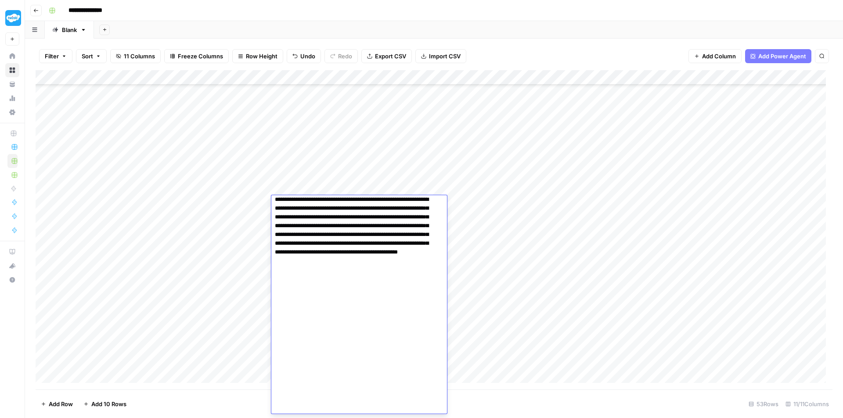
click at [490, 209] on div "Add Column" at bounding box center [434, 230] width 797 height 320
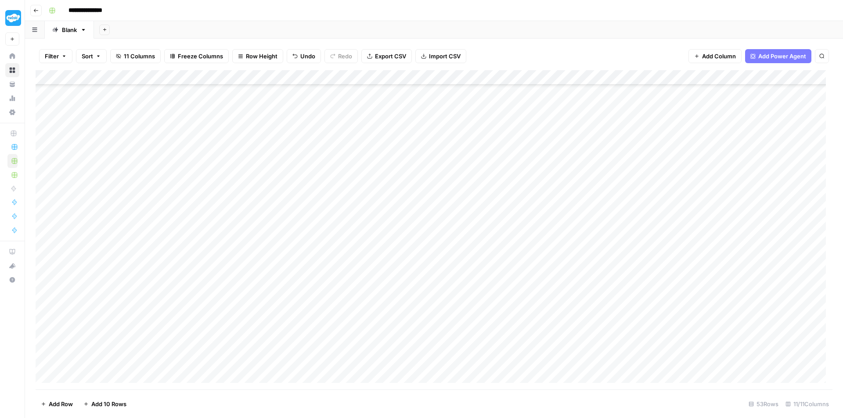
click at [454, 200] on div "Add Column" at bounding box center [434, 230] width 797 height 320
type textarea "**********"
click at [448, 273] on div "Add Column" at bounding box center [434, 230] width 797 height 320
click at [575, 203] on div "Add Column" at bounding box center [434, 230] width 797 height 320
drag, startPoint x: 575, startPoint y: 203, endPoint x: 459, endPoint y: 299, distance: 150.9
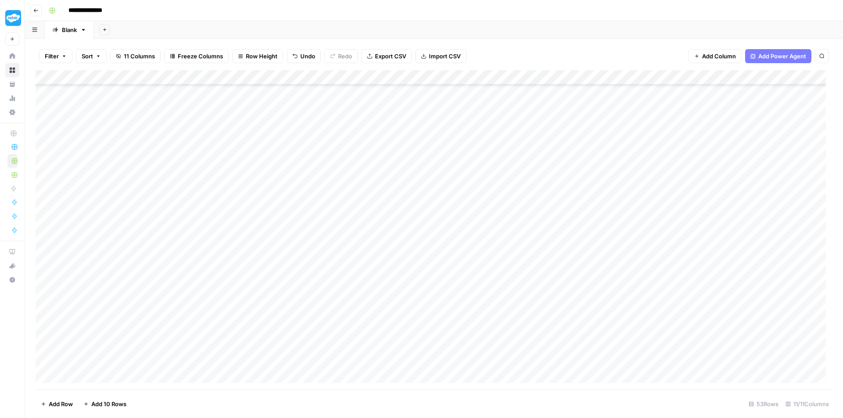
click at [575, 203] on div "Add Column" at bounding box center [434, 230] width 797 height 320
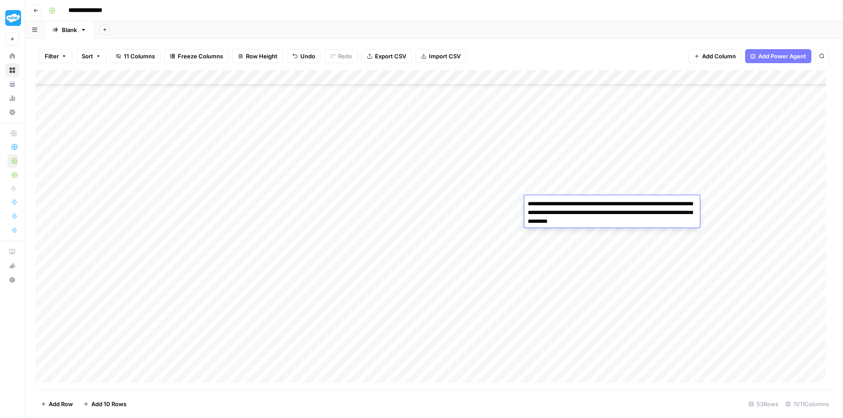
click at [459, 299] on div "Add Column" at bounding box center [434, 230] width 797 height 320
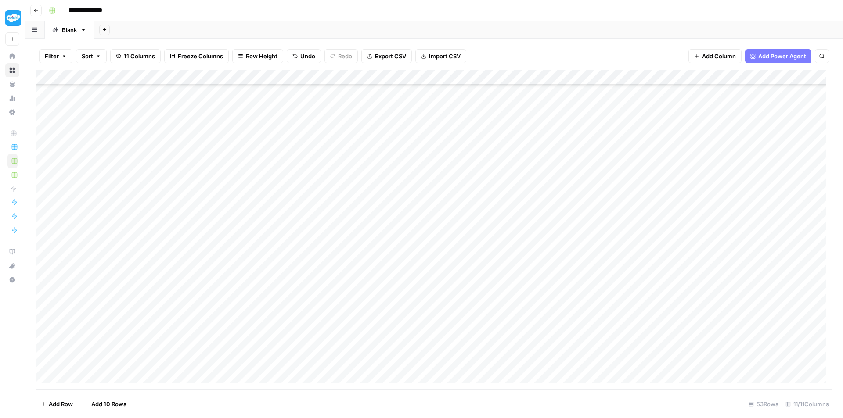
scroll to position [419, 0]
click at [322, 148] on div "Add Column" at bounding box center [434, 230] width 797 height 320
type textarea "**********"
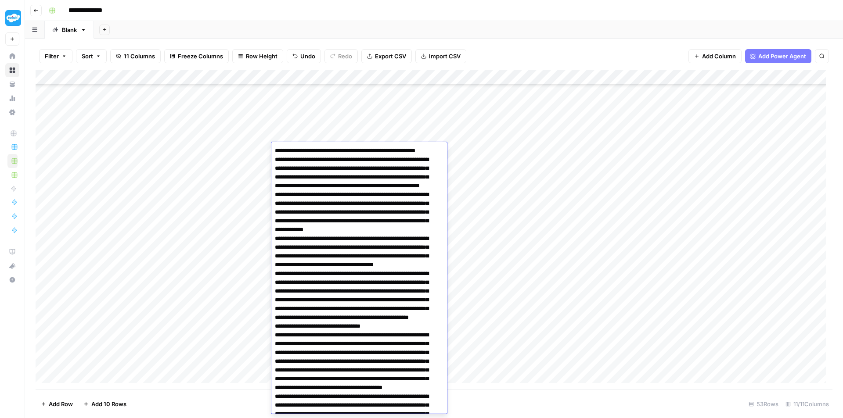
scroll to position [478, 0]
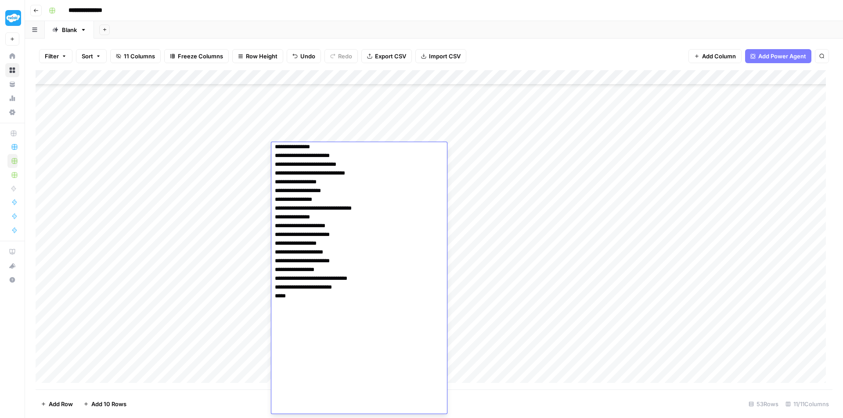
click at [464, 105] on div "Add Column" at bounding box center [434, 230] width 797 height 320
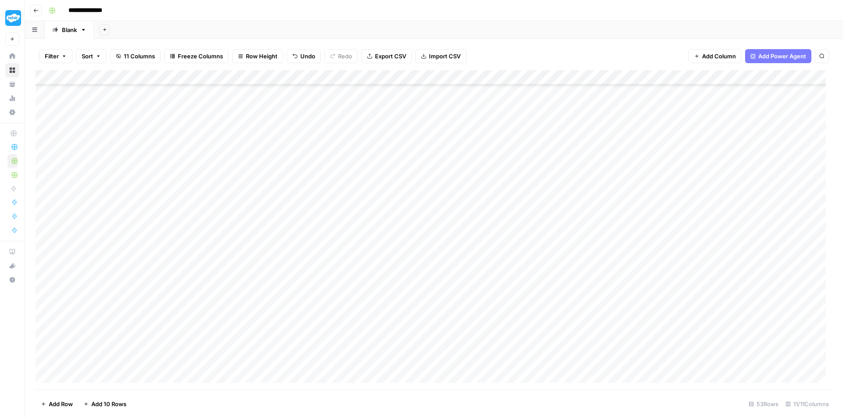
click at [475, 152] on div "Add Column" at bounding box center [434, 230] width 797 height 320
click at [462, 151] on textarea at bounding box center [468, 151] width 141 height 12
paste textarea "**********"
type textarea "**********"
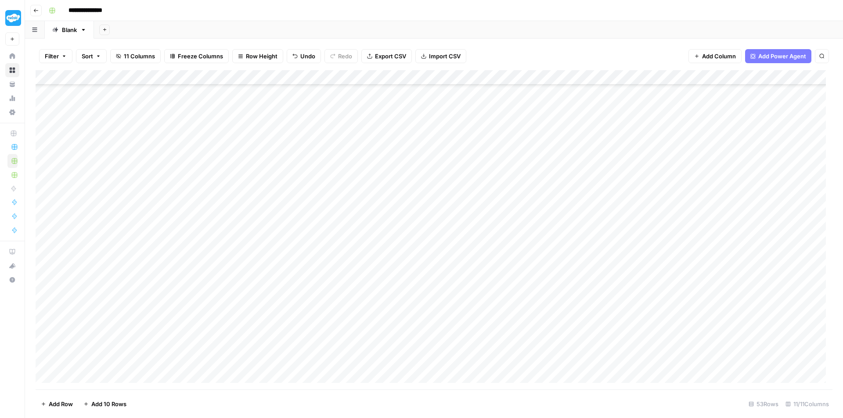
click at [482, 225] on div "Add Column" at bounding box center [434, 230] width 797 height 320
click at [564, 149] on div "Add Column" at bounding box center [434, 230] width 797 height 320
type textarea "**********"
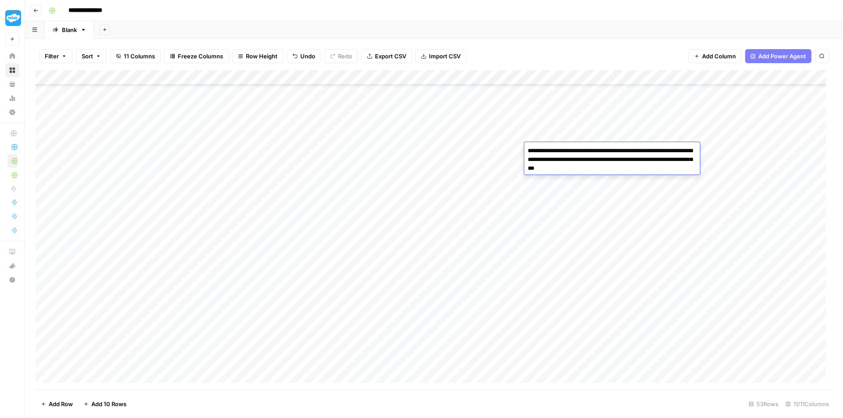
click at [490, 222] on div "Add Column" at bounding box center [434, 230] width 797 height 320
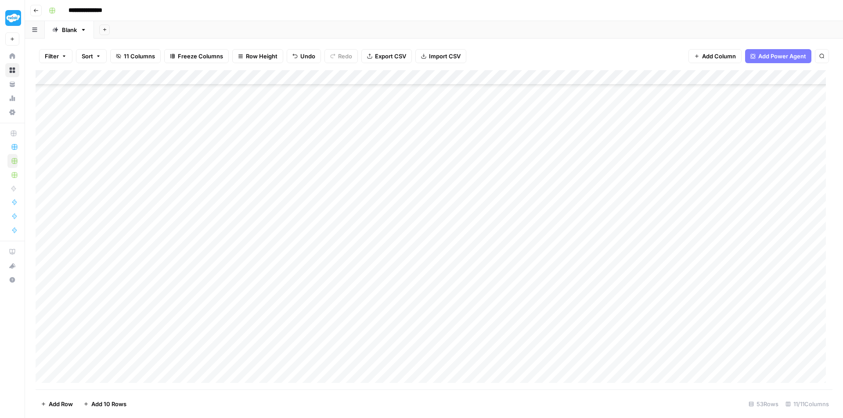
scroll to position [419, 0]
click at [342, 169] on div "Add Column" at bounding box center [434, 230] width 797 height 320
type textarea "**********"
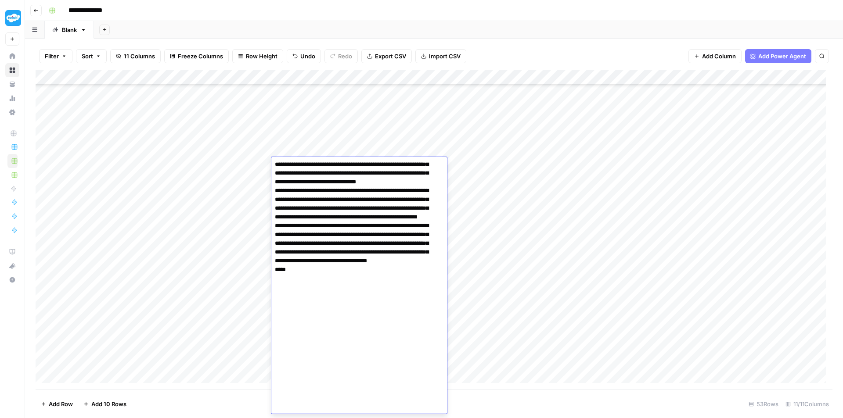
click at [472, 129] on div "Add Column" at bounding box center [434, 230] width 797 height 320
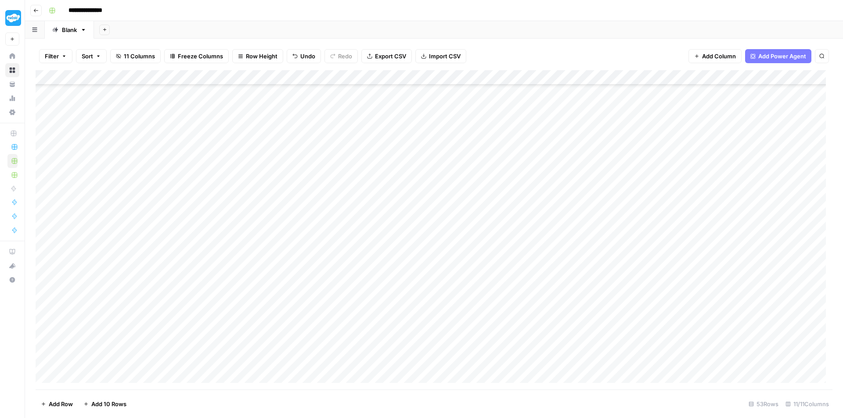
click at [480, 166] on div "Add Column" at bounding box center [434, 230] width 797 height 320
type textarea "**********"
click at [481, 245] on div "Add Column" at bounding box center [434, 230] width 797 height 320
click at [599, 169] on div "Add Column" at bounding box center [434, 230] width 797 height 320
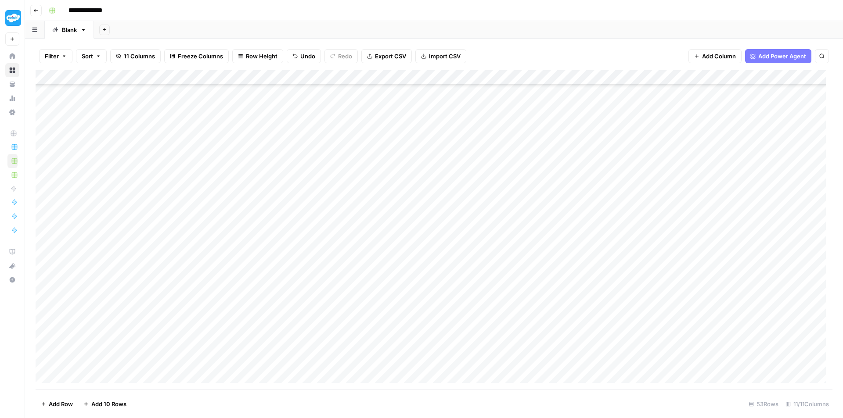
click at [599, 169] on div "Add Column" at bounding box center [434, 230] width 797 height 320
click at [519, 240] on div "Add Column" at bounding box center [434, 230] width 797 height 320
click at [352, 270] on div "Add Column" at bounding box center [434, 230] width 797 height 320
type textarea "**********"
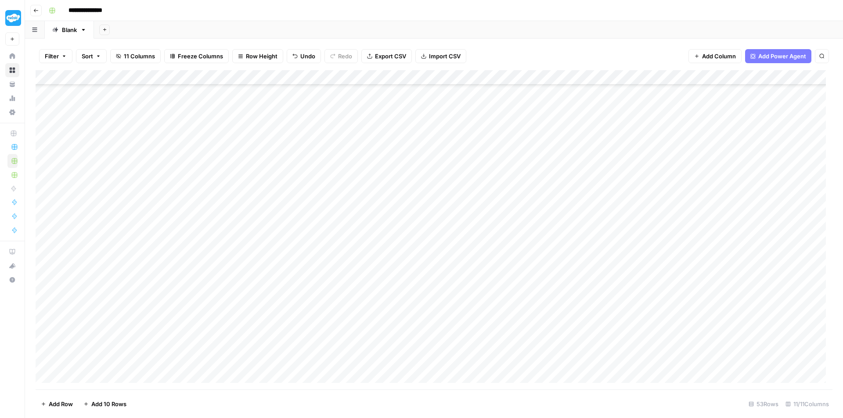
click at [361, 282] on div "Add Column" at bounding box center [434, 230] width 797 height 320
click at [361, 282] on textarea at bounding box center [341, 283] width 141 height 12
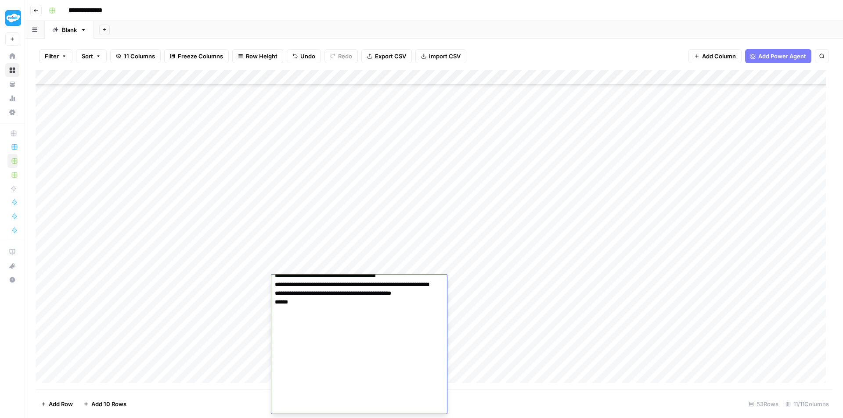
type textarea "**********"
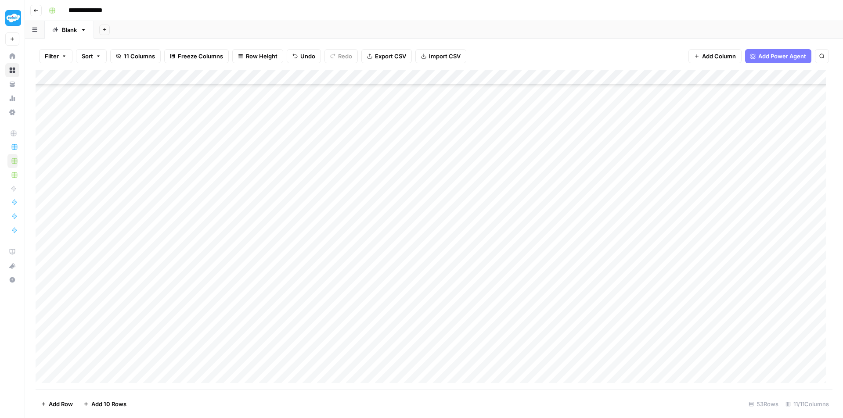
click at [461, 282] on div "Add Column" at bounding box center [434, 230] width 797 height 320
type textarea "**********"
click at [591, 281] on div "Add Column" at bounding box center [434, 230] width 797 height 320
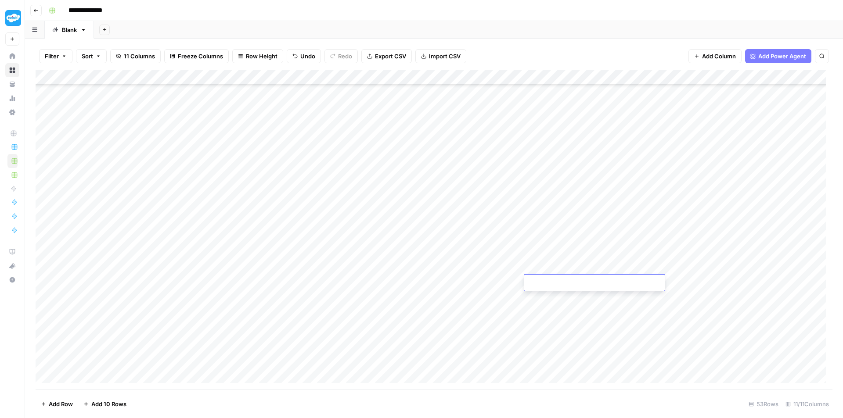
click at [558, 282] on textarea at bounding box center [594, 283] width 141 height 12
paste textarea "**********"
type textarea "**********"
drag, startPoint x: 472, startPoint y: 264, endPoint x: 495, endPoint y: 256, distance: 25.1
click at [472, 264] on div "Add Column" at bounding box center [434, 230] width 797 height 320
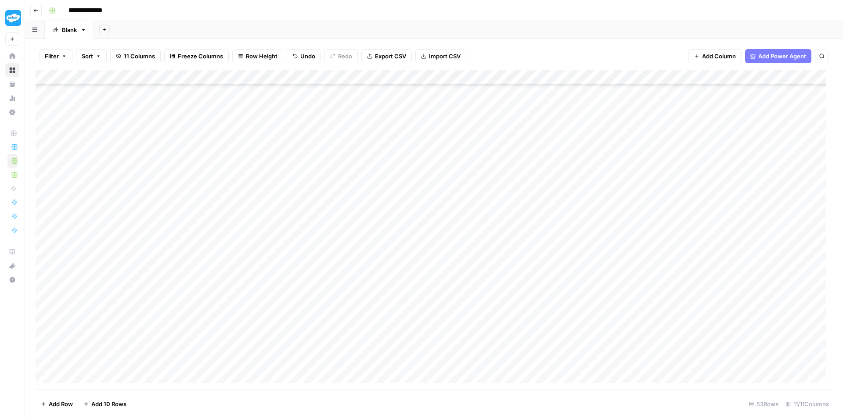
click at [346, 296] on div "Add Column" at bounding box center [434, 230] width 797 height 320
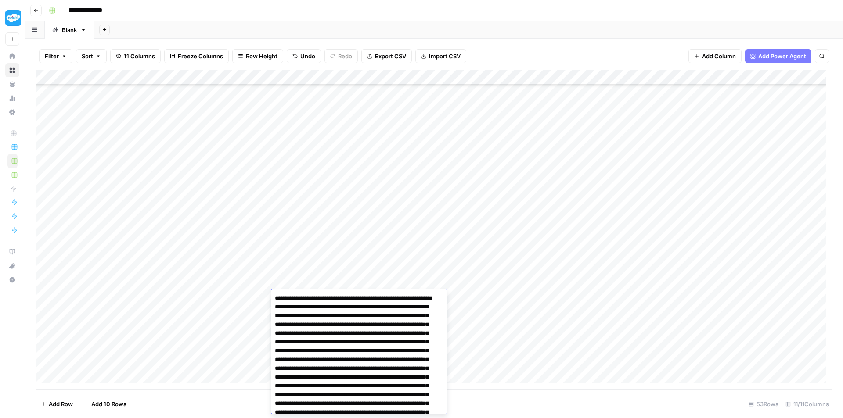
scroll to position [547, 0]
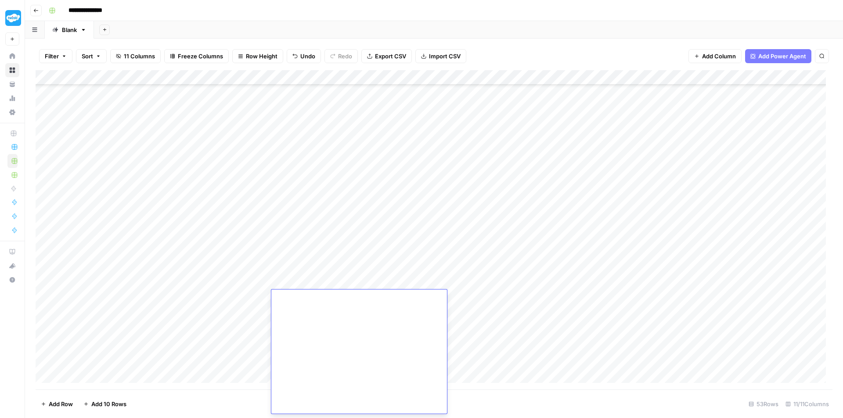
click at [448, 175] on div "Add Column" at bounding box center [434, 230] width 797 height 320
click at [451, 299] on div "Add Column" at bounding box center [434, 230] width 797 height 320
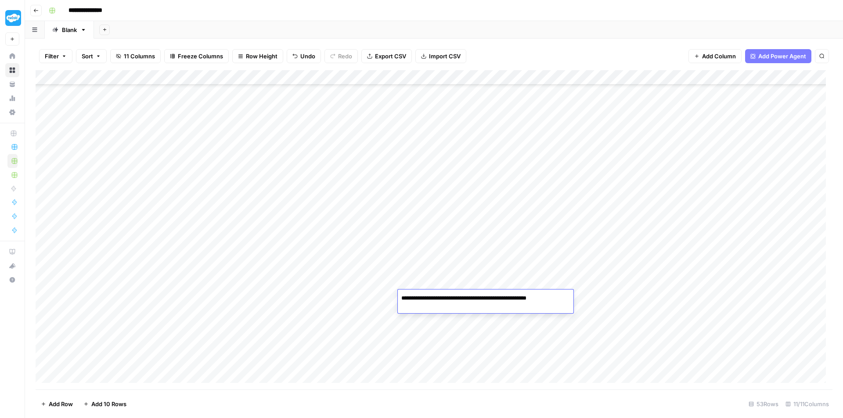
type textarea "**********"
click at [610, 297] on div "Add Column" at bounding box center [434, 230] width 797 height 320
type textarea "**********"
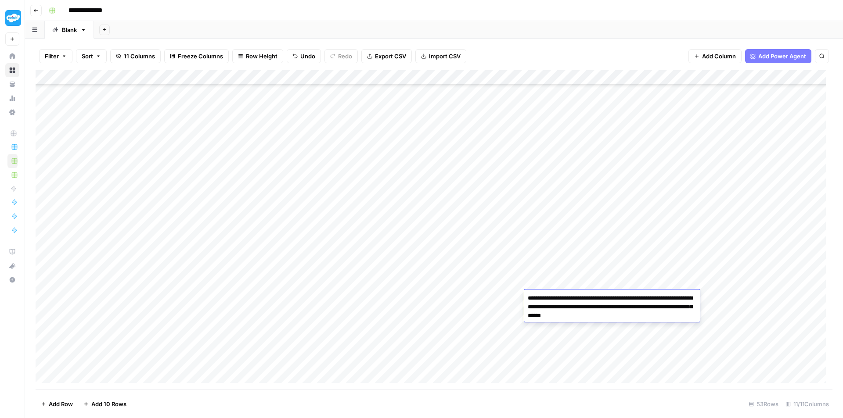
click at [585, 252] on div "Add Column" at bounding box center [434, 230] width 797 height 320
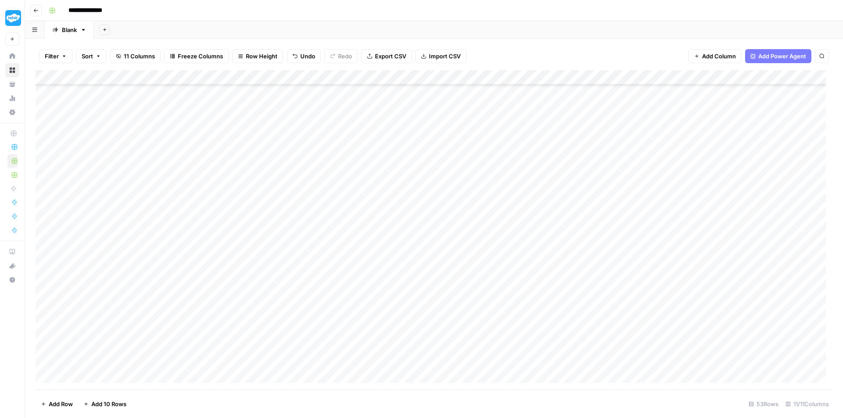
click at [566, 331] on div "Add Column" at bounding box center [434, 230] width 797 height 320
click at [328, 134] on div "Add Column" at bounding box center [434, 230] width 797 height 320
type textarea "**********"
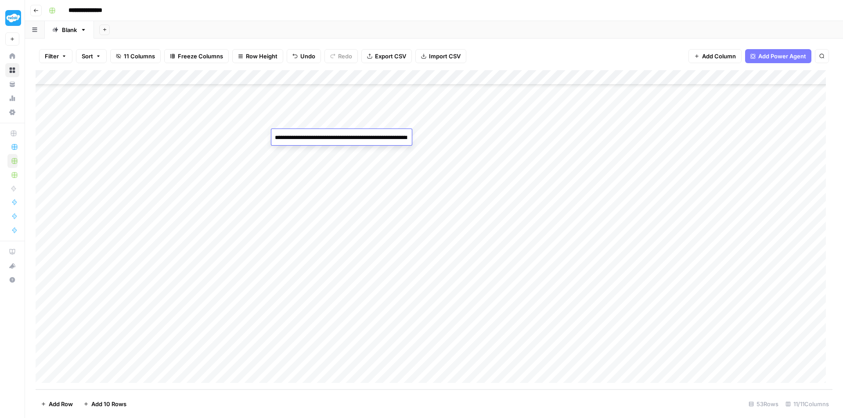
scroll to position [447, 0]
click at [482, 110] on div "Add Column" at bounding box center [434, 230] width 797 height 320
click at [476, 138] on div "Add Column" at bounding box center [434, 230] width 797 height 320
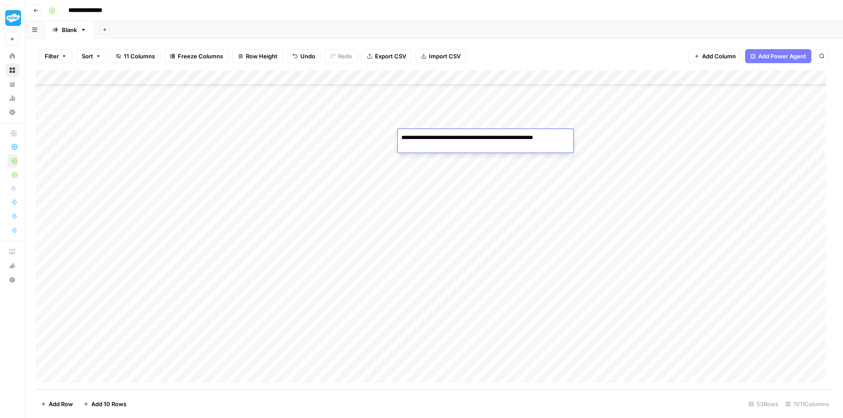
click at [446, 225] on div "Add Column" at bounding box center [434, 230] width 797 height 320
click at [555, 137] on div "Add Column" at bounding box center [434, 230] width 797 height 320
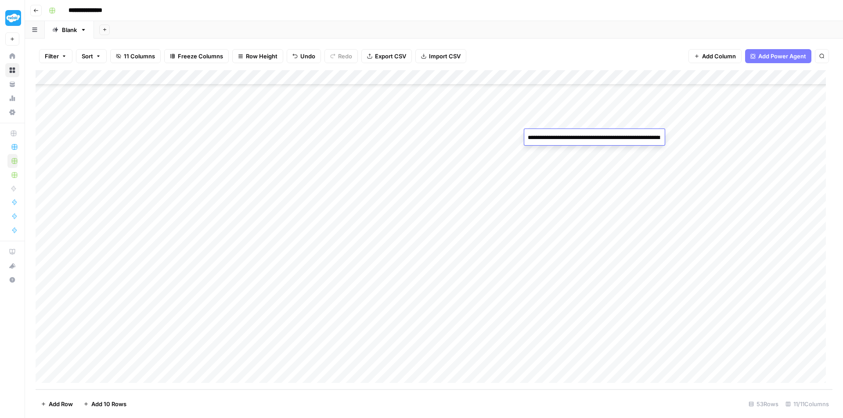
type textarea "**********"
click at [450, 213] on div "Add Column" at bounding box center [434, 230] width 797 height 320
click at [333, 151] on div "Add Column" at bounding box center [434, 230] width 797 height 320
type textarea "**********"
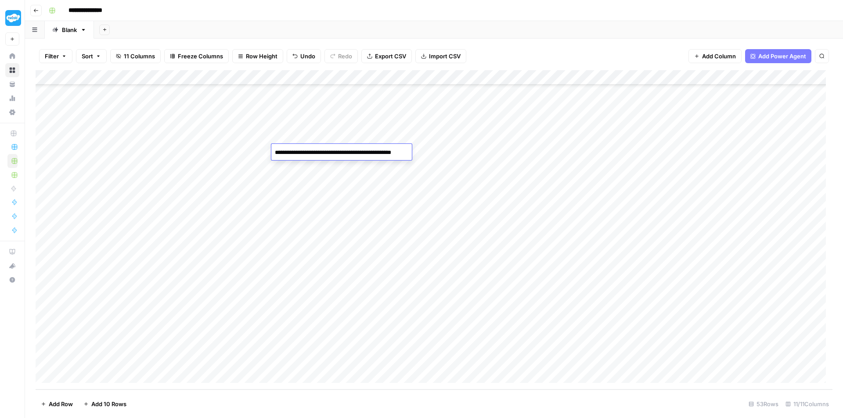
scroll to position [260, 0]
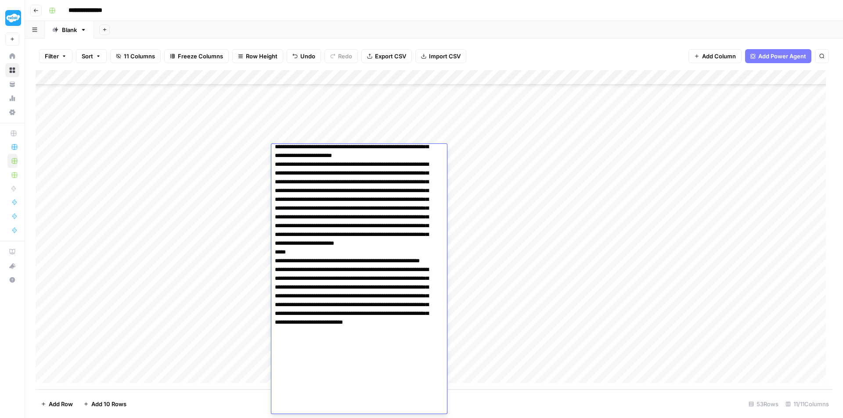
click at [484, 191] on div "Add Column" at bounding box center [434, 230] width 797 height 320
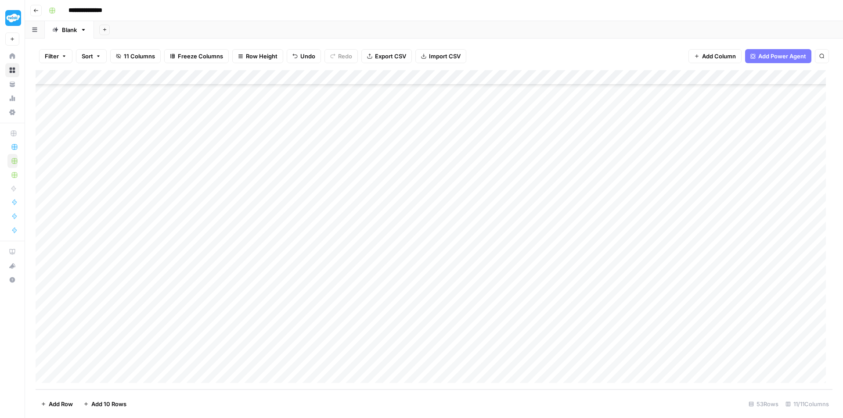
click at [476, 151] on div "Add Column" at bounding box center [434, 230] width 797 height 320
type textarea "**********"
click at [593, 153] on div "Add Column" at bounding box center [434, 230] width 797 height 320
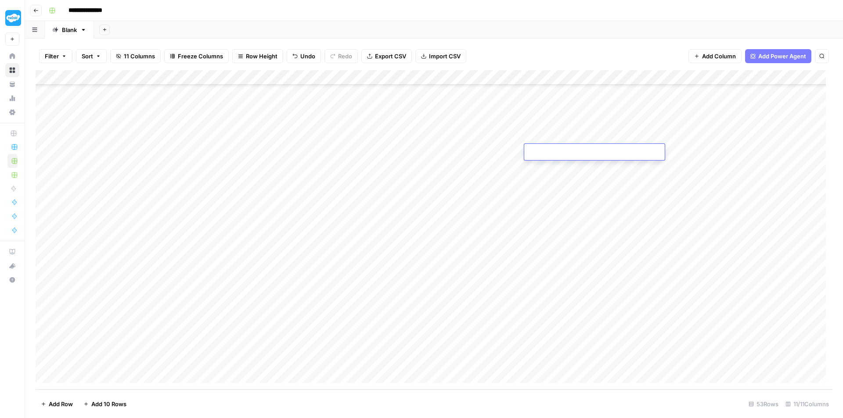
type textarea "**********"
click at [471, 202] on div "Add Column" at bounding box center [434, 230] width 797 height 320
click at [301, 166] on div "Add Column" at bounding box center [434, 230] width 797 height 320
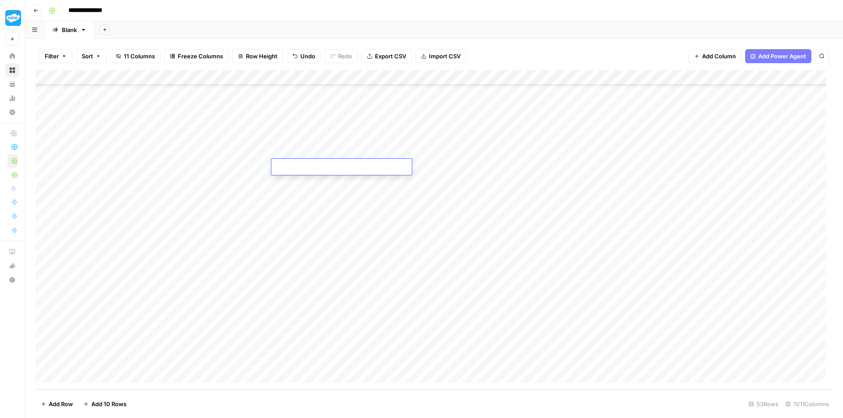
type textarea "**********"
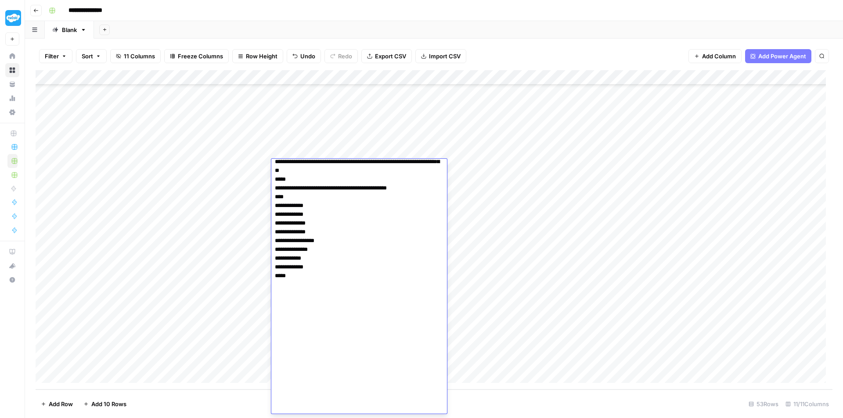
click at [437, 109] on div "Add Column" at bounding box center [434, 230] width 797 height 320
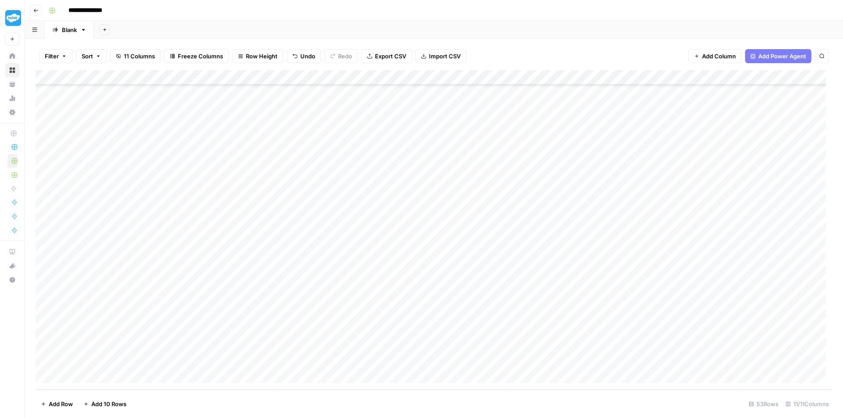
click at [483, 164] on div "Add Column" at bounding box center [434, 230] width 797 height 320
click at [460, 261] on div "Add Column" at bounding box center [434, 230] width 797 height 320
click at [586, 168] on div "Add Column" at bounding box center [434, 230] width 797 height 320
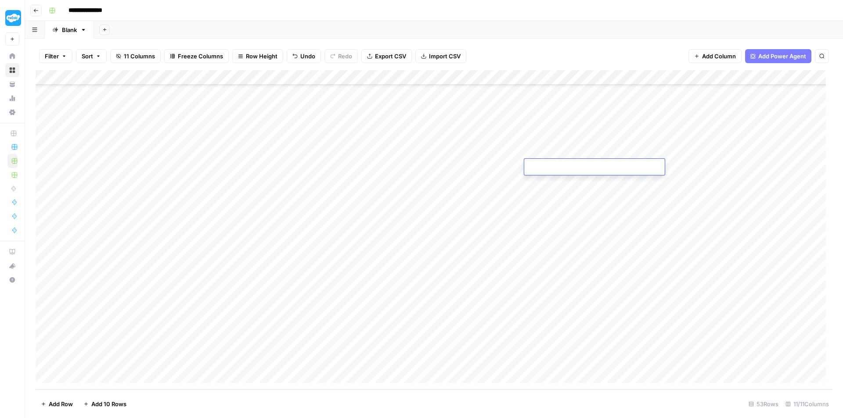
type textarea "**********"
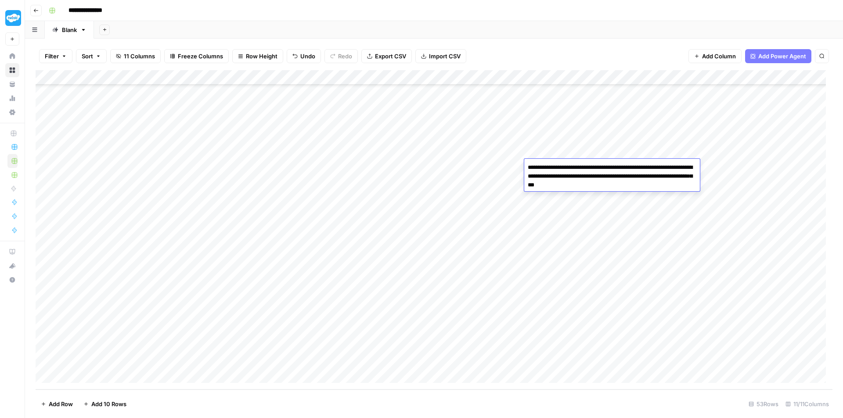
click at [487, 243] on div "Add Column" at bounding box center [434, 230] width 797 height 320
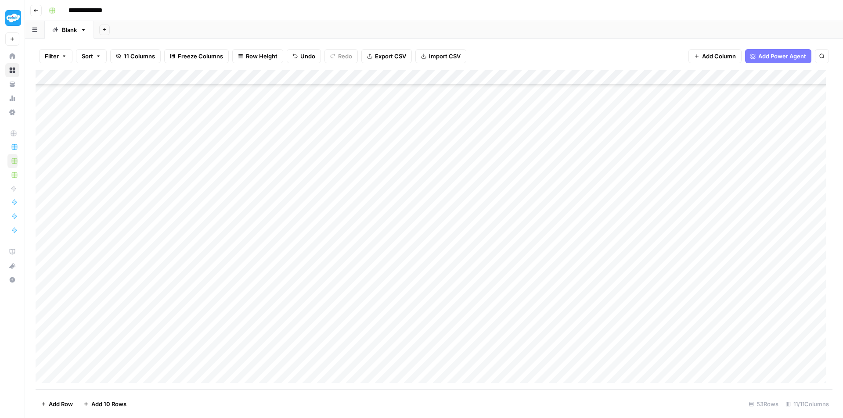
click at [323, 181] on div "Add Column" at bounding box center [434, 230] width 797 height 320
type textarea "**********"
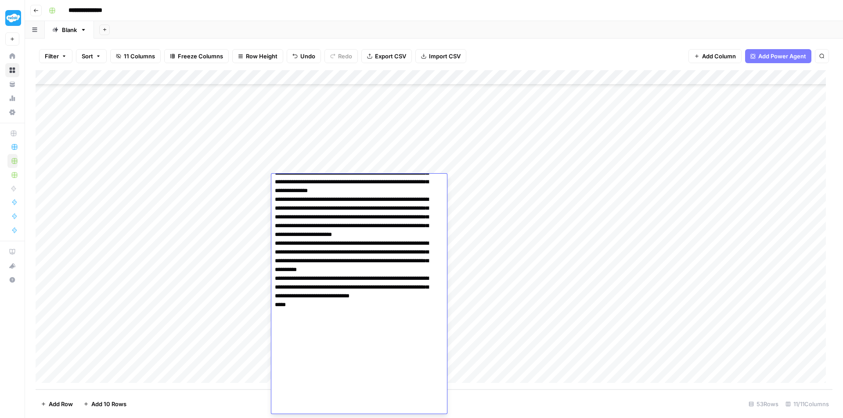
click at [497, 120] on div "Add Column" at bounding box center [434, 230] width 797 height 320
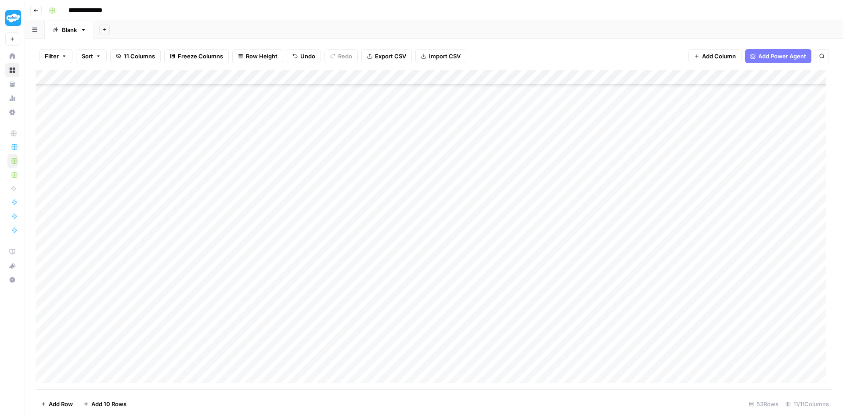
click at [471, 182] on div "Add Column" at bounding box center [434, 230] width 797 height 320
click at [447, 267] on div "Add Column" at bounding box center [434, 230] width 797 height 320
click at [570, 180] on div "Add Column" at bounding box center [434, 230] width 797 height 320
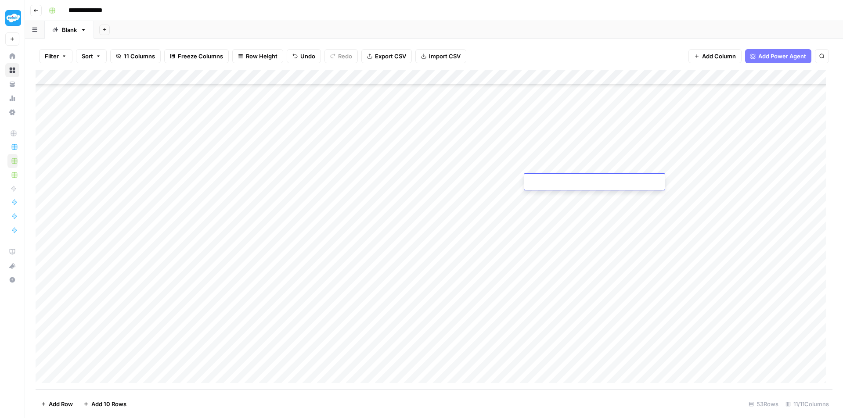
type textarea "**********"
click at [458, 257] on div "Add Column" at bounding box center [434, 230] width 797 height 320
click at [280, 191] on div "Add Column" at bounding box center [434, 230] width 797 height 320
type textarea "**********"
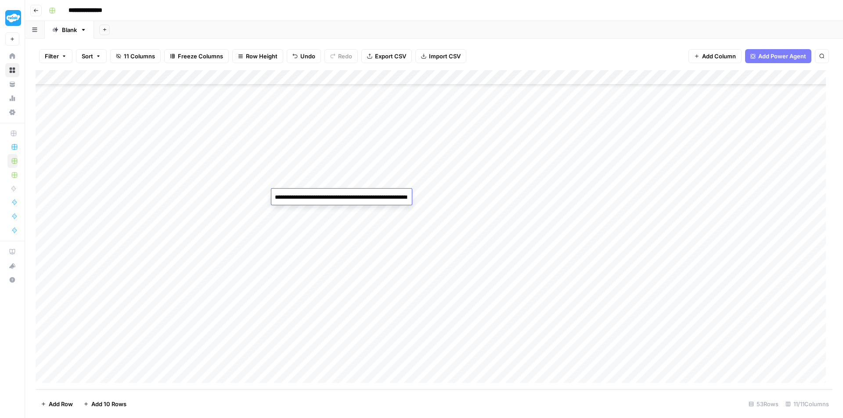
scroll to position [533, 0]
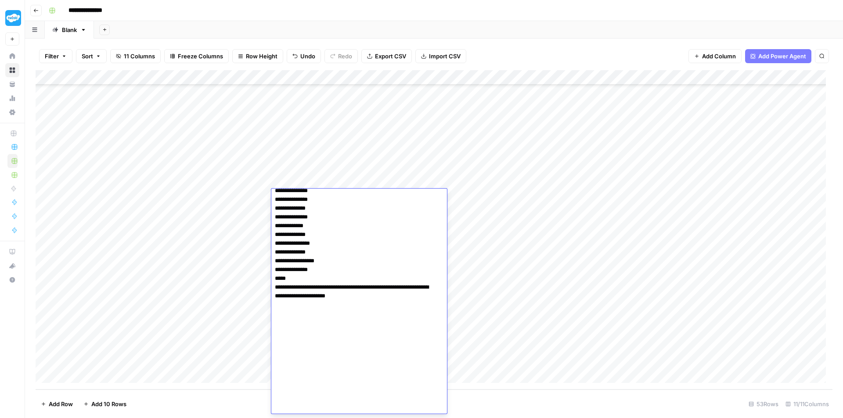
click at [483, 133] on div "Add Column" at bounding box center [434, 230] width 797 height 320
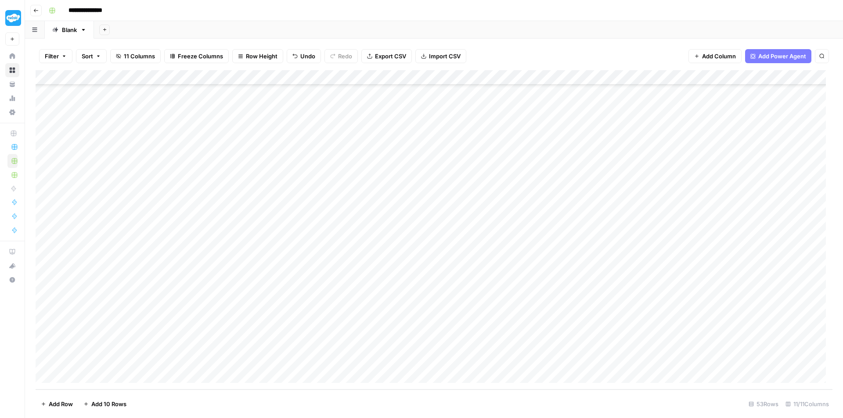
click at [451, 200] on div "Add Column" at bounding box center [434, 230] width 797 height 320
type textarea "**********"
click at [464, 265] on div "Add Column" at bounding box center [434, 230] width 797 height 320
click at [608, 196] on div "Add Column" at bounding box center [434, 230] width 797 height 320
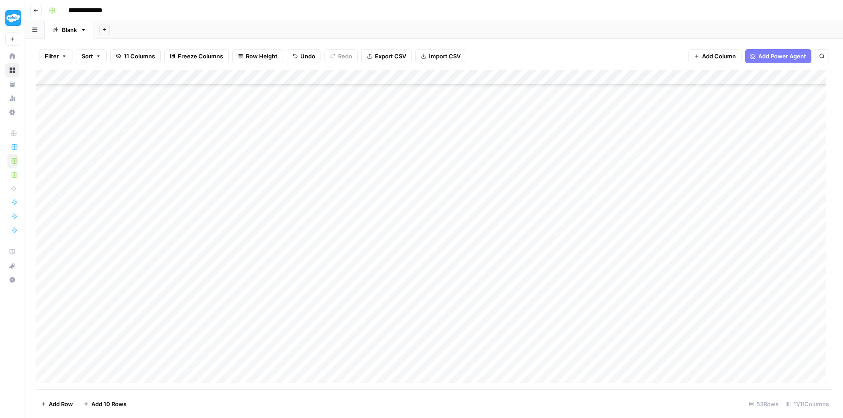
click at [608, 196] on div "Add Column" at bounding box center [434, 230] width 797 height 320
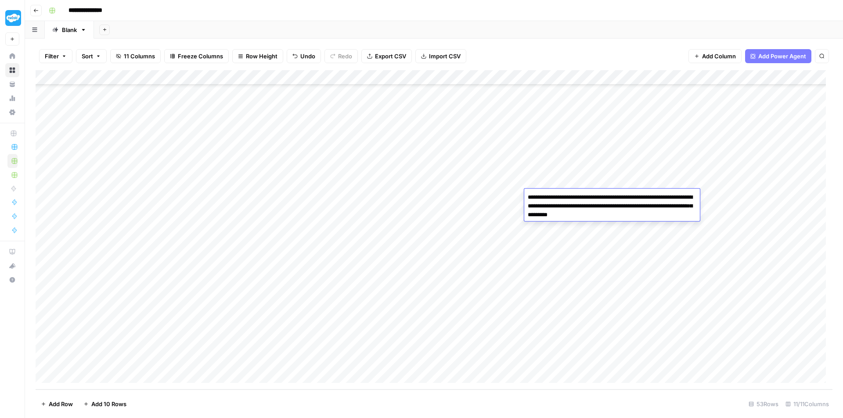
click at [529, 257] on div "Add Column" at bounding box center [434, 230] width 797 height 320
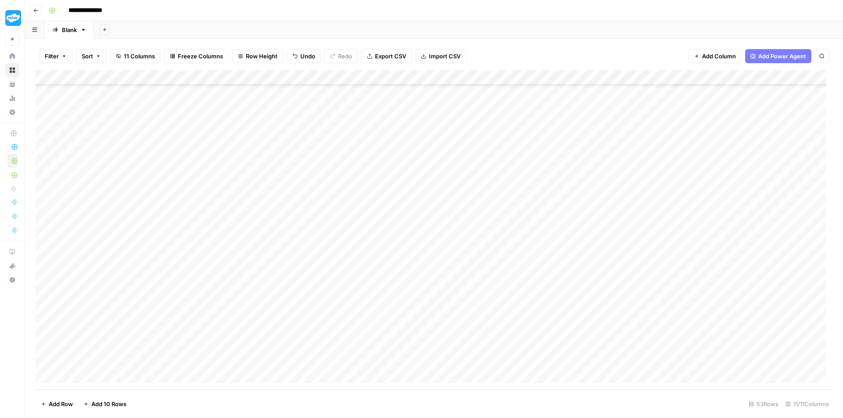
click at [352, 214] on div "Add Column" at bounding box center [434, 230] width 797 height 320
type textarea "**********"
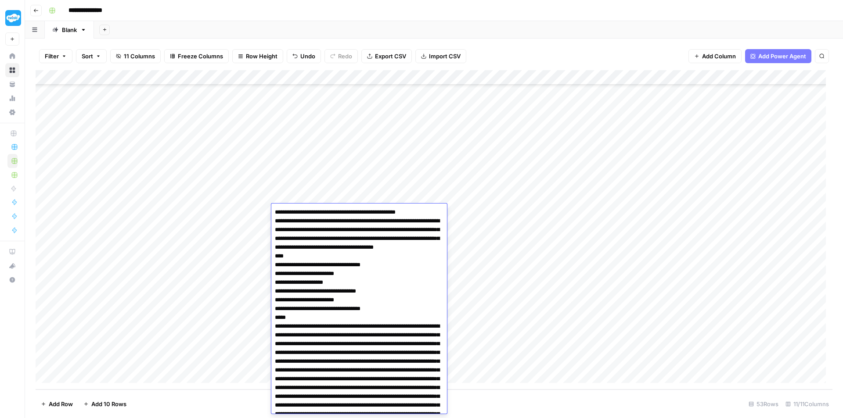
scroll to position [891, 0]
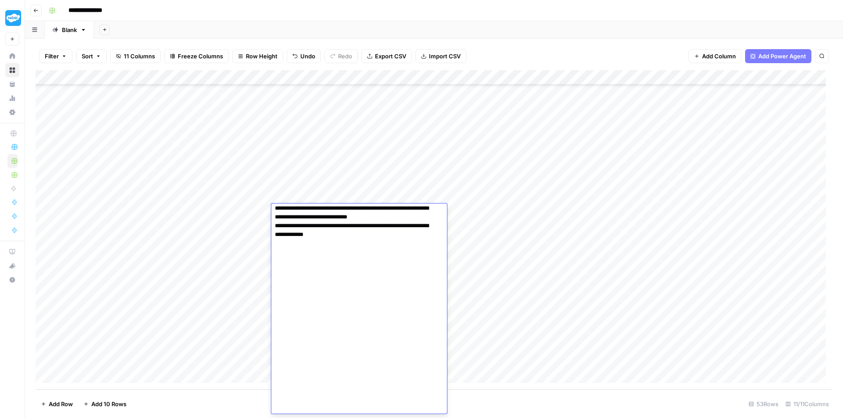
click at [453, 151] on div "Add Column" at bounding box center [434, 230] width 797 height 320
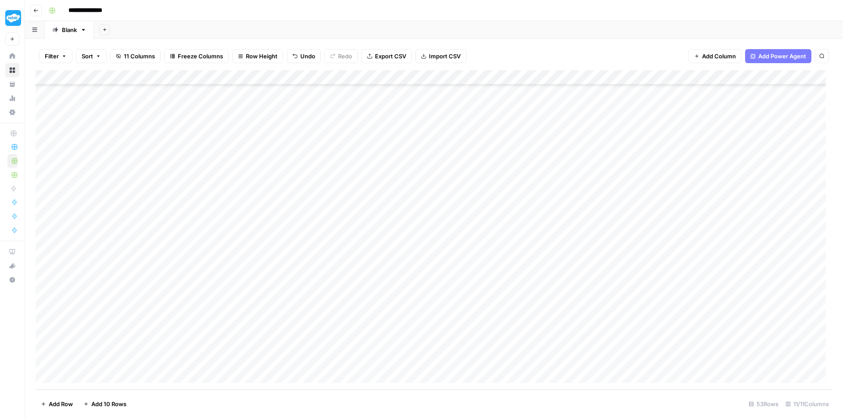
click at [477, 210] on div "Add Column" at bounding box center [434, 230] width 797 height 320
click at [461, 273] on div "Add Column" at bounding box center [434, 230] width 797 height 320
click at [600, 212] on div "Add Column" at bounding box center [434, 230] width 797 height 320
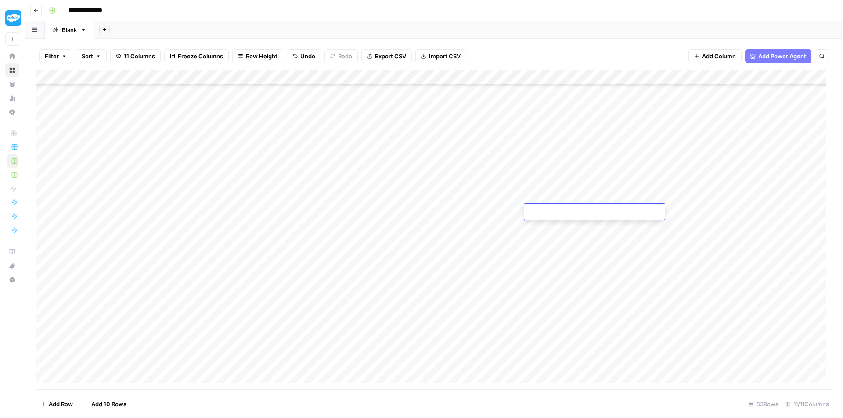
type textarea "**********"
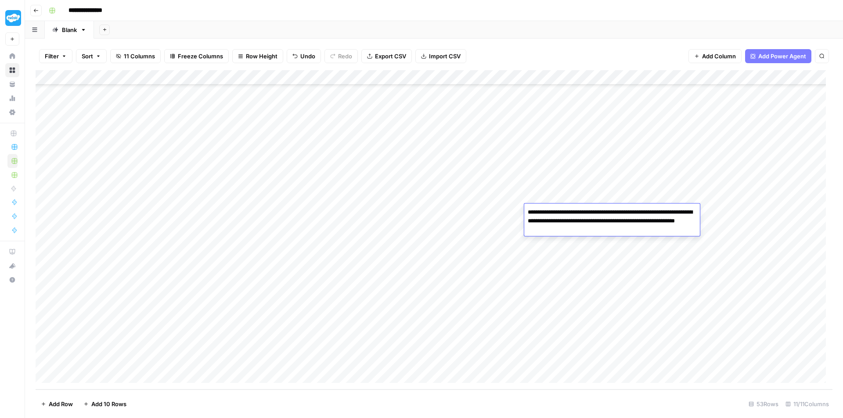
click at [446, 287] on div "Add Column" at bounding box center [434, 230] width 797 height 320
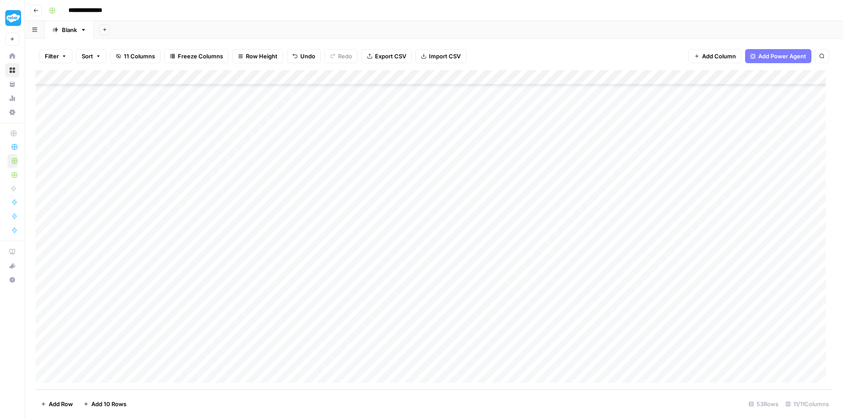
scroll to position [507, 0]
click at [367, 90] on div "Add Column" at bounding box center [434, 230] width 797 height 320
click at [508, 277] on div "Add Column" at bounding box center [434, 230] width 797 height 320
click at [316, 227] on div "Add Column" at bounding box center [434, 230] width 797 height 320
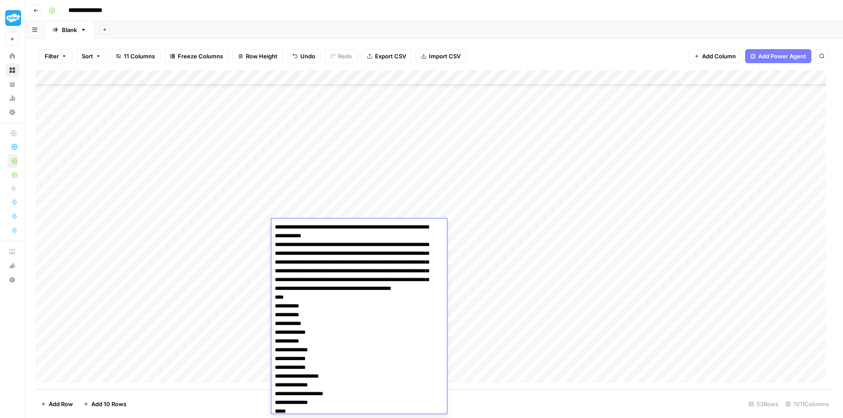
scroll to position [677, 0]
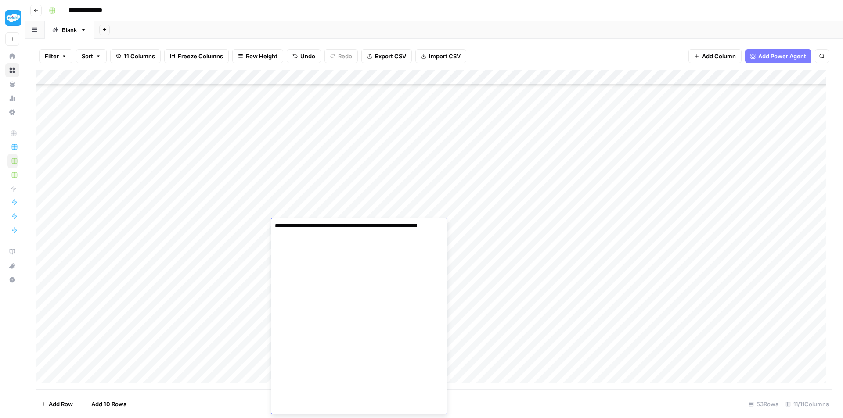
click at [477, 185] on div "Add Column" at bounding box center [434, 230] width 797 height 320
click at [468, 224] on div "Add Column" at bounding box center [434, 230] width 797 height 320
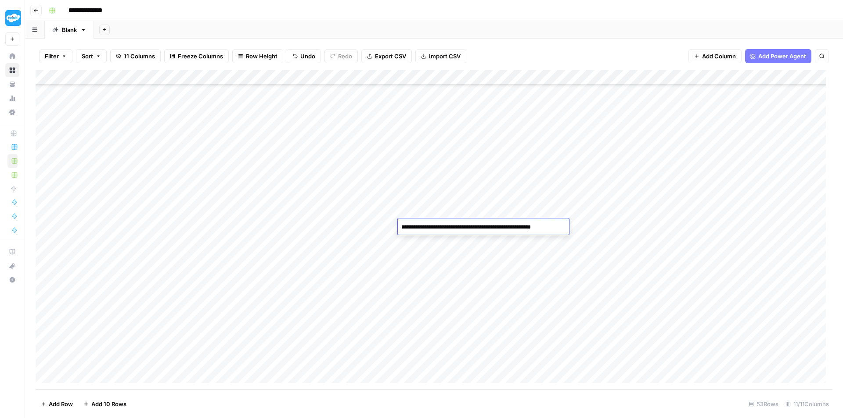
click at [593, 156] on div "Add Column" at bounding box center [434, 230] width 797 height 320
click at [577, 227] on div "Add Column" at bounding box center [434, 230] width 797 height 320
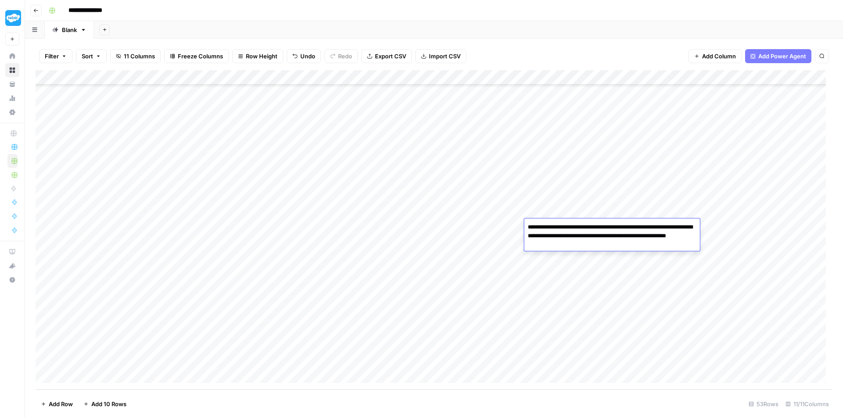
click at [514, 317] on div "Add Column" at bounding box center [434, 230] width 797 height 320
click at [347, 244] on div "Add Column" at bounding box center [434, 230] width 797 height 320
type textarea "**********"
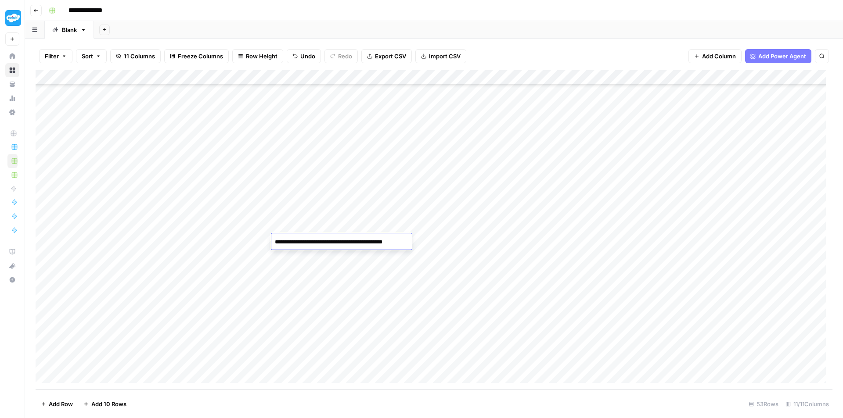
scroll to position [315, 0]
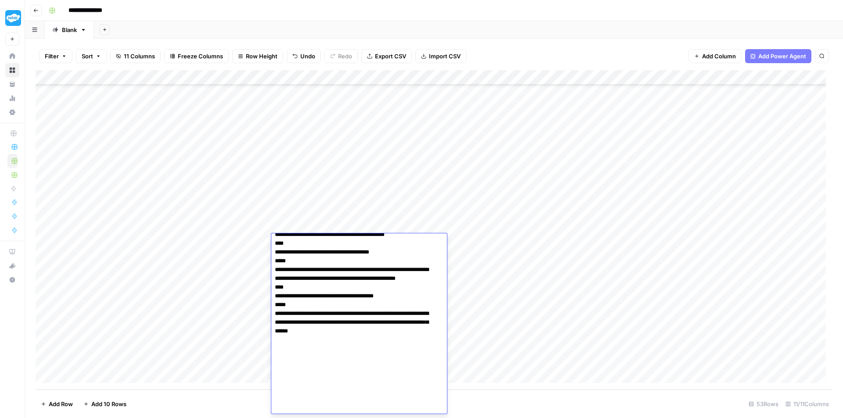
click at [451, 178] on div "Add Column" at bounding box center [434, 230] width 797 height 320
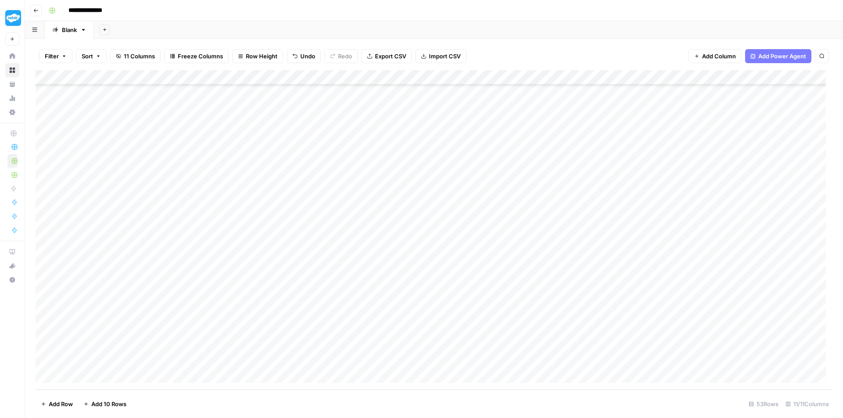
click at [581, 237] on div "Add Column" at bounding box center [434, 230] width 797 height 320
type textarea "**********"
click at [481, 285] on div "Add Column" at bounding box center [434, 230] width 797 height 320
click at [464, 238] on div "Add Column" at bounding box center [434, 230] width 797 height 320
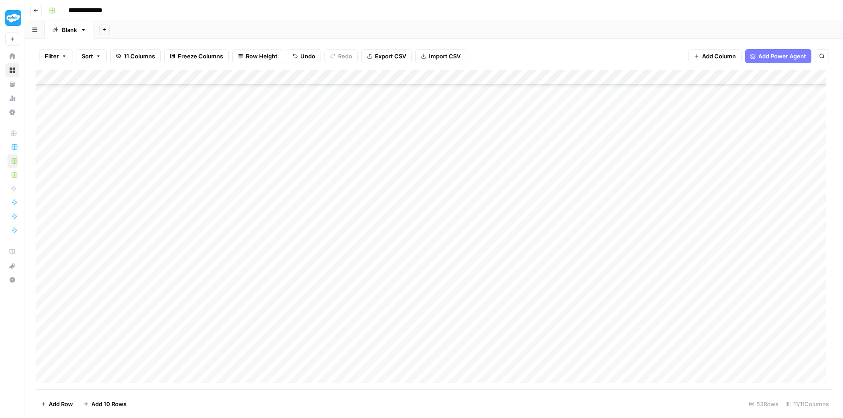
click at [464, 238] on div "Add Column" at bounding box center [434, 230] width 797 height 320
type textarea "**********"
click at [476, 204] on div "Add Column" at bounding box center [434, 230] width 797 height 320
click at [349, 252] on div "Add Column" at bounding box center [434, 230] width 797 height 320
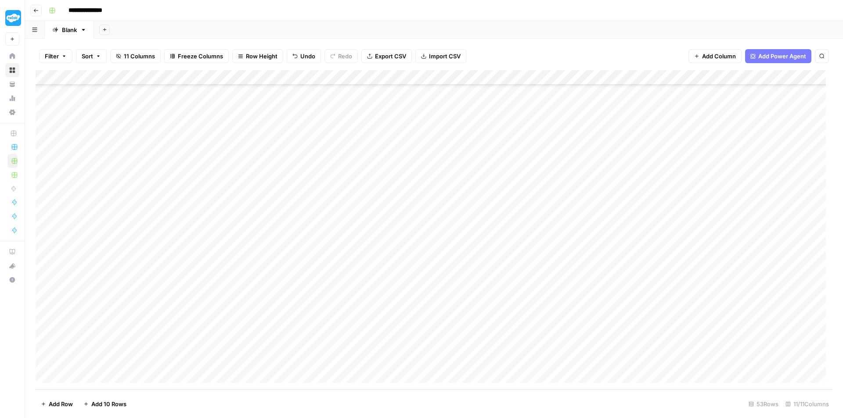
click at [349, 252] on div "Add Column" at bounding box center [434, 230] width 797 height 320
type textarea "**********"
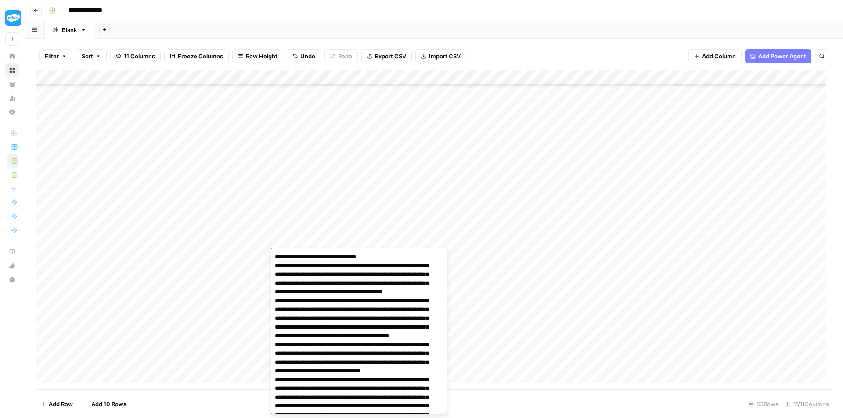
scroll to position [523, 0]
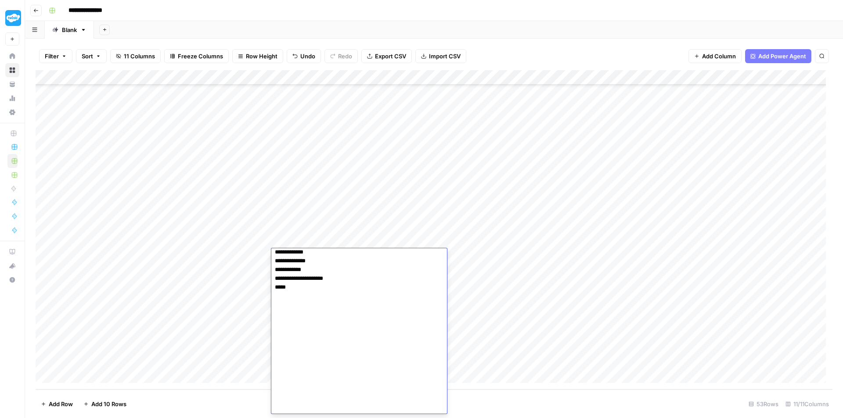
click at [450, 144] on div "Add Column" at bounding box center [434, 230] width 797 height 320
click at [470, 255] on div "Add Column" at bounding box center [434, 230] width 797 height 320
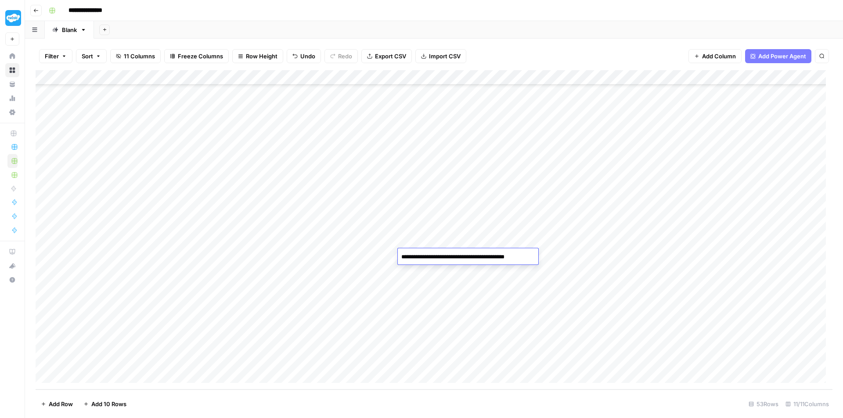
type textarea "**********"
click at [591, 253] on div "Add Column" at bounding box center [434, 230] width 797 height 320
click at [557, 255] on textarea at bounding box center [594, 257] width 141 height 12
paste textarea "**********"
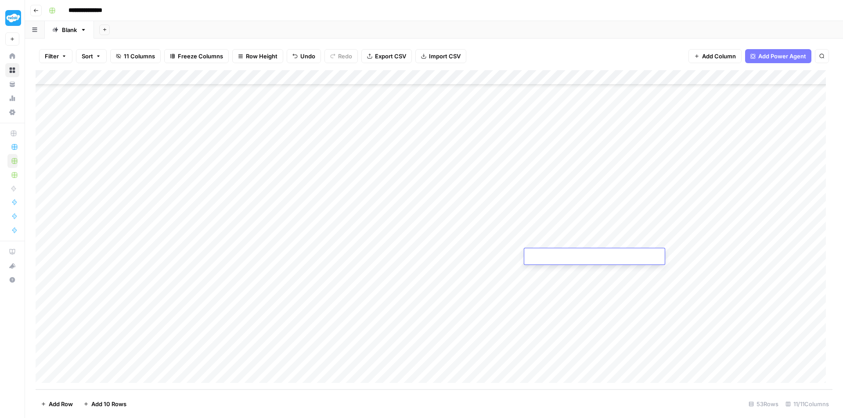
type textarea "**********"
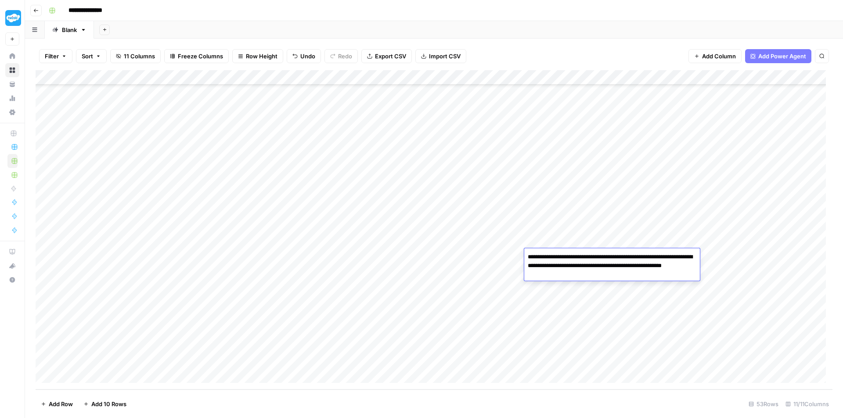
click at [548, 304] on div "Add Column" at bounding box center [434, 230] width 797 height 320
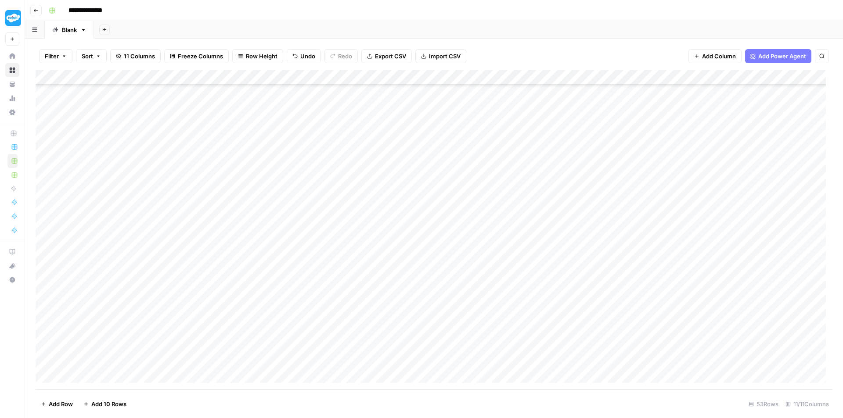
click at [418, 260] on div "Add Column" at bounding box center [434, 230] width 797 height 320
type textarea "**********"
click at [475, 301] on div "Add Column" at bounding box center [434, 230] width 797 height 320
click at [562, 257] on div "Add Column" at bounding box center [434, 230] width 797 height 320
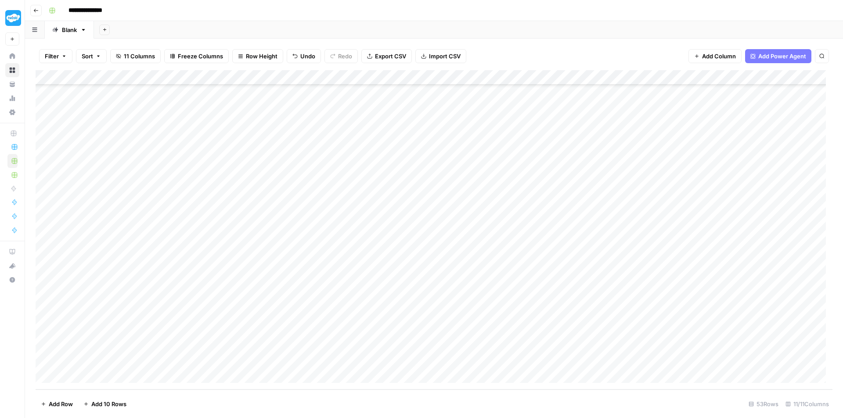
click at [562, 257] on div "Add Column" at bounding box center [434, 230] width 797 height 320
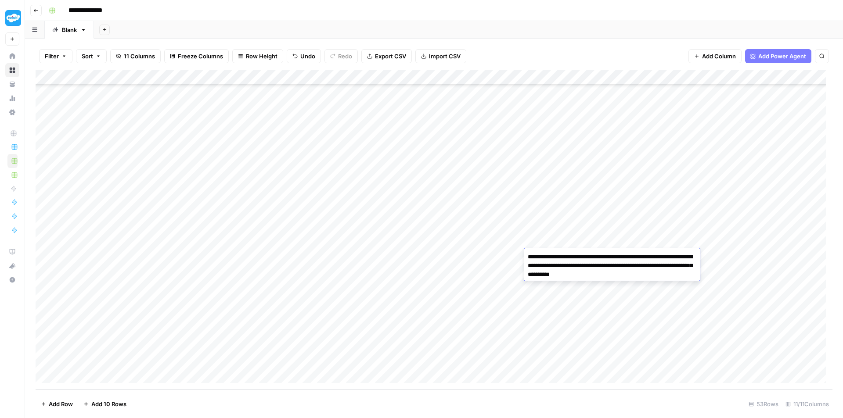
click at [513, 297] on div "Add Column" at bounding box center [434, 230] width 797 height 320
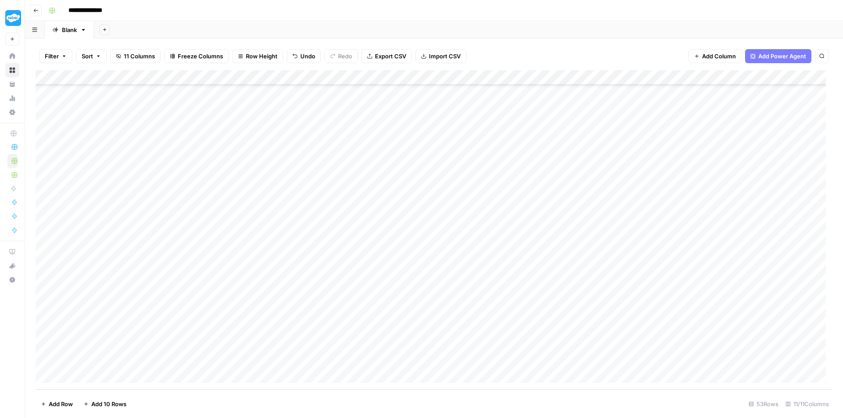
click at [360, 270] on div "Add Column" at bounding box center [434, 230] width 797 height 320
type textarea "**********"
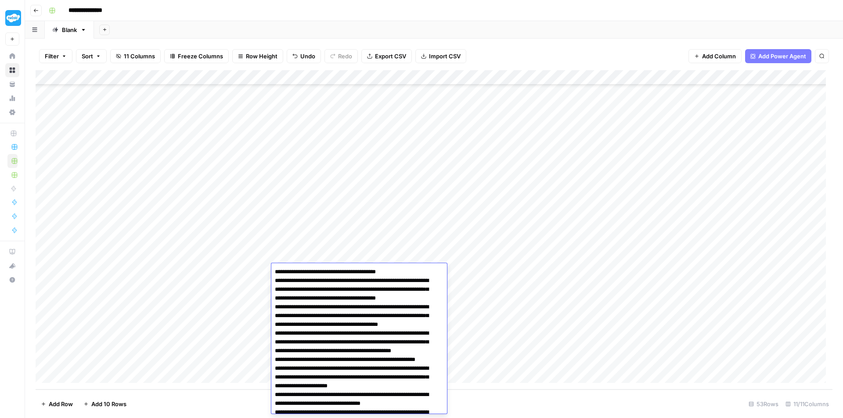
scroll to position [169, 0]
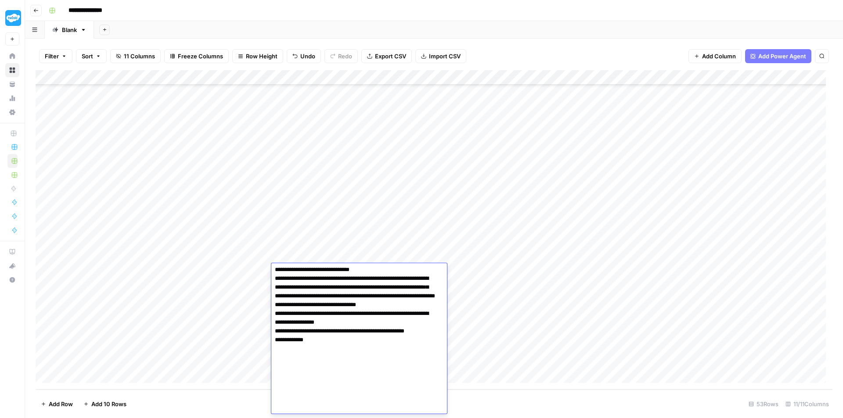
click at [500, 206] on div "Add Column" at bounding box center [434, 230] width 797 height 320
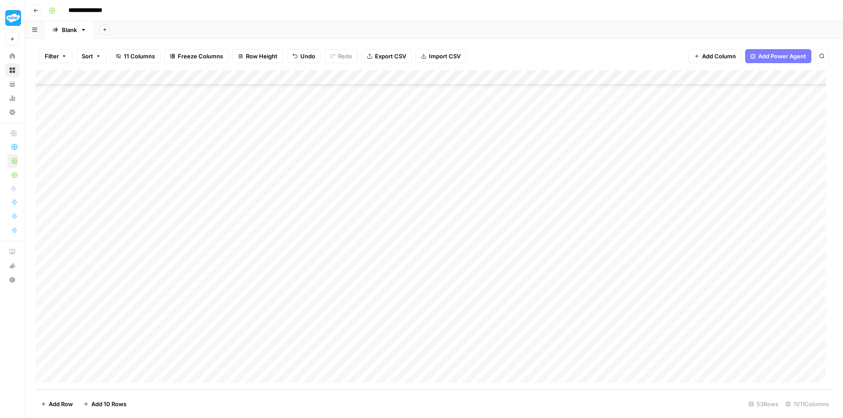
click at [451, 272] on div "Add Column" at bounding box center [434, 230] width 797 height 320
type textarea "**********"
click at [501, 167] on div "Add Column" at bounding box center [434, 230] width 797 height 320
click at [558, 269] on div "Add Column" at bounding box center [434, 230] width 797 height 320
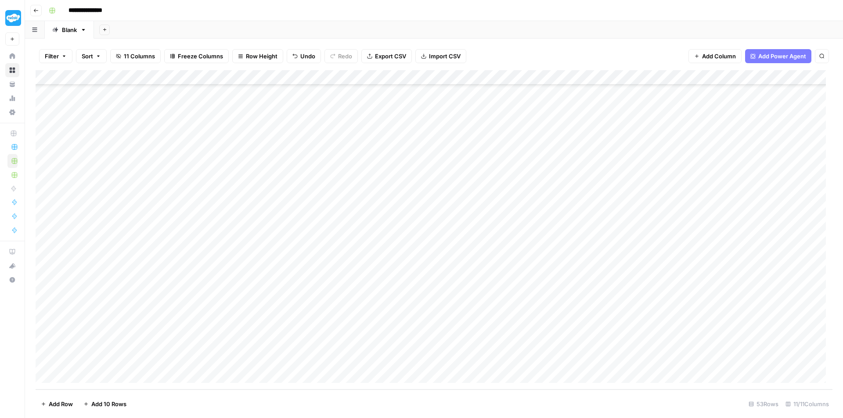
click at [558, 269] on div "Add Column" at bounding box center [434, 230] width 797 height 320
type textarea "**********"
click at [546, 152] on div "Add Column" at bounding box center [434, 230] width 797 height 320
click at [321, 285] on div "Add Column" at bounding box center [434, 230] width 797 height 320
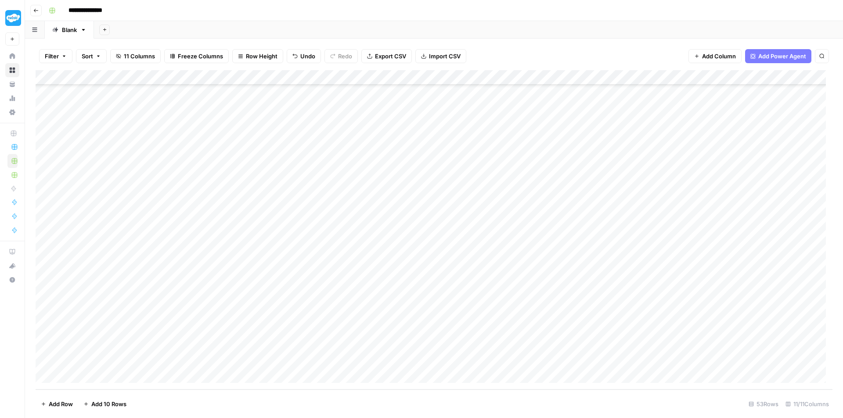
click at [321, 285] on div "Add Column" at bounding box center [434, 230] width 797 height 320
type textarea "**********"
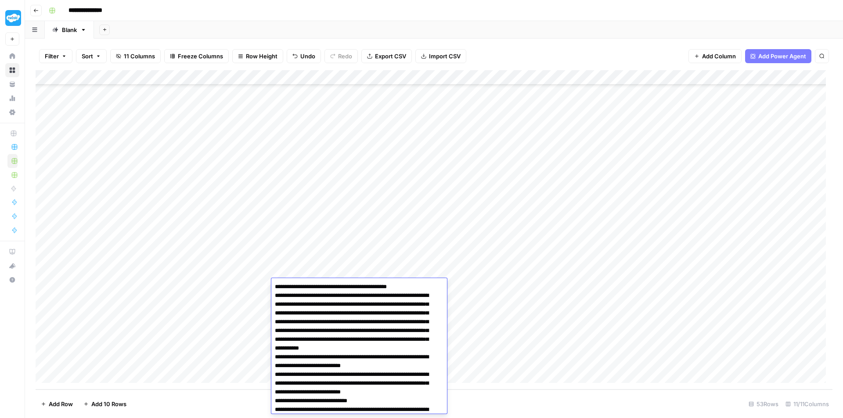
scroll to position [386, 0]
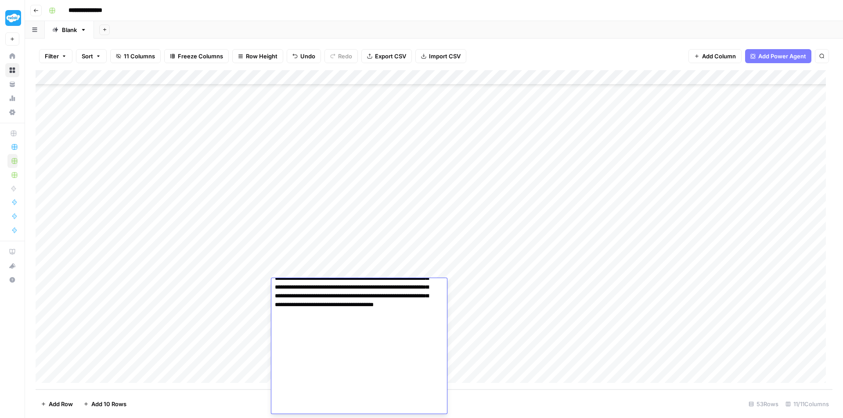
click at [461, 173] on div "Add Column" at bounding box center [434, 230] width 797 height 320
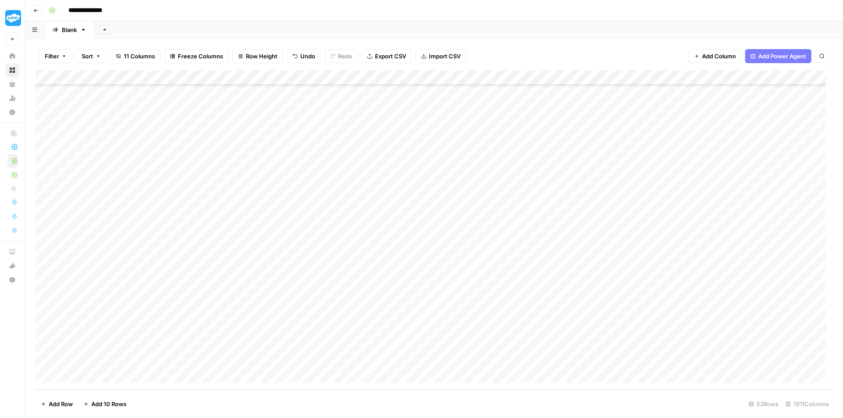
click at [466, 283] on div "Add Column" at bounding box center [434, 230] width 797 height 320
type textarea "**********"
click at [574, 285] on div "Add Column" at bounding box center [434, 230] width 797 height 320
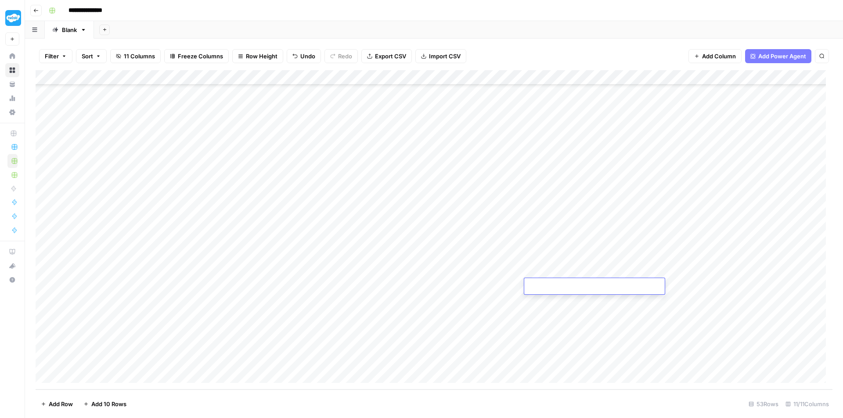
type textarea "**********"
click at [469, 317] on div "Add Column" at bounding box center [434, 230] width 797 height 320
click at [335, 304] on div "Add Column" at bounding box center [434, 230] width 797 height 320
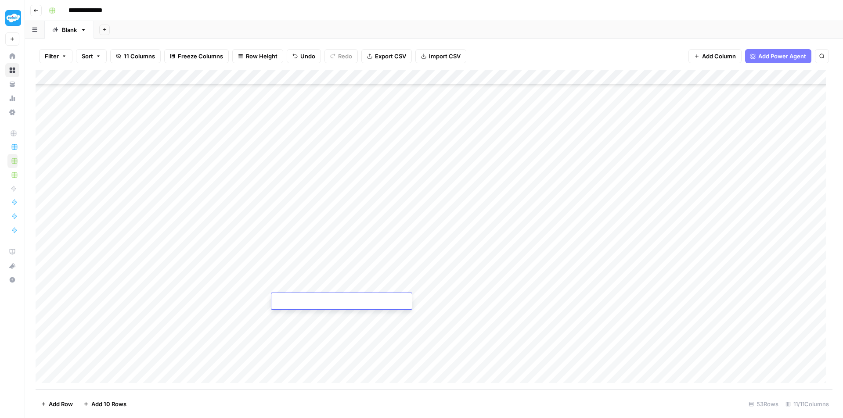
type textarea "**********"
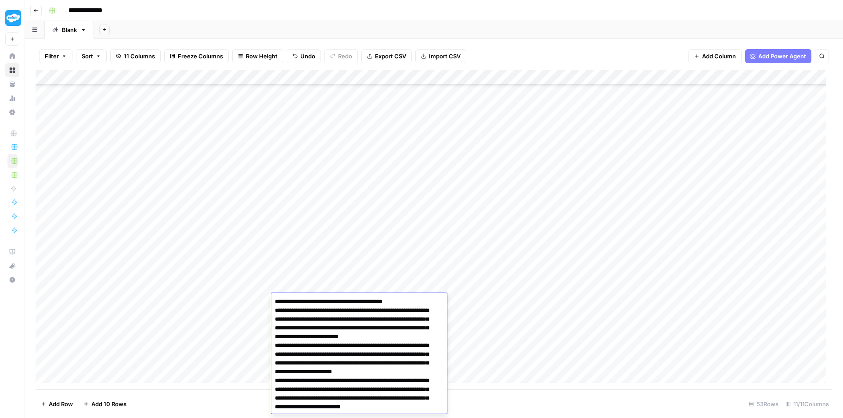
scroll to position [761, 0]
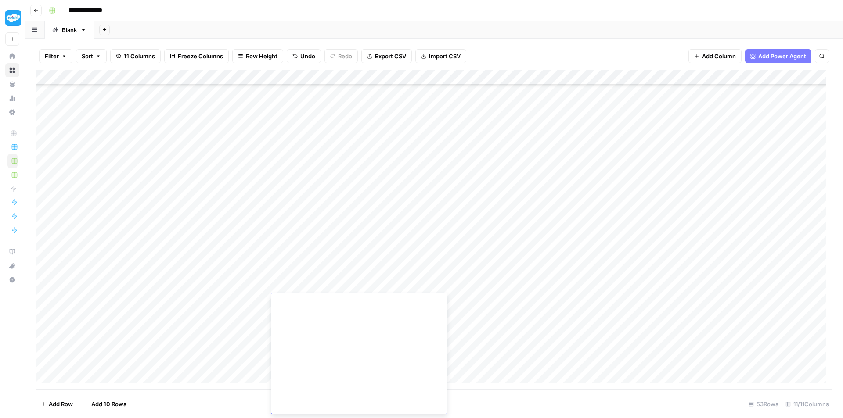
click at [448, 216] on div "Add Column" at bounding box center [434, 230] width 797 height 320
click at [463, 303] on div "Add Column" at bounding box center [434, 230] width 797 height 320
type textarea "**********"
click at [563, 294] on div "Add Column" at bounding box center [434, 230] width 797 height 320
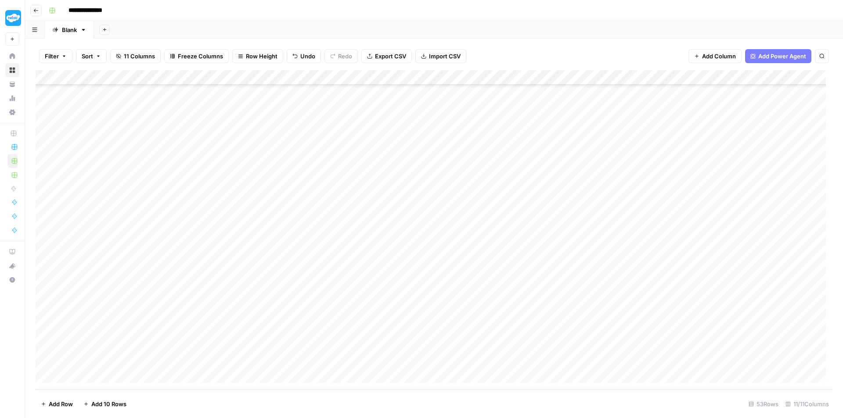
click at [565, 303] on div "Add Column" at bounding box center [434, 230] width 797 height 320
type textarea "**********"
click at [578, 248] on div "Add Column" at bounding box center [434, 230] width 797 height 320
click at [295, 317] on div "Add Column" at bounding box center [434, 230] width 797 height 320
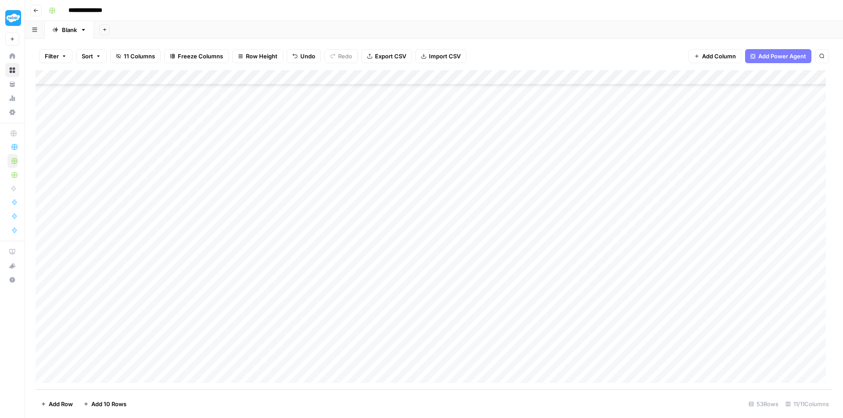
click at [295, 317] on div "Add Column" at bounding box center [434, 230] width 797 height 320
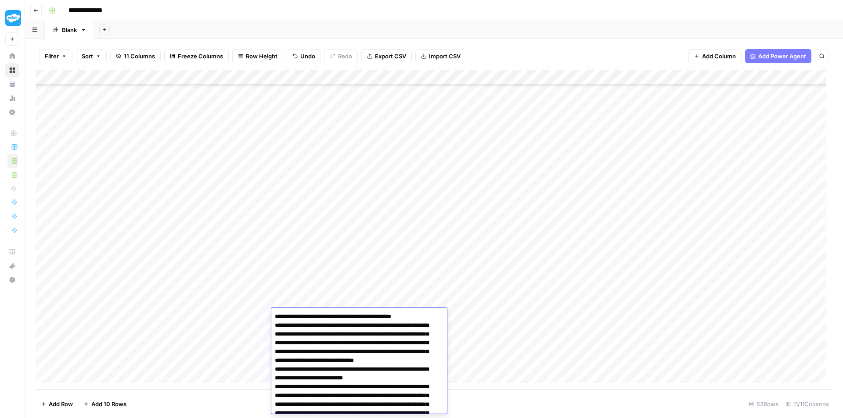
scroll to position [293, 0]
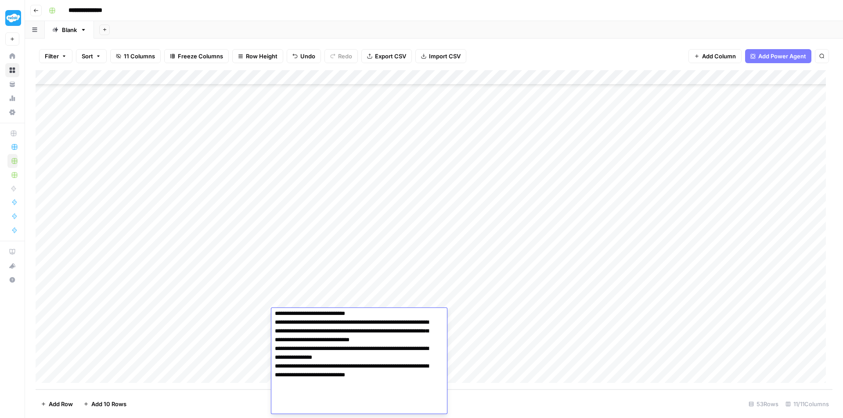
click at [461, 190] on div "Add Column" at bounding box center [434, 230] width 797 height 320
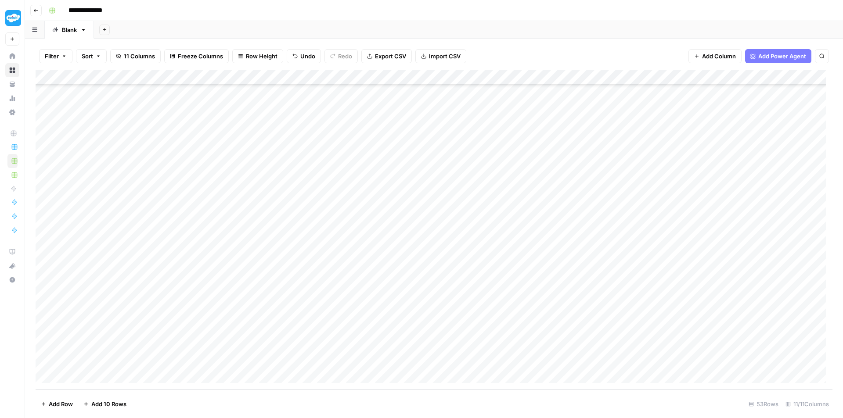
click at [454, 313] on div "Add Column" at bounding box center [434, 230] width 797 height 320
click at [576, 200] on div "Add Column" at bounding box center [434, 230] width 797 height 320
click at [593, 317] on div "Add Column" at bounding box center [434, 230] width 797 height 320
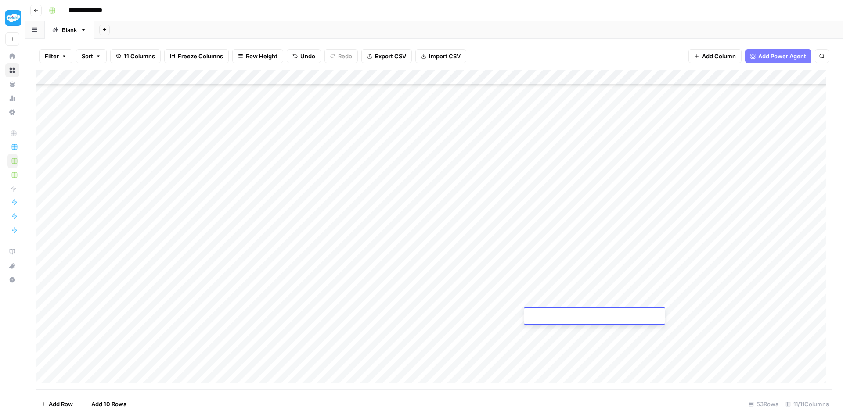
type textarea "**********"
click at [573, 234] on div "Add Column" at bounding box center [434, 230] width 797 height 320
click at [335, 329] on div "Add Column" at bounding box center [434, 230] width 797 height 320
type textarea "**********"
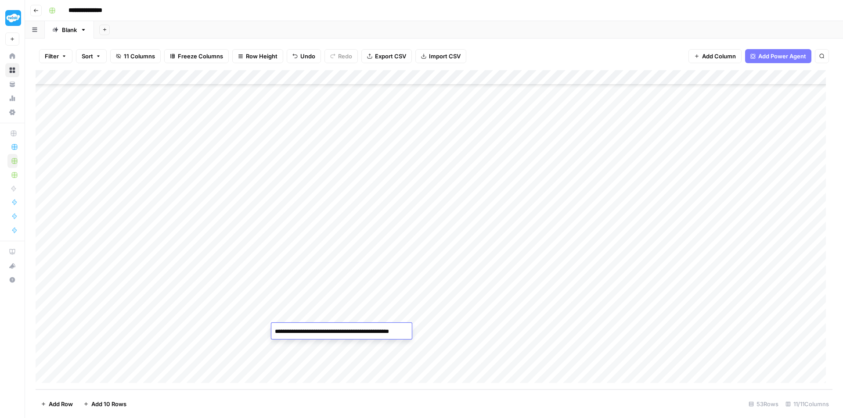
scroll to position [721, 0]
click at [434, 190] on div "Add Column" at bounding box center [434, 230] width 797 height 320
click at [476, 334] on div "Add Column" at bounding box center [434, 230] width 797 height 320
type textarea "**********"
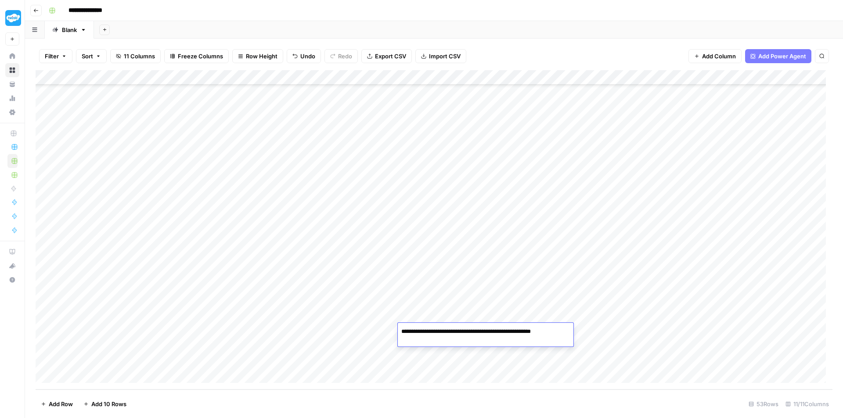
click at [574, 221] on div "Add Column" at bounding box center [434, 230] width 797 height 320
click at [546, 333] on div "Add Column" at bounding box center [434, 230] width 797 height 320
type textarea "**********"
click at [548, 226] on div "Add Column" at bounding box center [434, 230] width 797 height 320
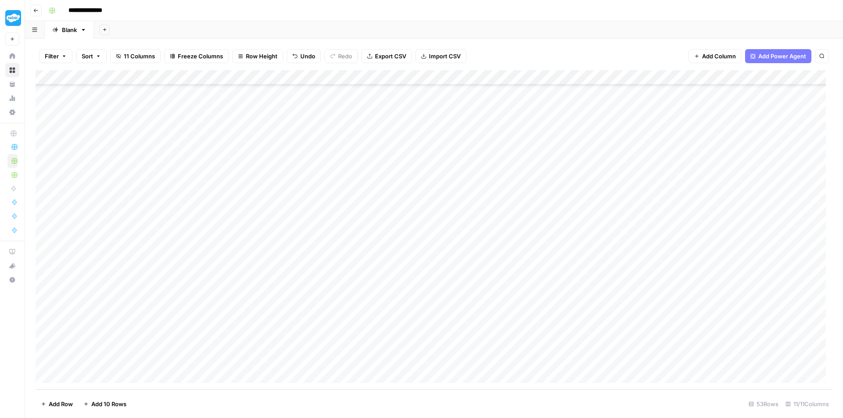
click at [317, 348] on div "Add Column" at bounding box center [434, 230] width 797 height 320
type textarea "**********"
click at [447, 258] on div "Add Column" at bounding box center [434, 230] width 797 height 320
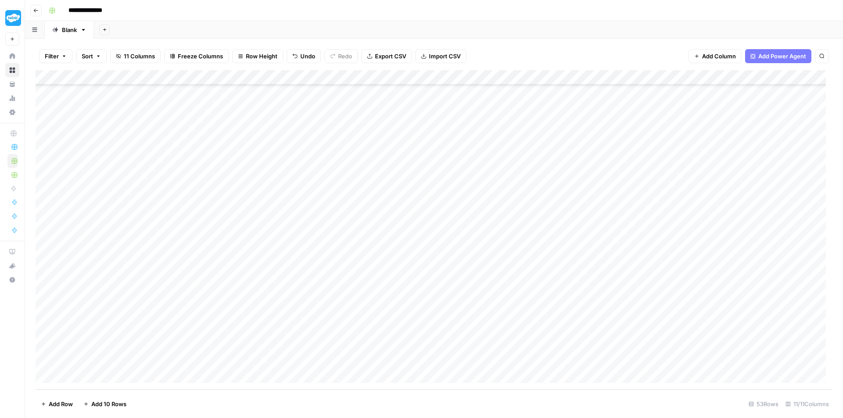
click at [461, 345] on div "Add Column" at bounding box center [434, 230] width 797 height 320
type textarea "**********"
click at [537, 251] on div "Add Column" at bounding box center [434, 230] width 797 height 320
click at [555, 347] on div "Add Column" at bounding box center [434, 230] width 797 height 320
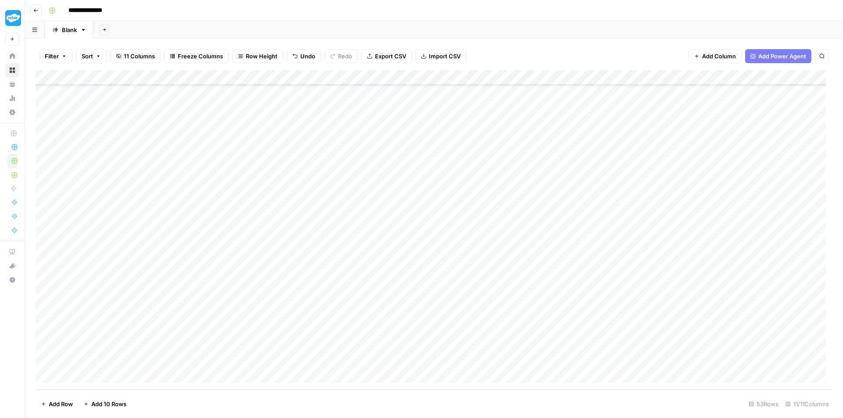
click at [555, 347] on div "Add Column" at bounding box center [434, 230] width 797 height 320
type textarea "**********"
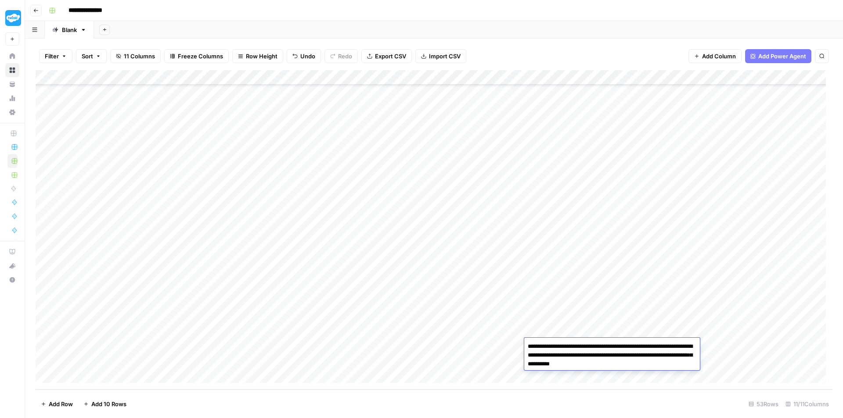
click at [579, 247] on div "Add Column" at bounding box center [434, 230] width 797 height 320
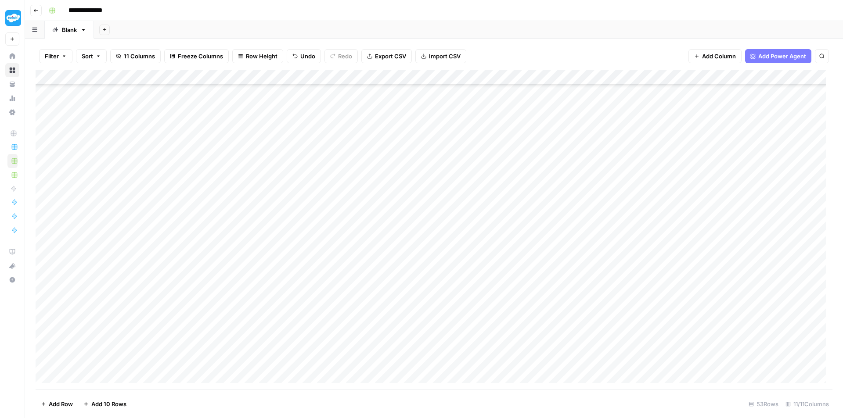
scroll to position [507, 0]
click at [347, 360] on div "Add Column" at bounding box center [434, 230] width 797 height 320
type textarea "**********"
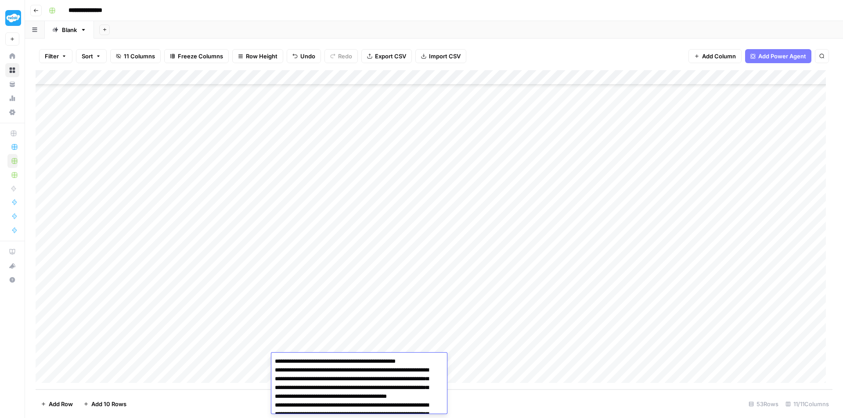
scroll to position [513, 0]
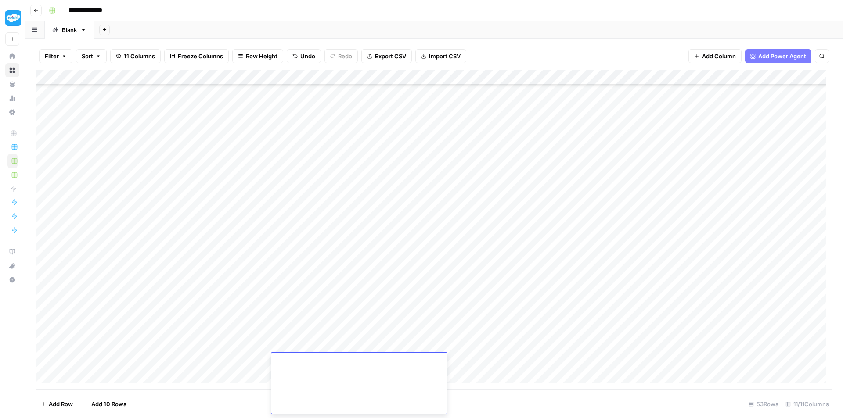
click at [463, 199] on div "Add Column" at bounding box center [434, 230] width 797 height 320
click at [466, 359] on div "Add Column" at bounding box center [434, 230] width 797 height 320
type textarea "**********"
click at [549, 198] on div "Add Column" at bounding box center [434, 230] width 797 height 320
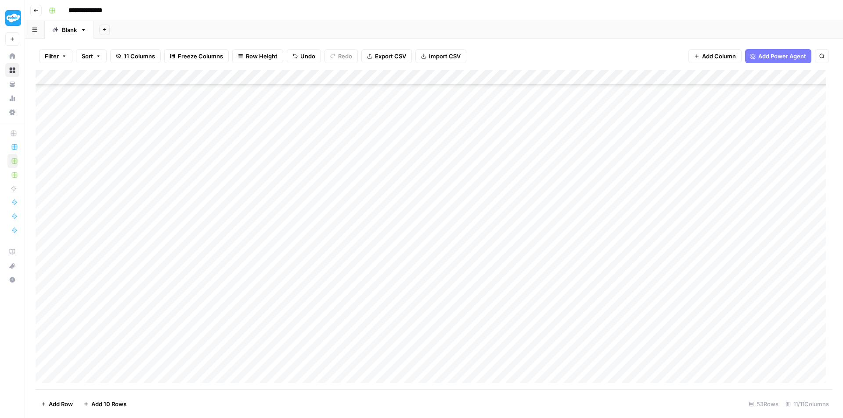
click at [594, 362] on div "Add Column" at bounding box center [434, 230] width 797 height 320
click at [598, 277] on div "Add Column" at bounding box center [434, 230] width 797 height 320
click at [43, 107] on div "Add Column" at bounding box center [434, 230] width 797 height 320
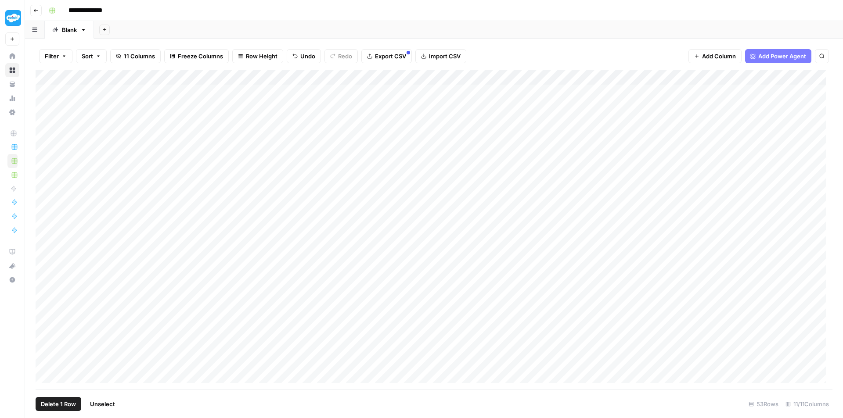
click at [58, 403] on span "Delete 1 Row" at bounding box center [58, 404] width 35 height 9
click at [393, 102] on span "Delete" at bounding box center [390, 101] width 19 height 9
click at [761, 78] on div "Add Column" at bounding box center [434, 230] width 797 height 320
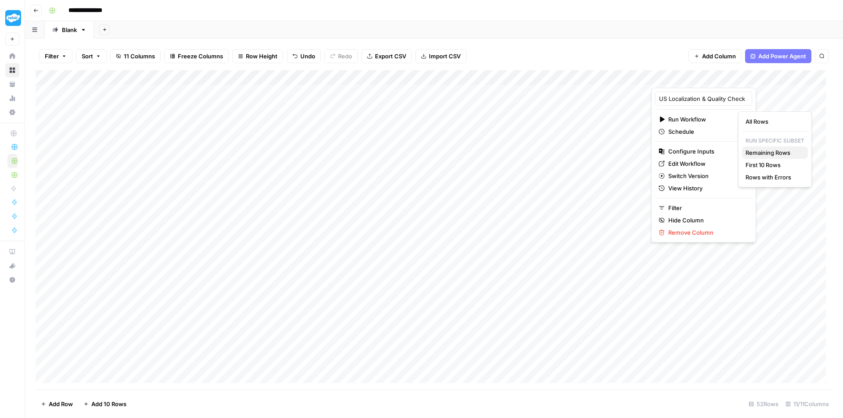
click at [785, 153] on span "Remaining Rows" at bounding box center [773, 152] width 55 height 9
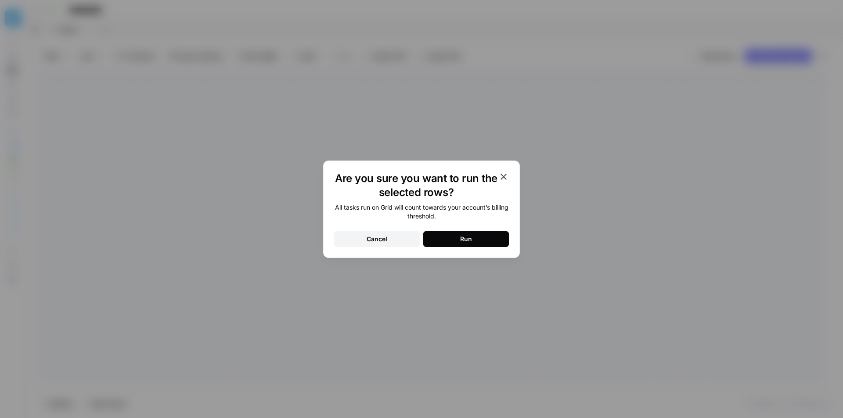
click at [454, 239] on button "Run" at bounding box center [466, 239] width 86 height 16
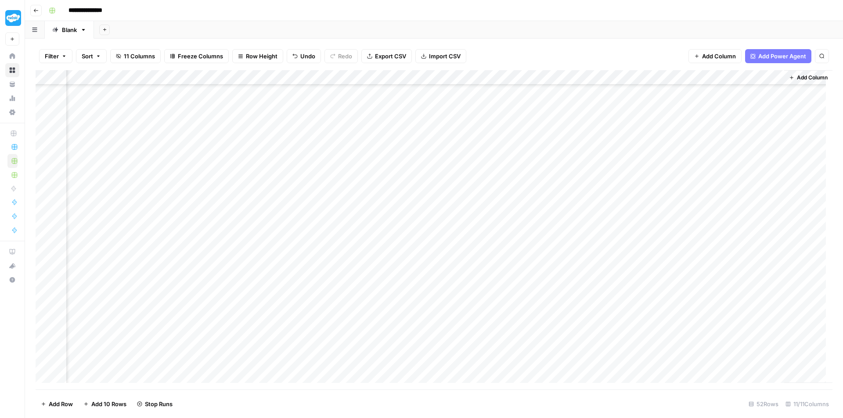
scroll to position [0, 399]
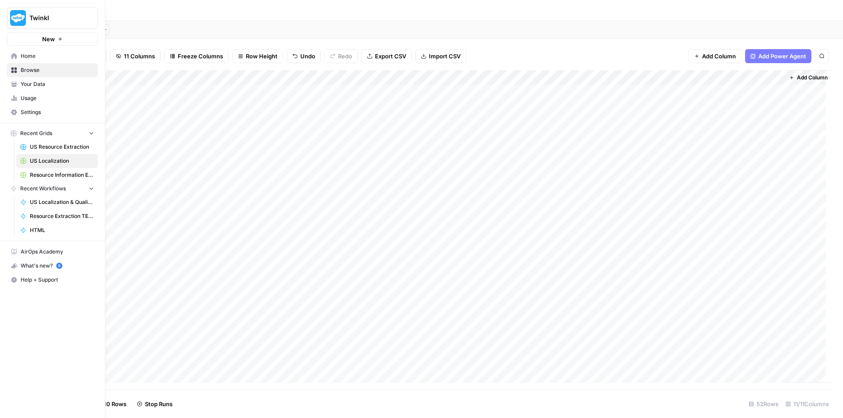
click at [29, 98] on span "Usage" at bounding box center [57, 98] width 73 height 8
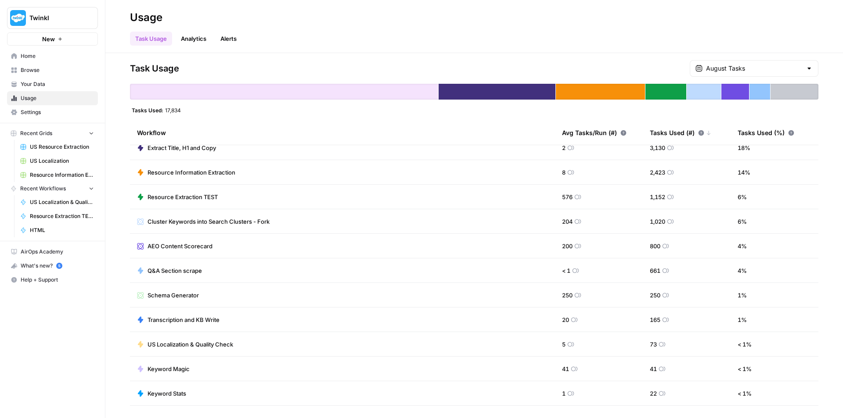
scroll to position [78, 0]
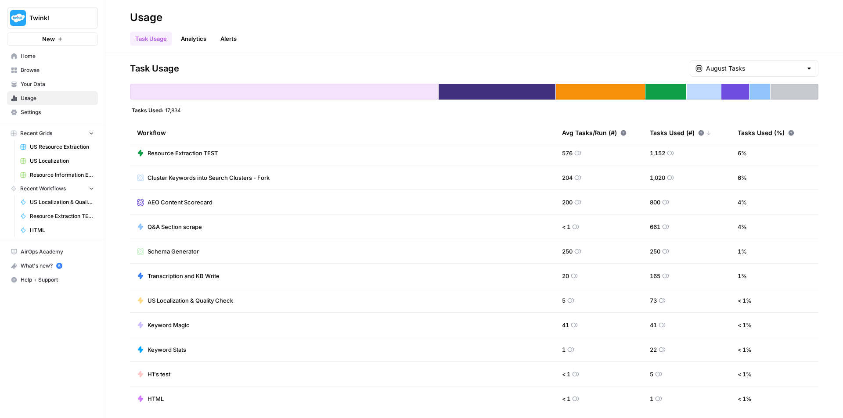
click at [194, 40] on link "Analytics" at bounding box center [194, 39] width 36 height 14
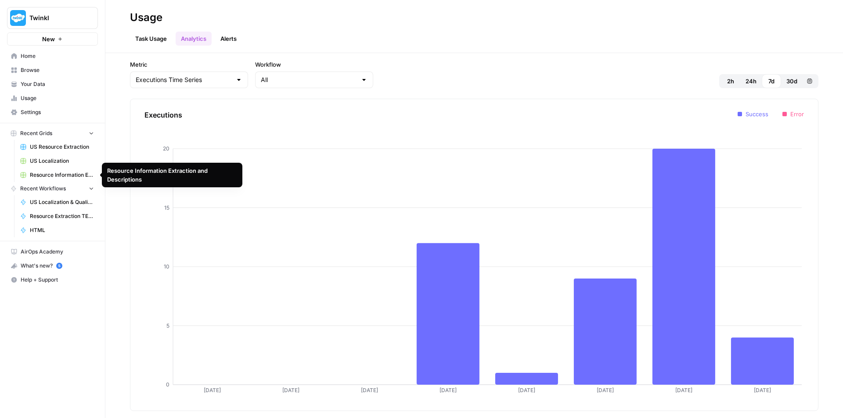
click at [54, 160] on span "US Localization" at bounding box center [62, 161] width 64 height 8
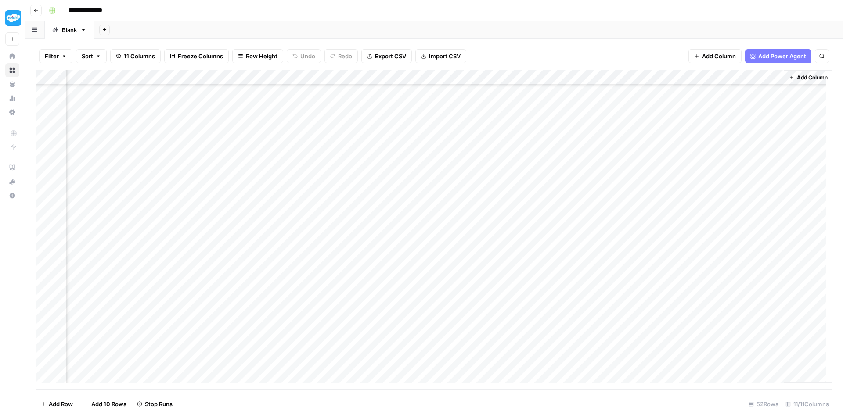
scroll to position [44, 399]
click at [746, 168] on div "Add Column" at bounding box center [434, 230] width 797 height 320
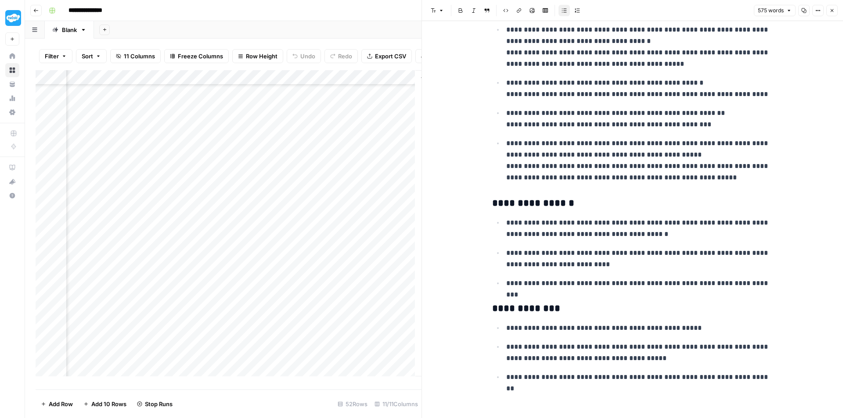
scroll to position [44, 746]
click at [163, 176] on div "Add Column" at bounding box center [229, 226] width 386 height 313
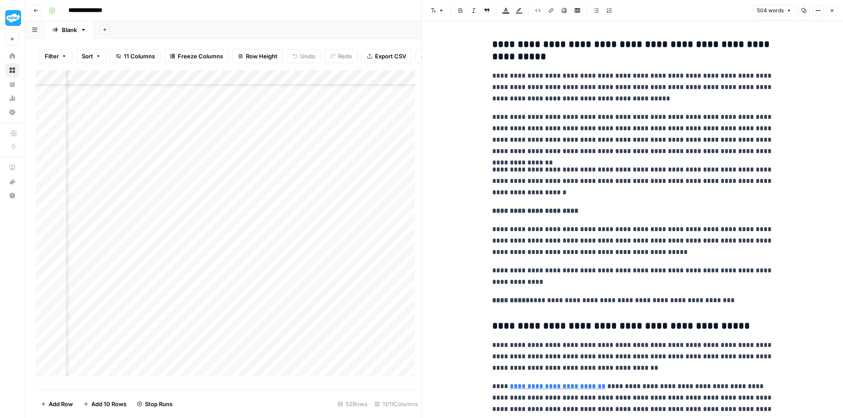
click at [492, 78] on p "**********" at bounding box center [632, 87] width 281 height 34
drag, startPoint x: 492, startPoint y: 78, endPoint x: 737, endPoint y: 289, distance: 323.5
click at [737, 289] on div "**********" at bounding box center [633, 387] width 292 height 704
click at [735, 197] on p "**********" at bounding box center [632, 181] width 281 height 34
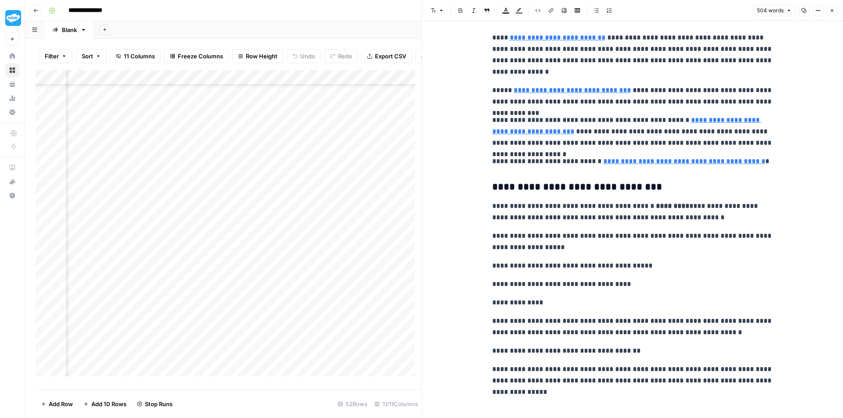
scroll to position [220, 89]
click at [832, 14] on button "Close" at bounding box center [831, 10] width 11 height 11
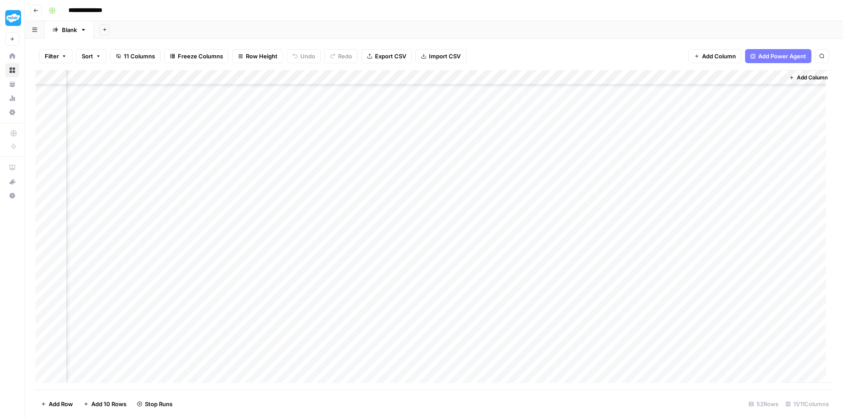
scroll to position [351, 399]
click at [735, 175] on div "Add Column" at bounding box center [434, 230] width 797 height 320
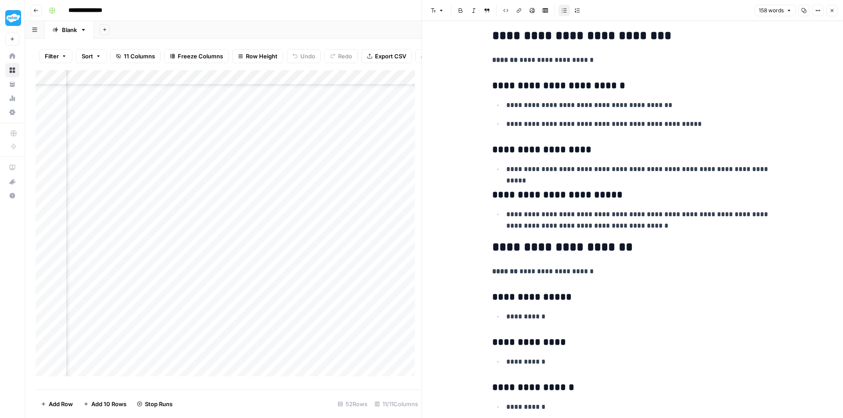
scroll to position [337, 0]
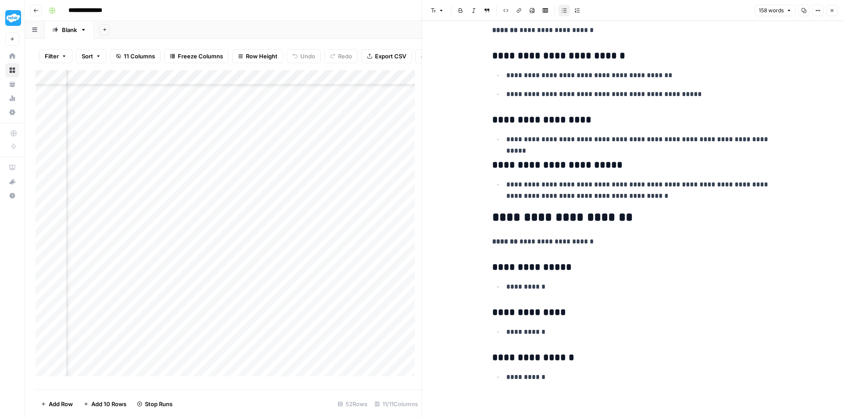
click at [397, 204] on div "Add Column" at bounding box center [229, 226] width 386 height 313
click at [833, 11] on icon "button" at bounding box center [832, 10] width 3 height 3
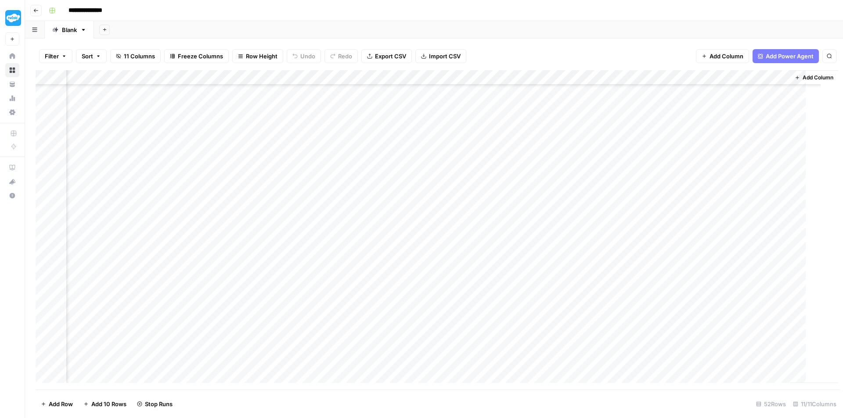
scroll to position [351, 388]
click at [750, 192] on div "Add Column" at bounding box center [434, 230] width 797 height 320
click at [750, 203] on div "Add Column" at bounding box center [434, 230] width 797 height 320
click at [750, 187] on div "Add Column" at bounding box center [434, 230] width 797 height 320
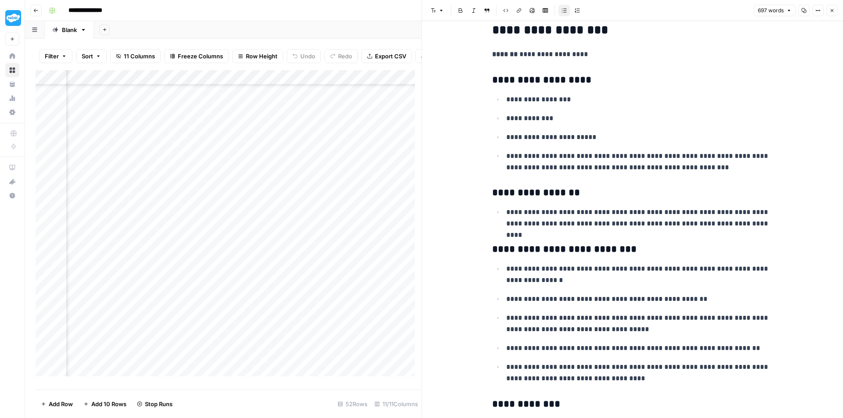
scroll to position [176, 0]
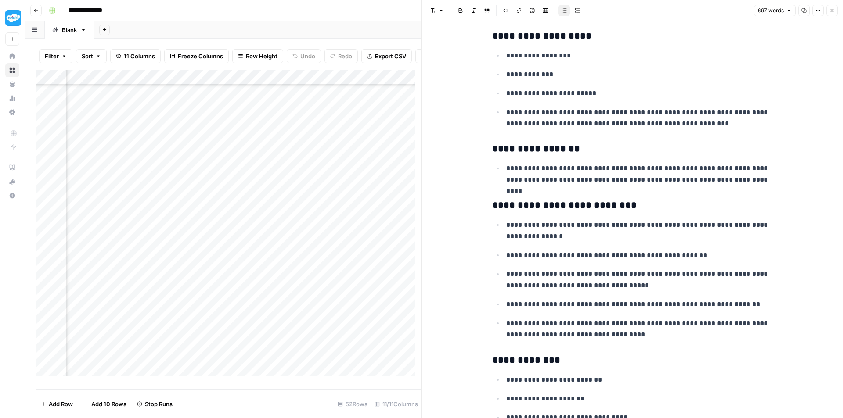
click at [833, 10] on icon "button" at bounding box center [831, 10] width 5 height 5
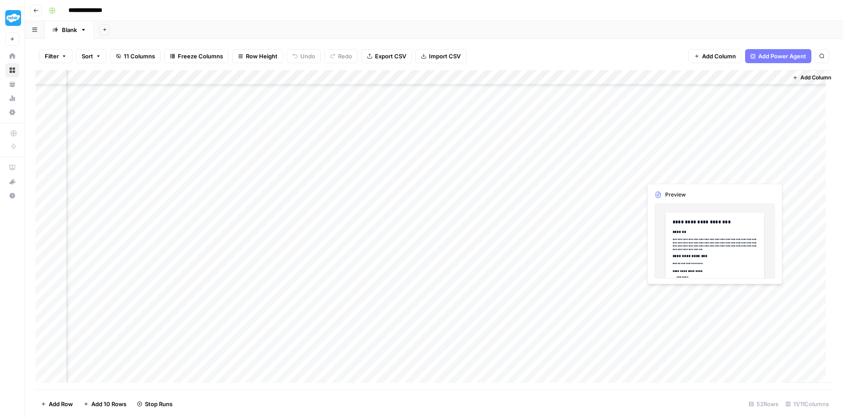
click at [751, 171] on div "Add Column" at bounding box center [434, 230] width 797 height 320
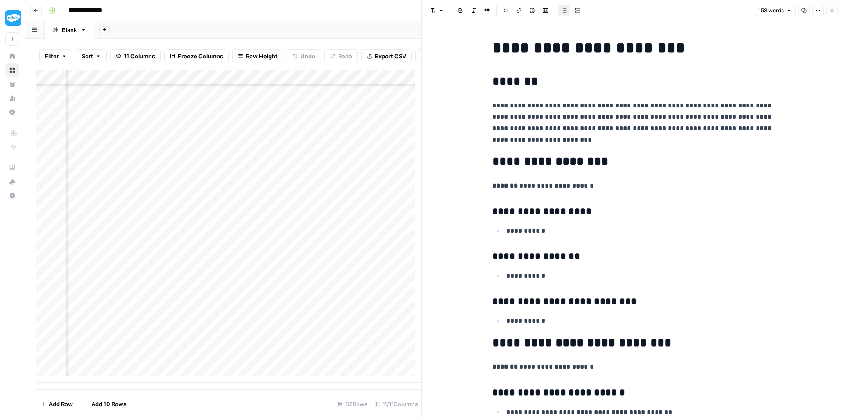
scroll to position [499, 693]
click at [345, 363] on div "Add Column" at bounding box center [229, 226] width 386 height 313
click at [226, 359] on div "Add Column" at bounding box center [229, 226] width 386 height 313
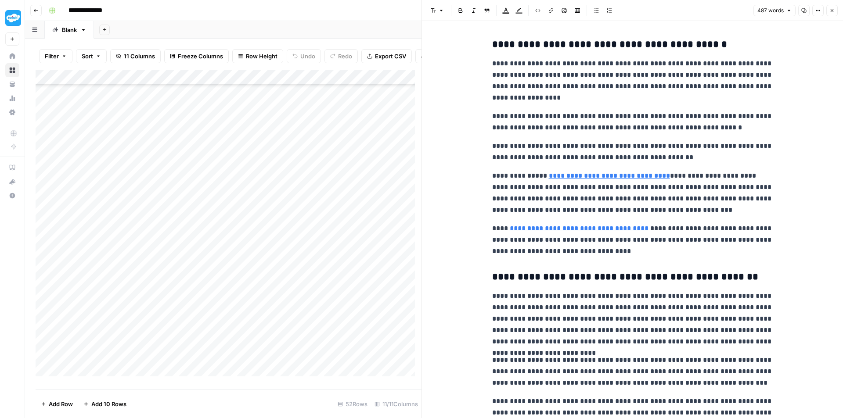
scroll to position [60, 0]
click at [287, 173] on div "Add Column" at bounding box center [229, 226] width 386 height 313
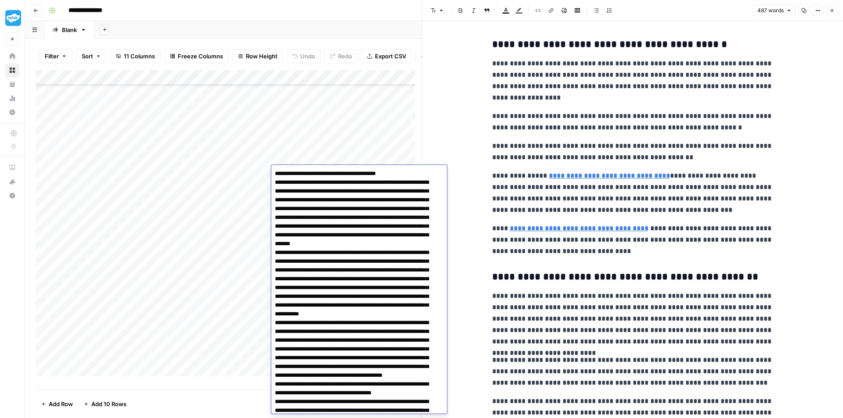
scroll to position [451, 0]
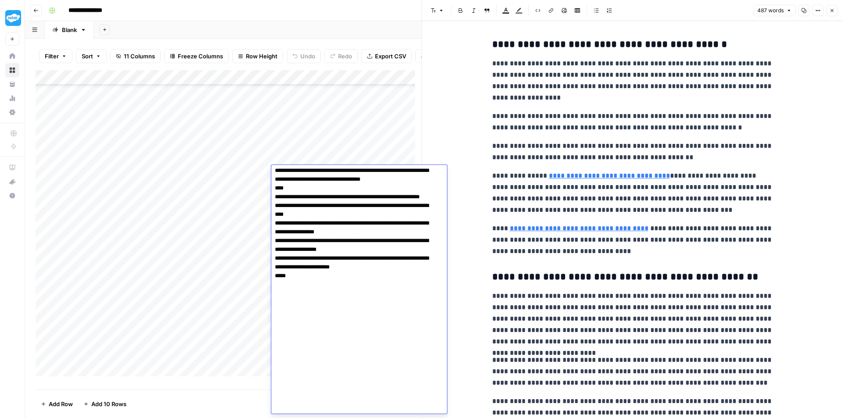
click at [329, 148] on div "Add Column" at bounding box center [229, 226] width 386 height 313
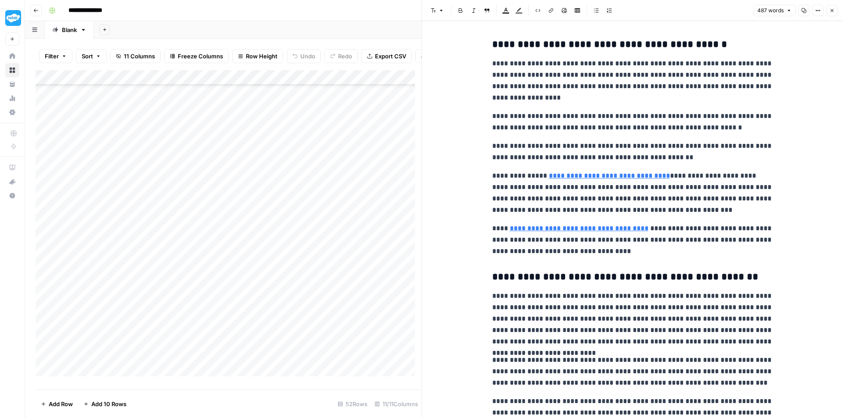
click at [335, 171] on div "Add Column" at bounding box center [229, 226] width 386 height 313
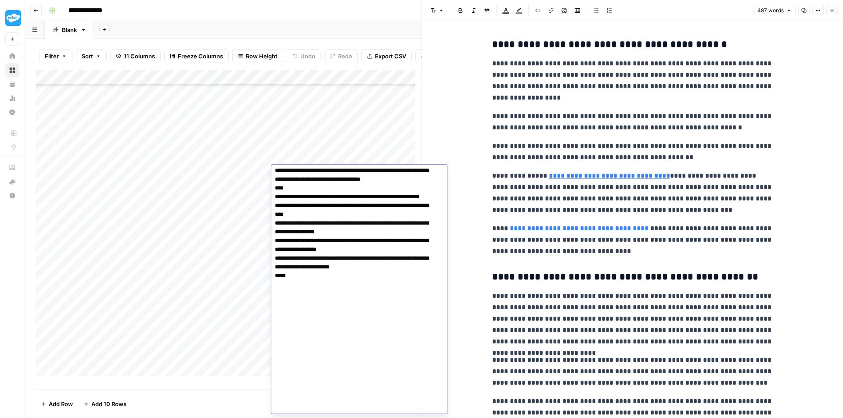
click at [351, 155] on div "Add Column" at bounding box center [229, 226] width 386 height 313
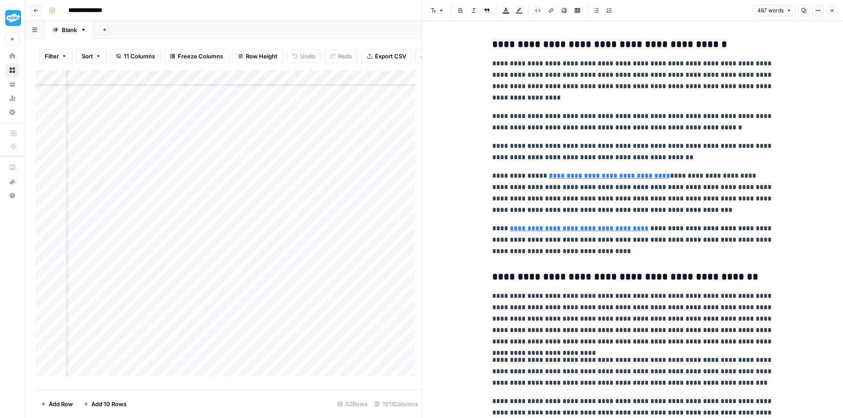
scroll to position [60, 660]
click at [222, 172] on div "Add Column" at bounding box center [229, 226] width 386 height 313
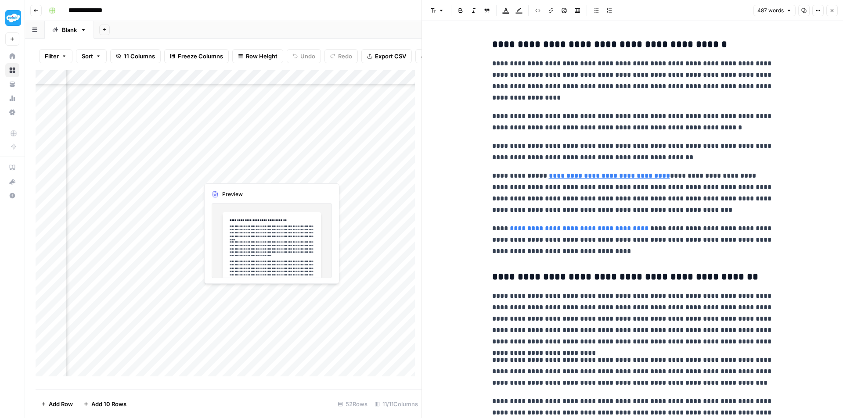
click at [222, 172] on div "Add Column" at bounding box center [229, 226] width 386 height 313
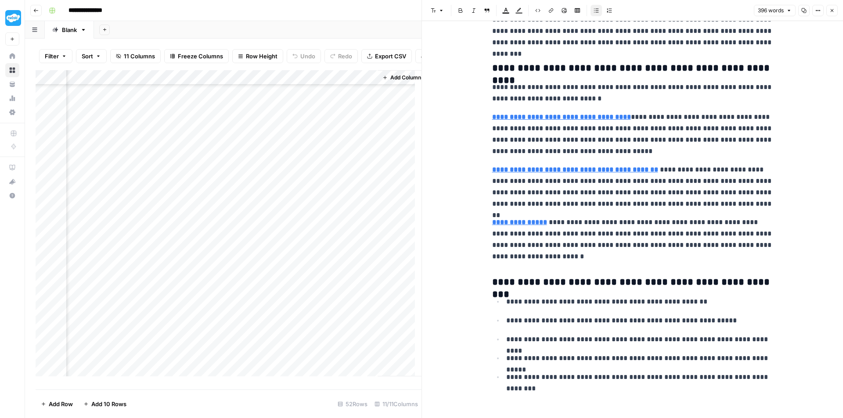
scroll to position [60, 708]
click at [611, 193] on p "**********" at bounding box center [632, 187] width 281 height 46
type input "favourite"
click at [762, 17] on button "Close" at bounding box center [763, 14] width 7 height 7
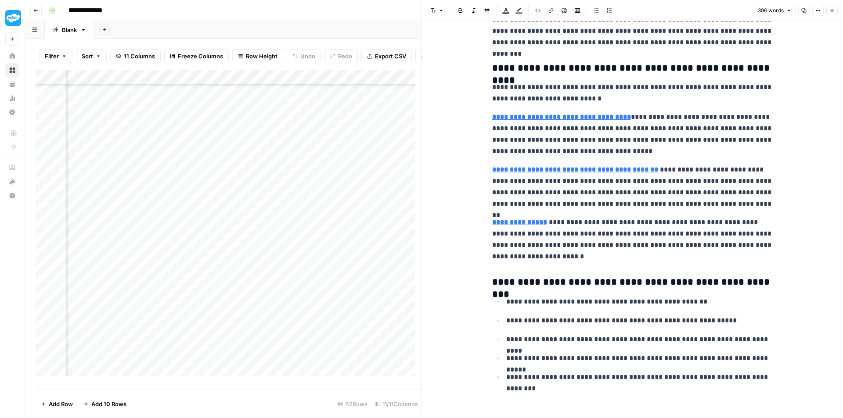
click at [214, 262] on div "Add Column" at bounding box center [229, 226] width 386 height 313
click at [186, 265] on div "Add Column" at bounding box center [229, 226] width 386 height 313
click at [186, 265] on div at bounding box center [191, 266] width 80 height 16
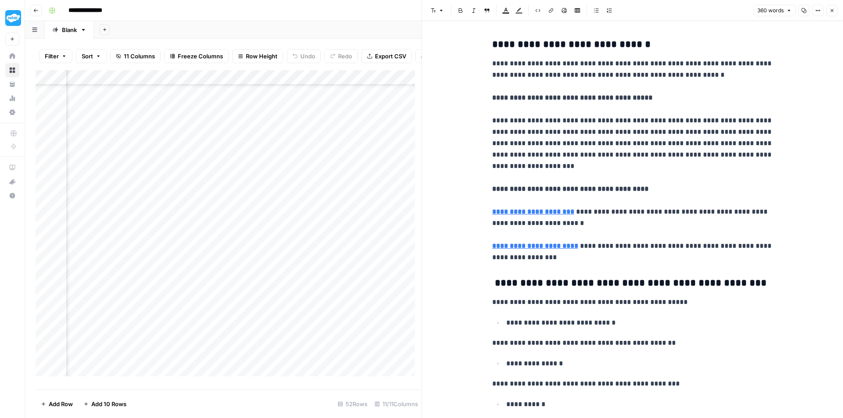
click at [656, 183] on p "**********" at bounding box center [632, 160] width 281 height 205
type input "whilst"
click at [766, 24] on icon "button" at bounding box center [764, 23] width 4 height 4
drag, startPoint x: 113, startPoint y: 231, endPoint x: 97, endPoint y: 231, distance: 15.8
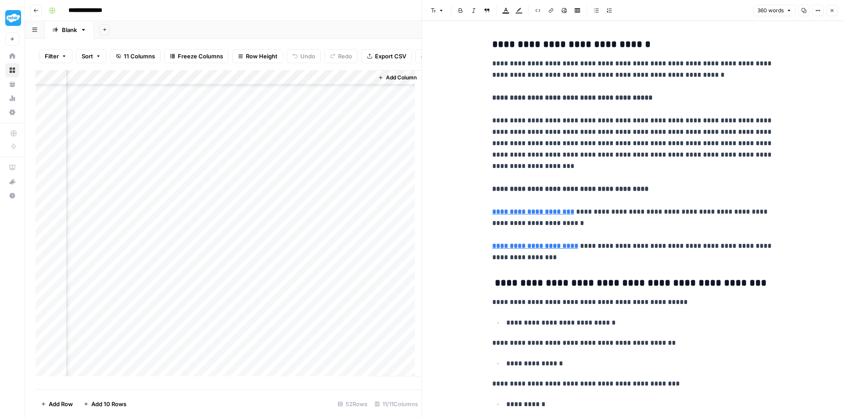
click at [97, 231] on div "Add Column" at bounding box center [229, 226] width 386 height 313
click at [100, 233] on div "Add Column" at bounding box center [229, 226] width 386 height 313
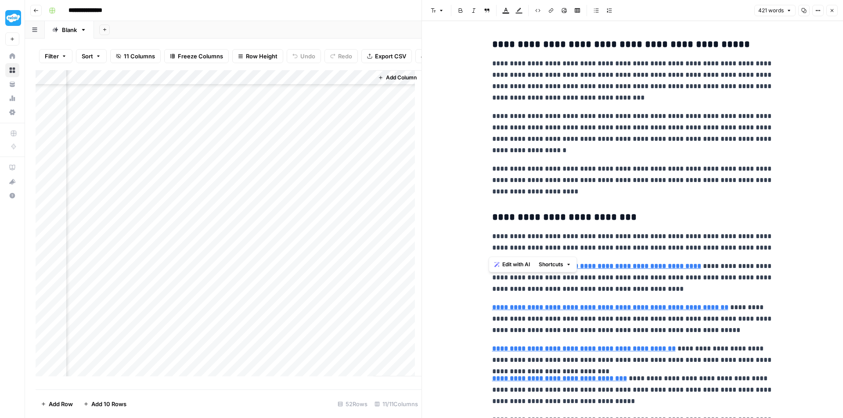
drag, startPoint x: 486, startPoint y: 215, endPoint x: 756, endPoint y: 250, distance: 272.2
click at [756, 250] on div "**********" at bounding box center [633, 303] width 292 height 537
click at [762, 225] on div "**********" at bounding box center [633, 303] width 292 height 537
click at [833, 13] on button "Close" at bounding box center [831, 10] width 11 height 11
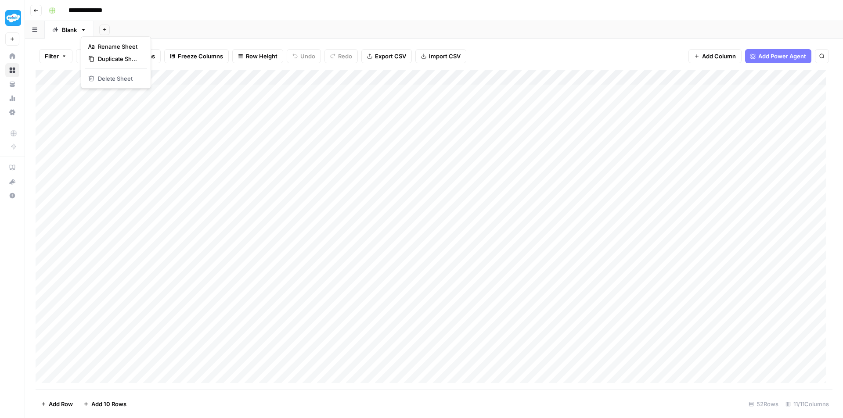
click at [81, 31] on icon "button" at bounding box center [83, 30] width 6 height 6
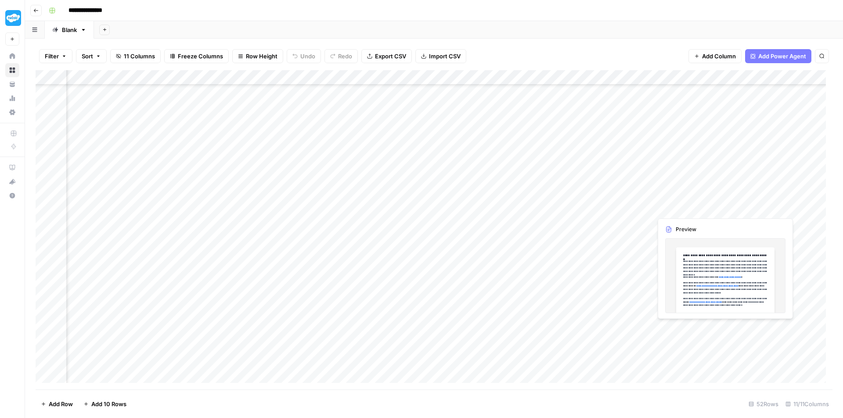
click at [674, 212] on div "Add Column" at bounding box center [434, 230] width 797 height 320
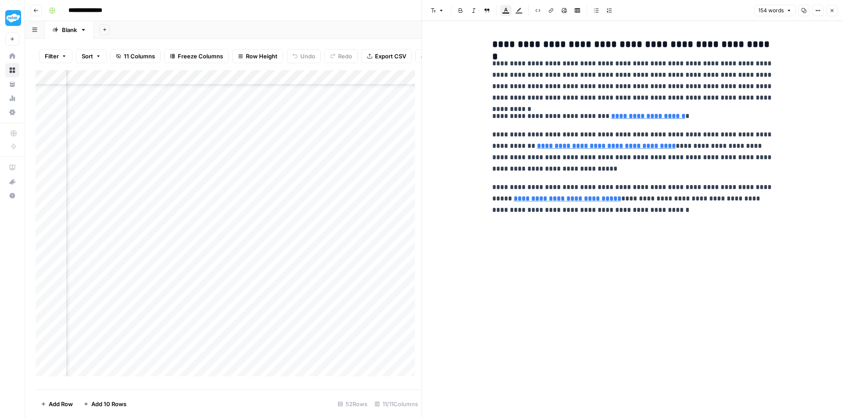
click at [693, 158] on p "**********" at bounding box center [632, 152] width 281 height 46
type input "whilst"
